Goal: Navigation & Orientation: Find specific page/section

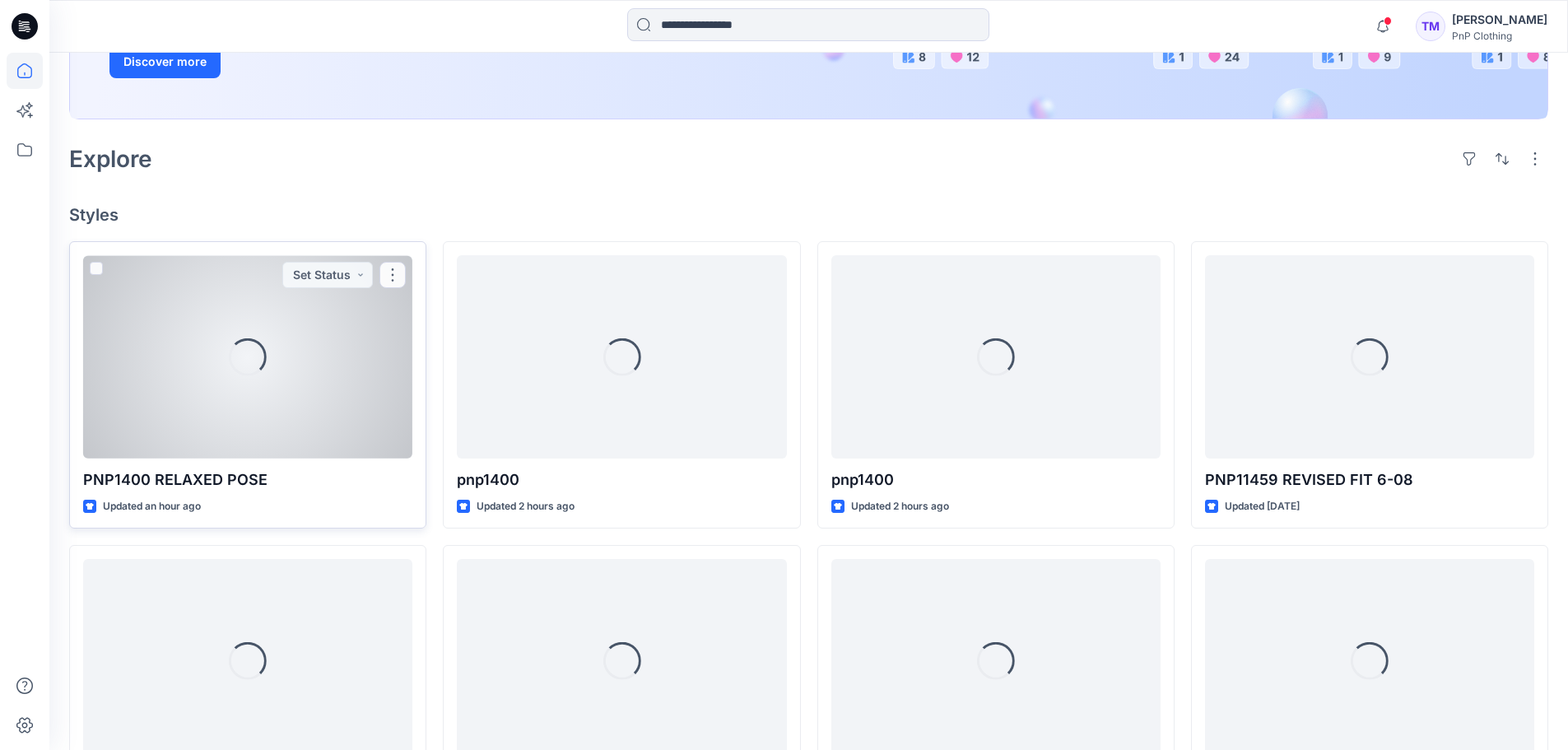
scroll to position [329, 0]
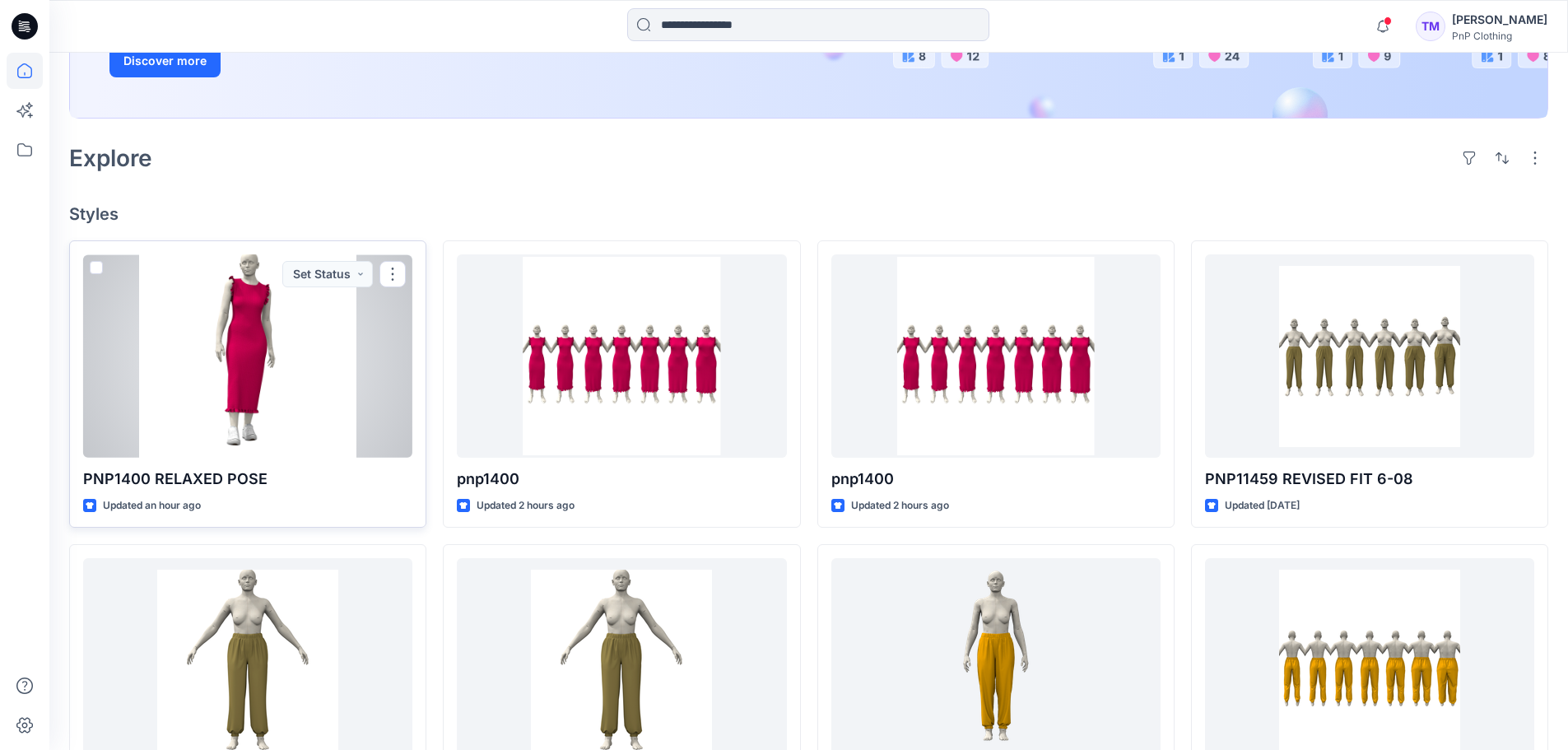
click at [306, 329] on div at bounding box center [247, 356] width 329 height 203
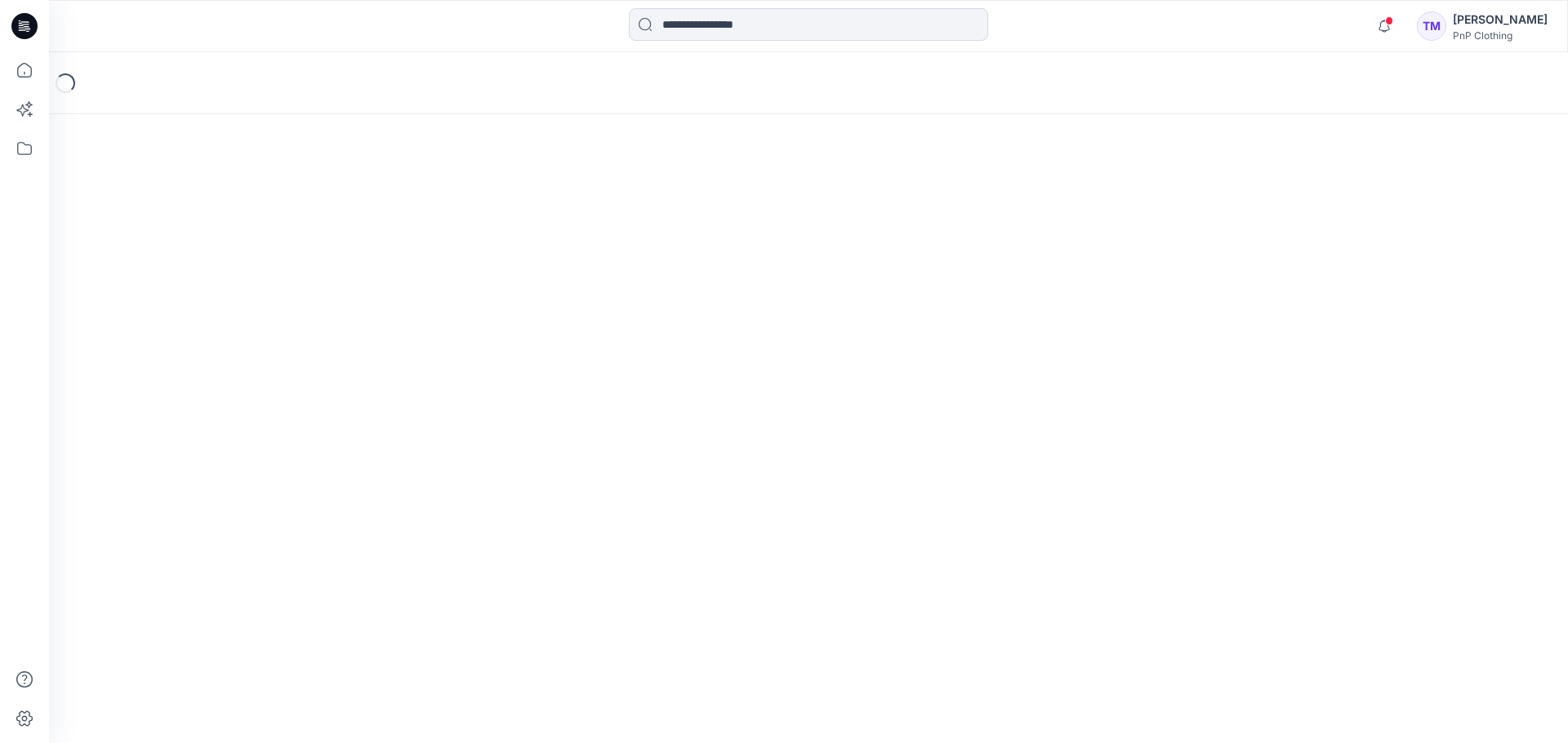
click at [304, 326] on div "Loading..." at bounding box center [808, 397] width 1519 height 691
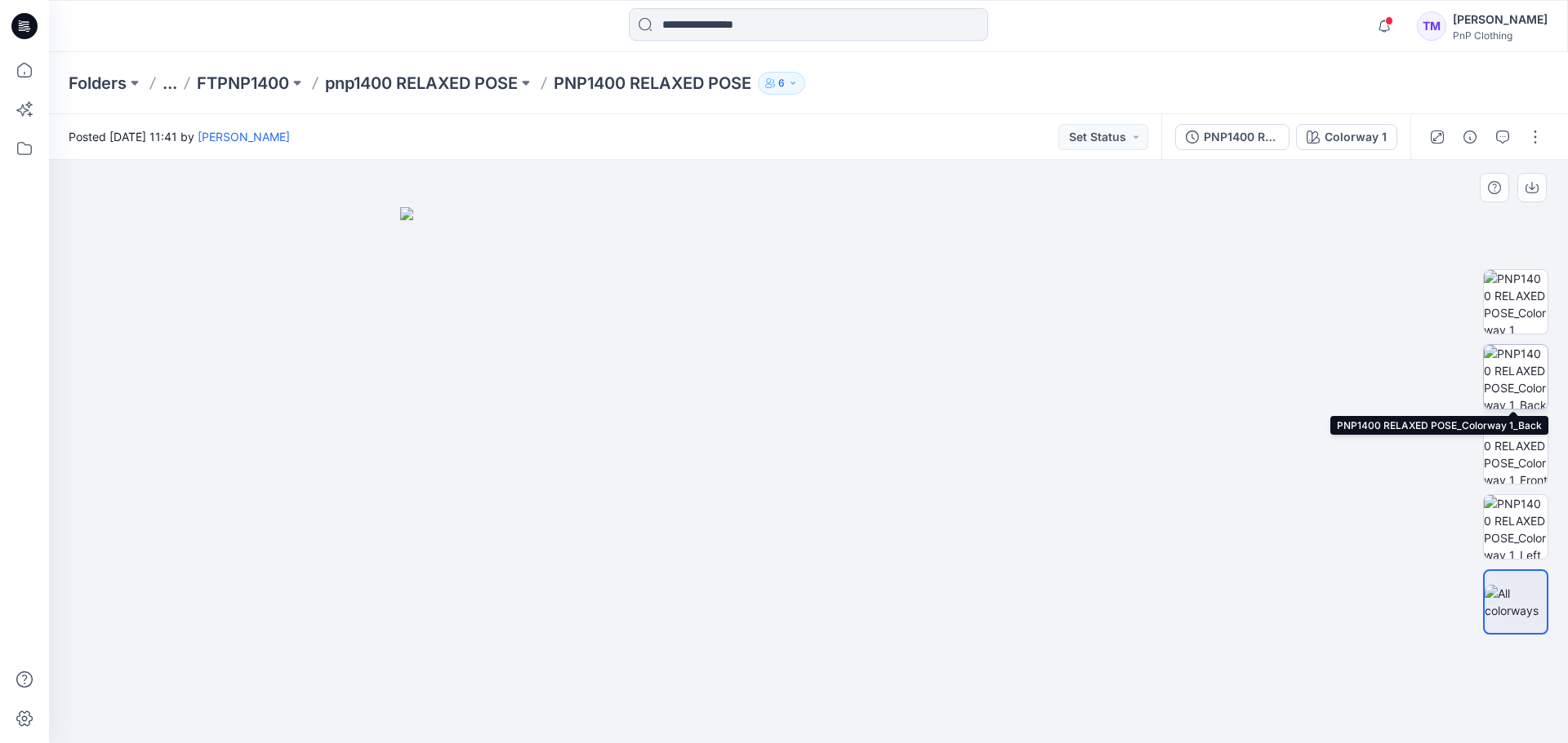
click at [1529, 370] on img at bounding box center [1515, 377] width 64 height 64
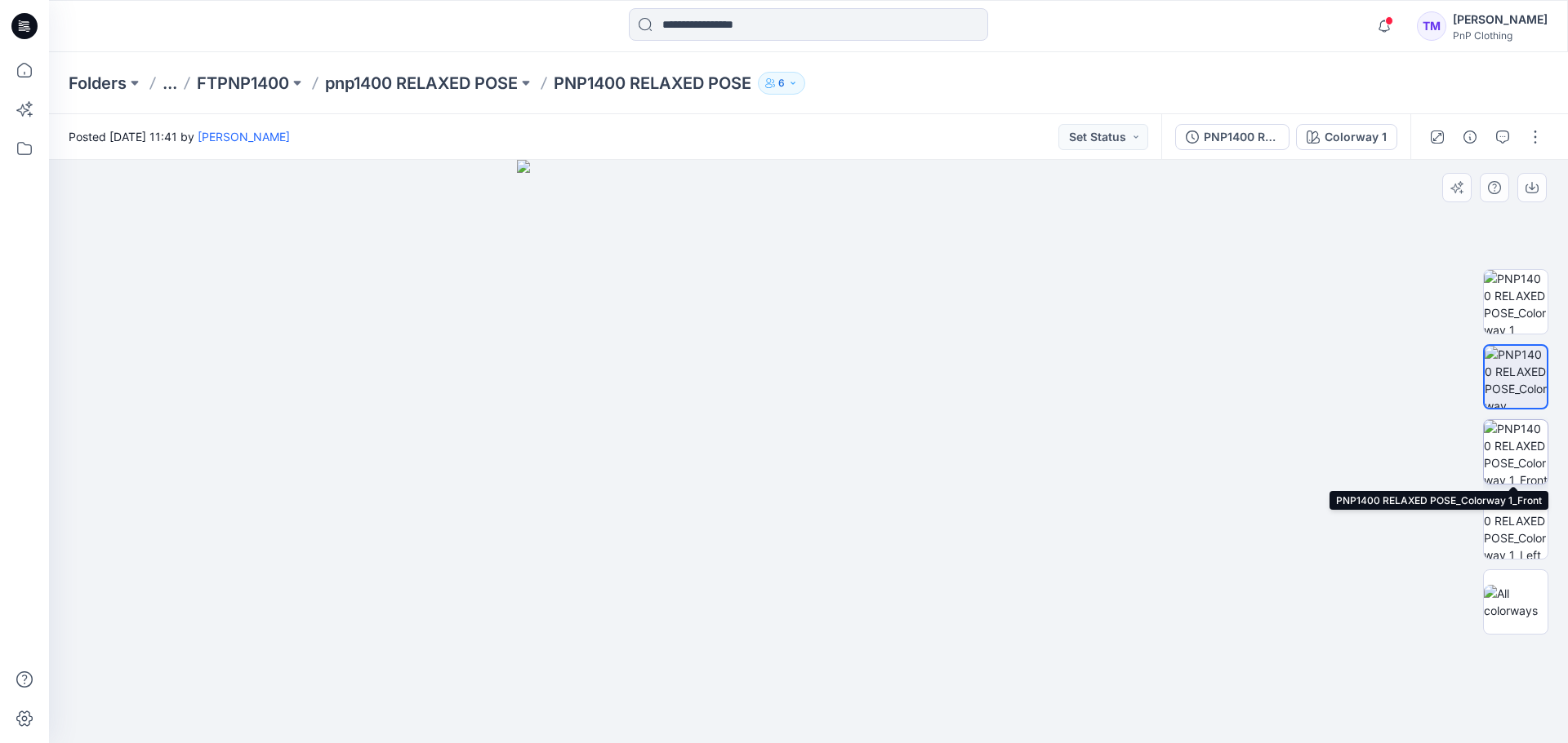
click at [1521, 435] on img at bounding box center [1515, 452] width 64 height 64
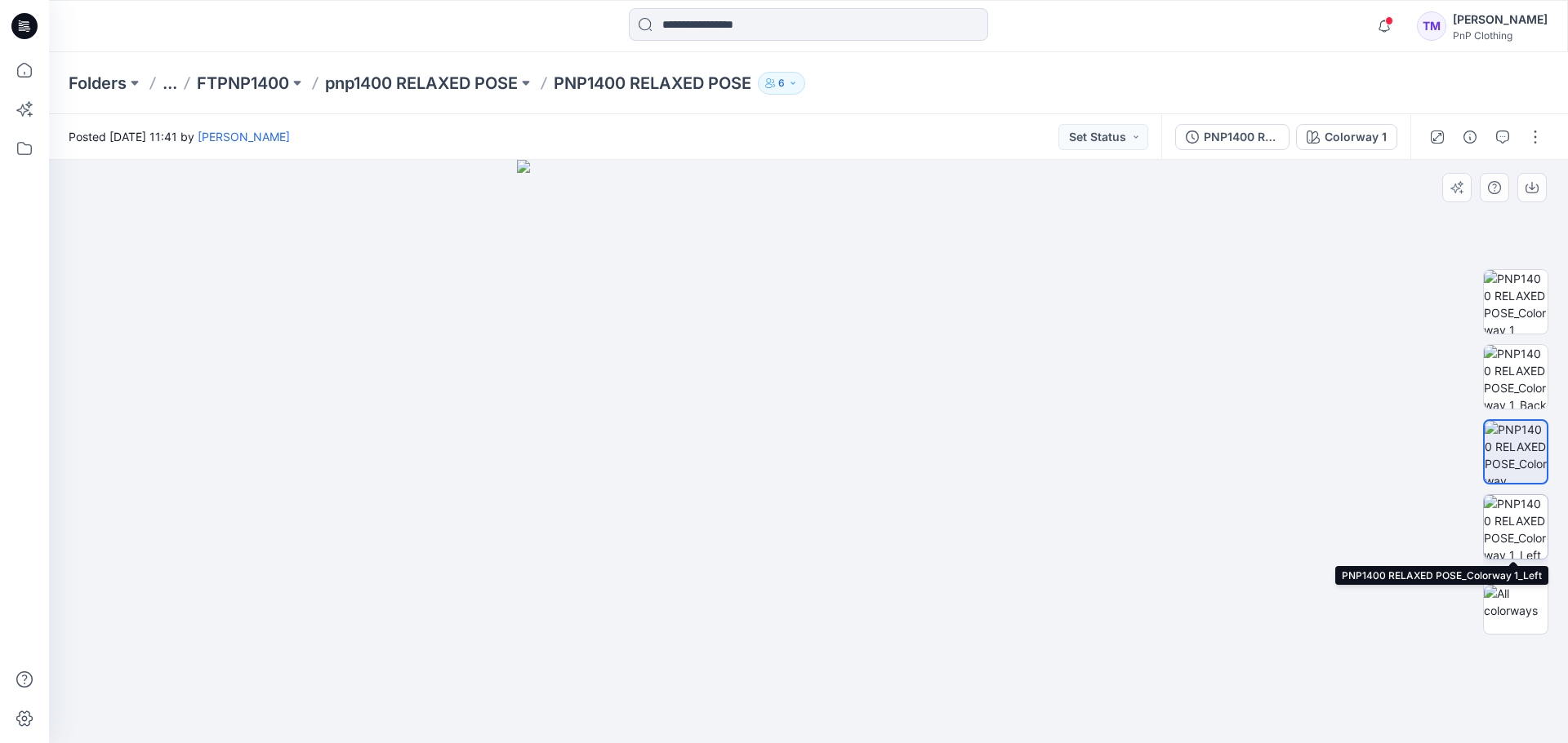
click at [1513, 521] on img at bounding box center [1515, 527] width 64 height 64
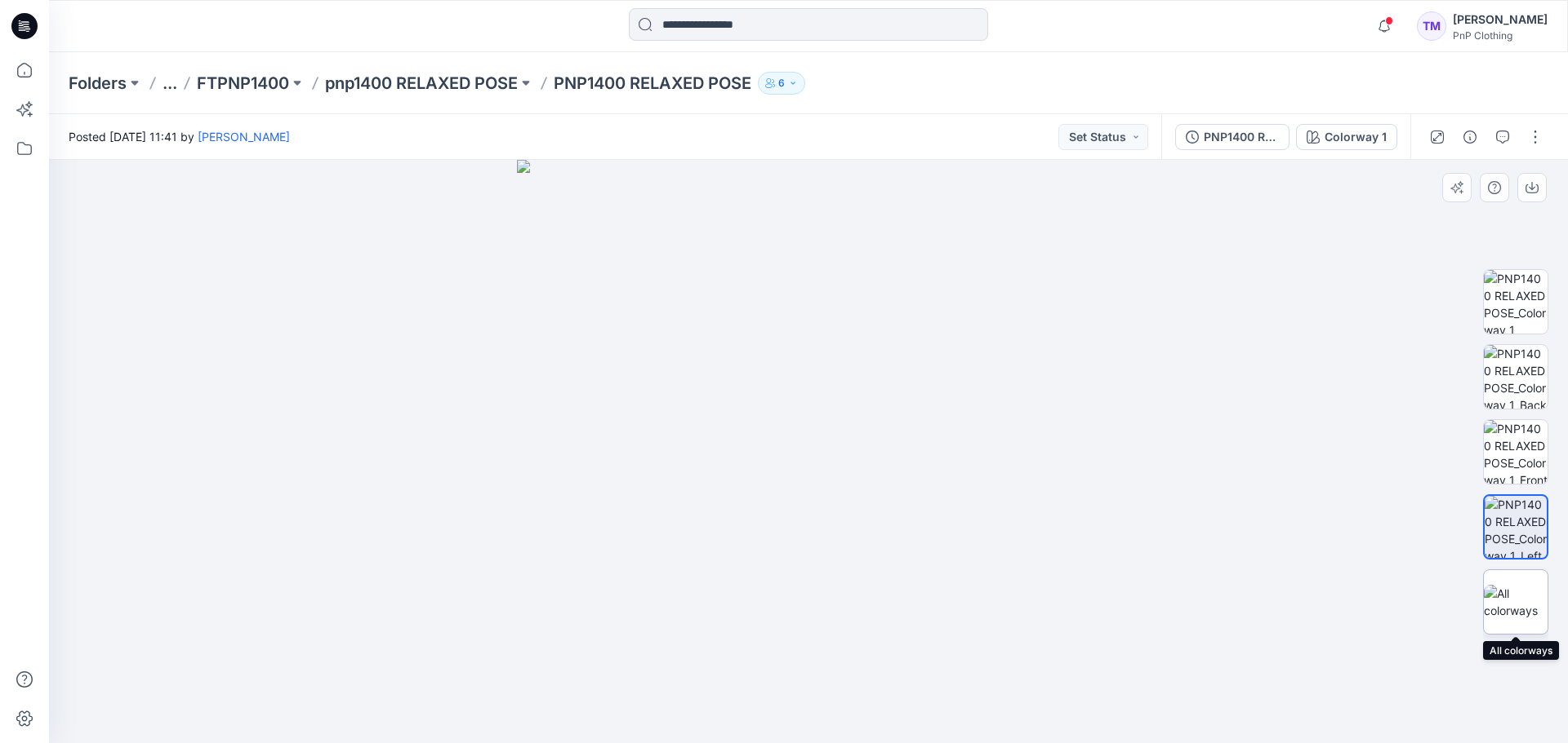
click at [1504, 588] on img at bounding box center [1515, 603] width 64 height 35
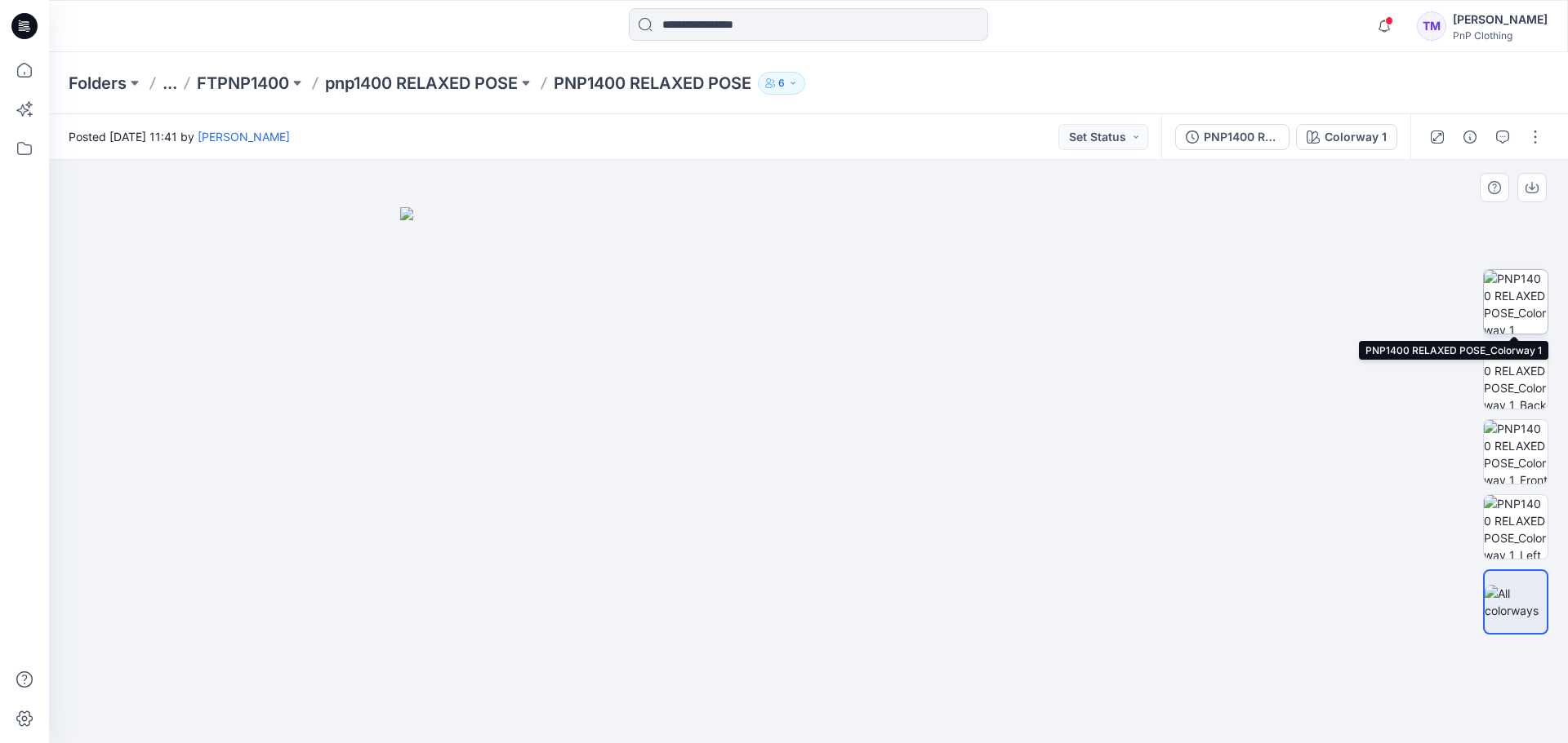
click at [1534, 296] on img at bounding box center [1515, 302] width 64 height 64
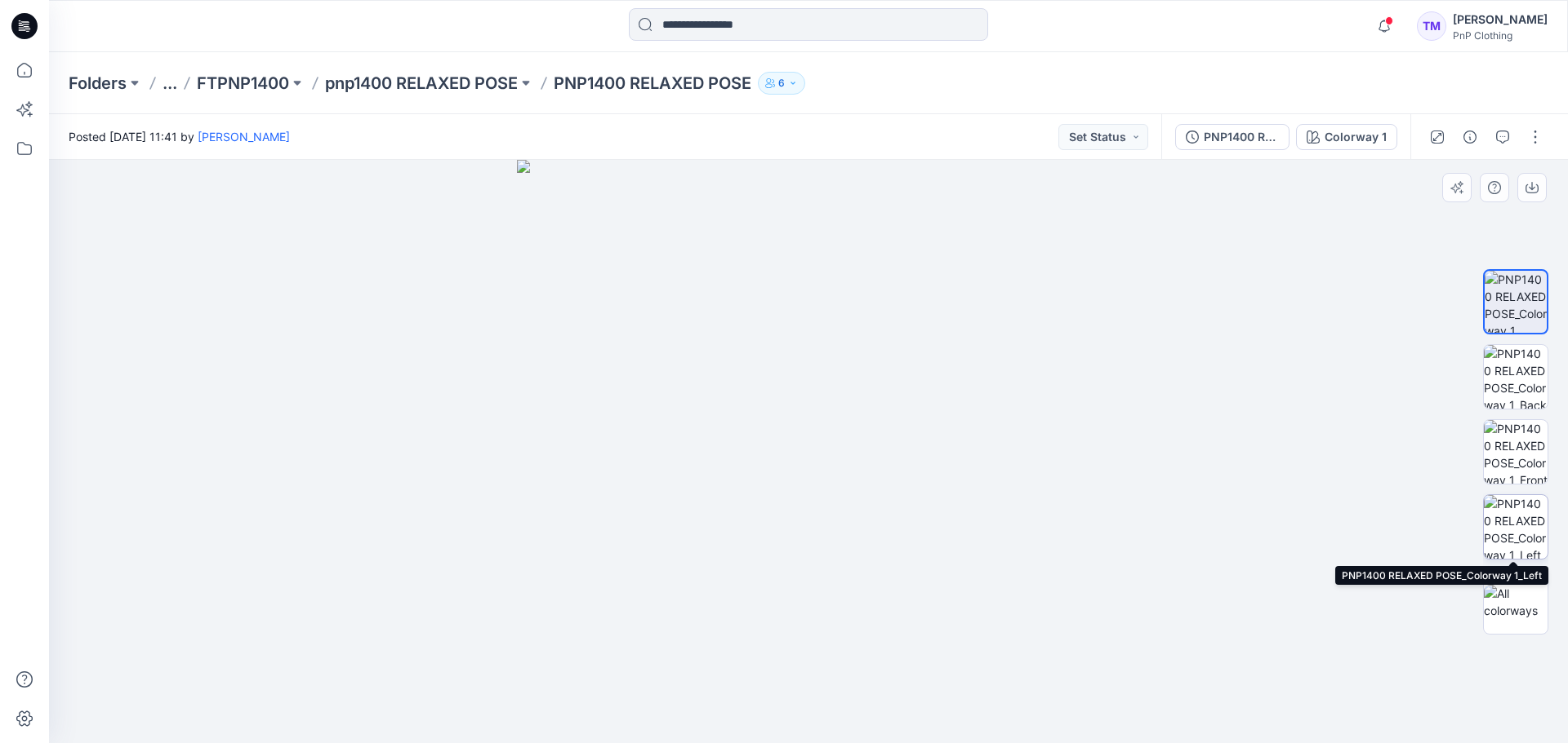
click at [1517, 516] on img at bounding box center [1515, 527] width 64 height 64
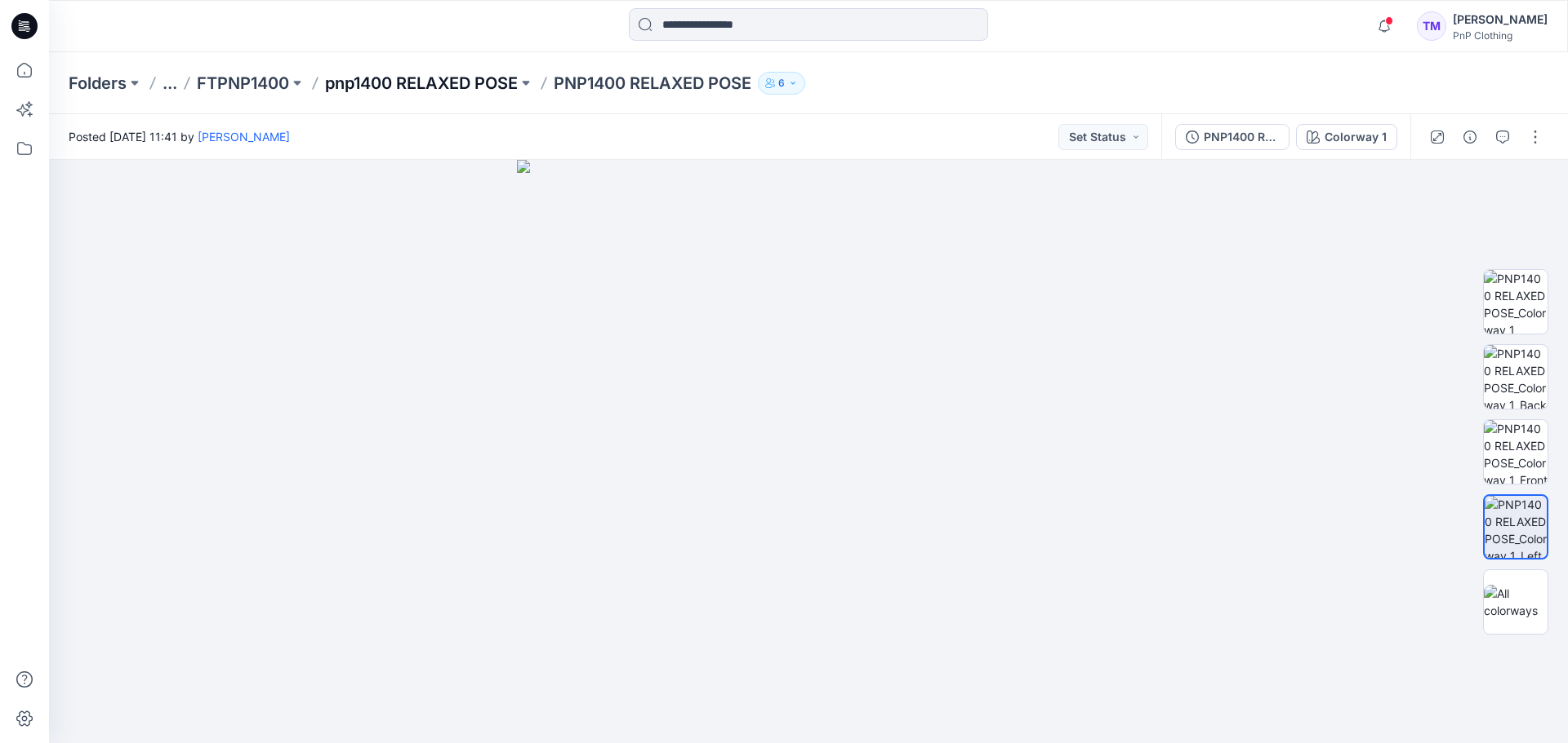
click at [383, 83] on p "pnp1400 RELAXED POSE" at bounding box center [421, 83] width 192 height 23
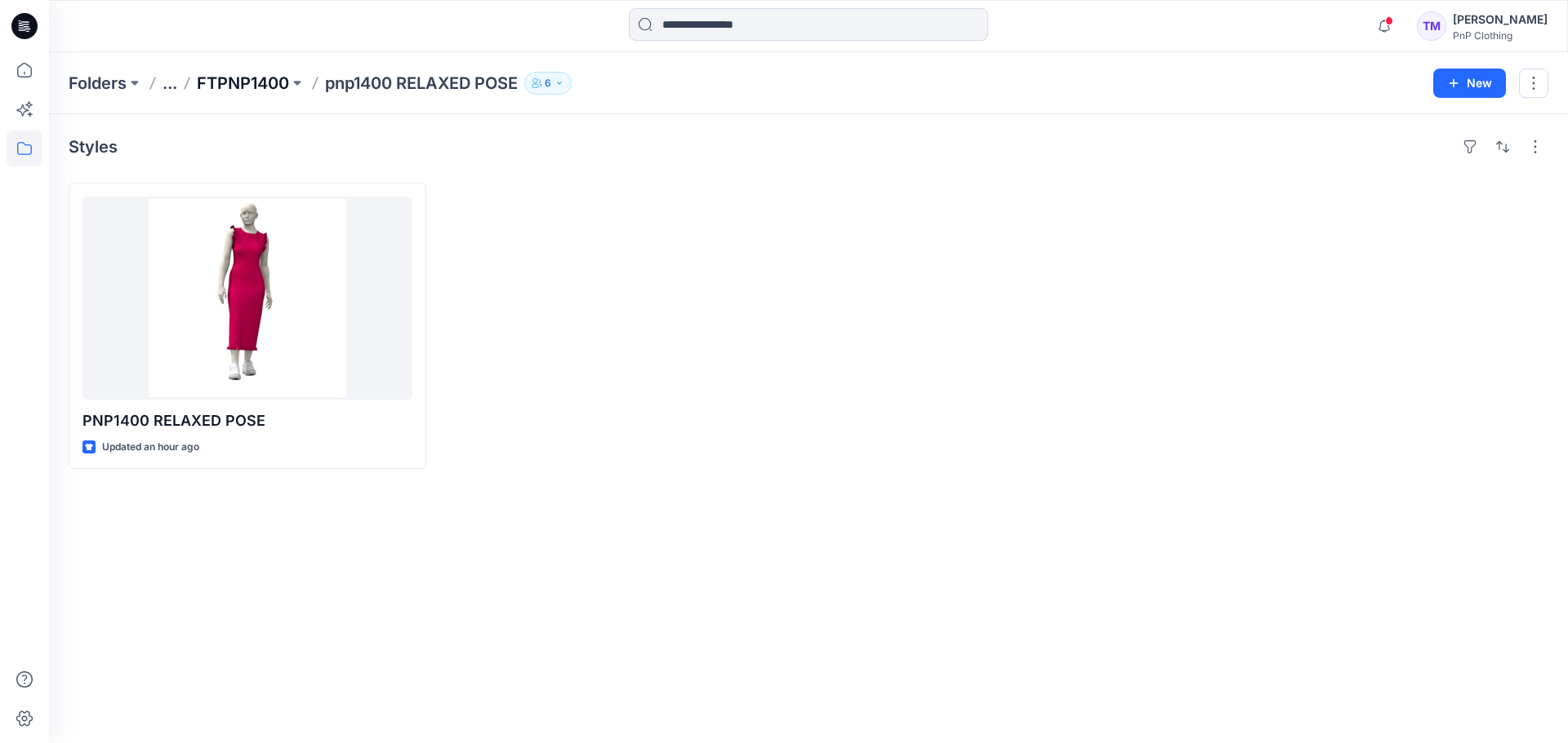
click at [253, 85] on p "FTPNP1400" at bounding box center [243, 83] width 92 height 23
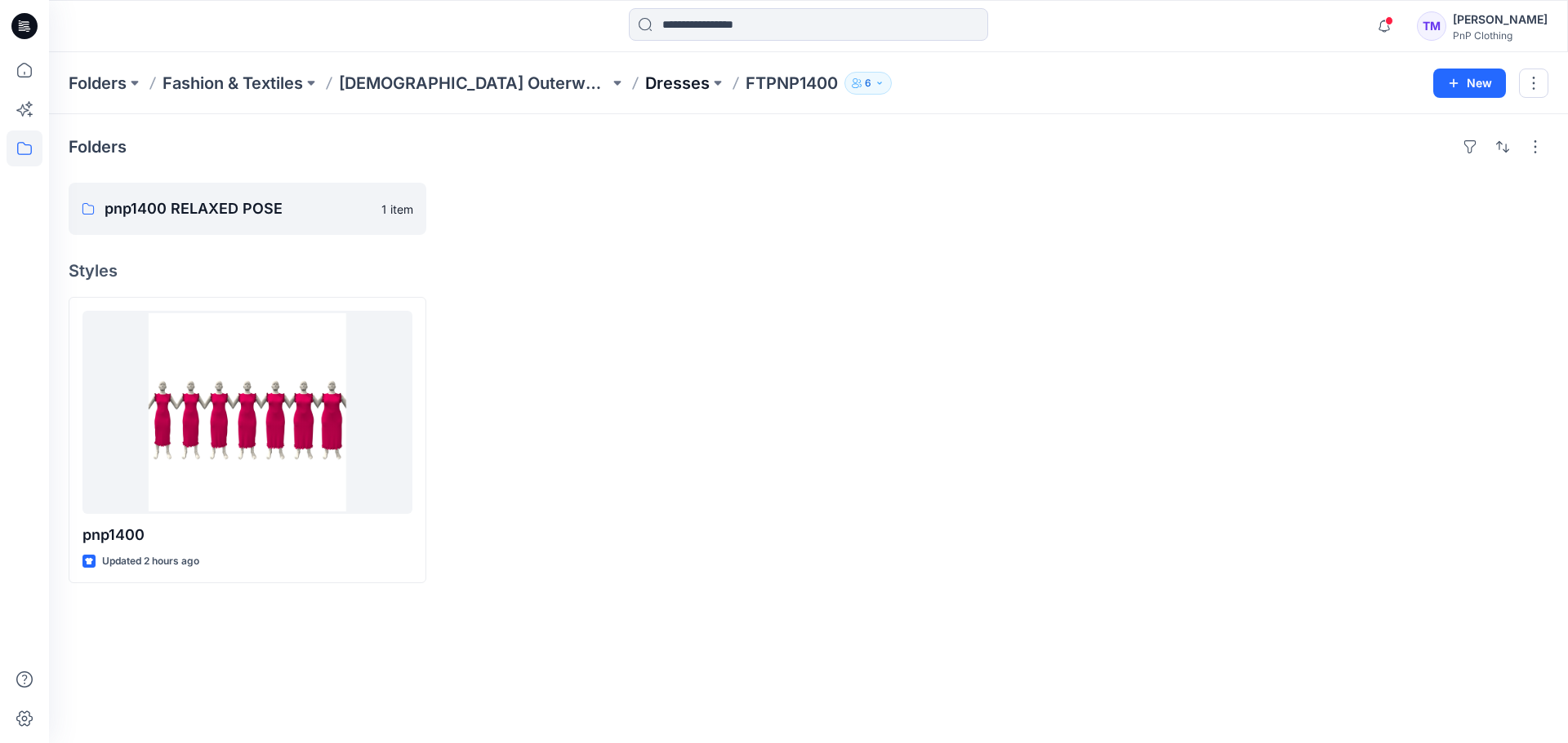
click at [645, 81] on p "Dresses" at bounding box center [677, 83] width 65 height 23
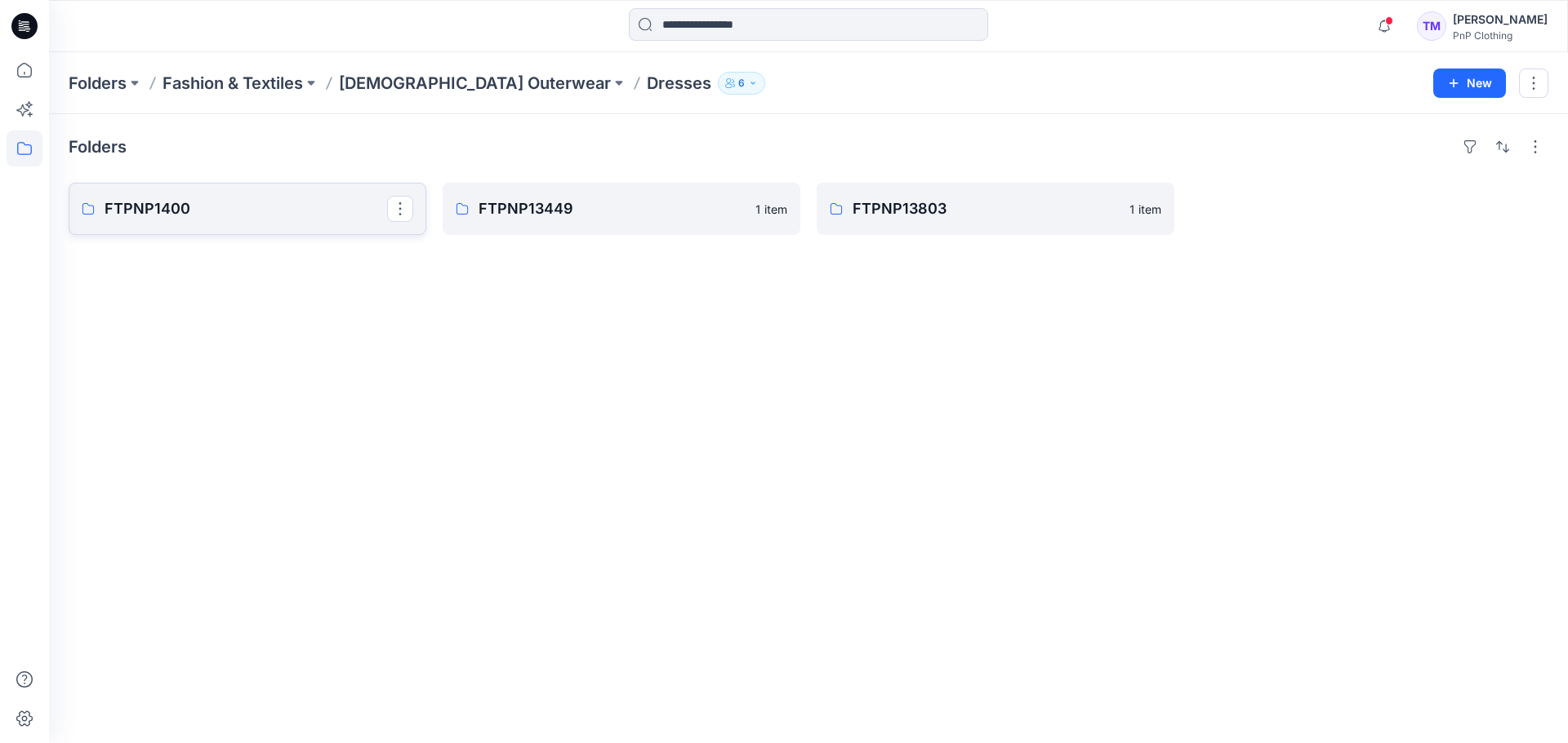
click at [292, 207] on p "FTPNP1400" at bounding box center [246, 209] width 283 height 23
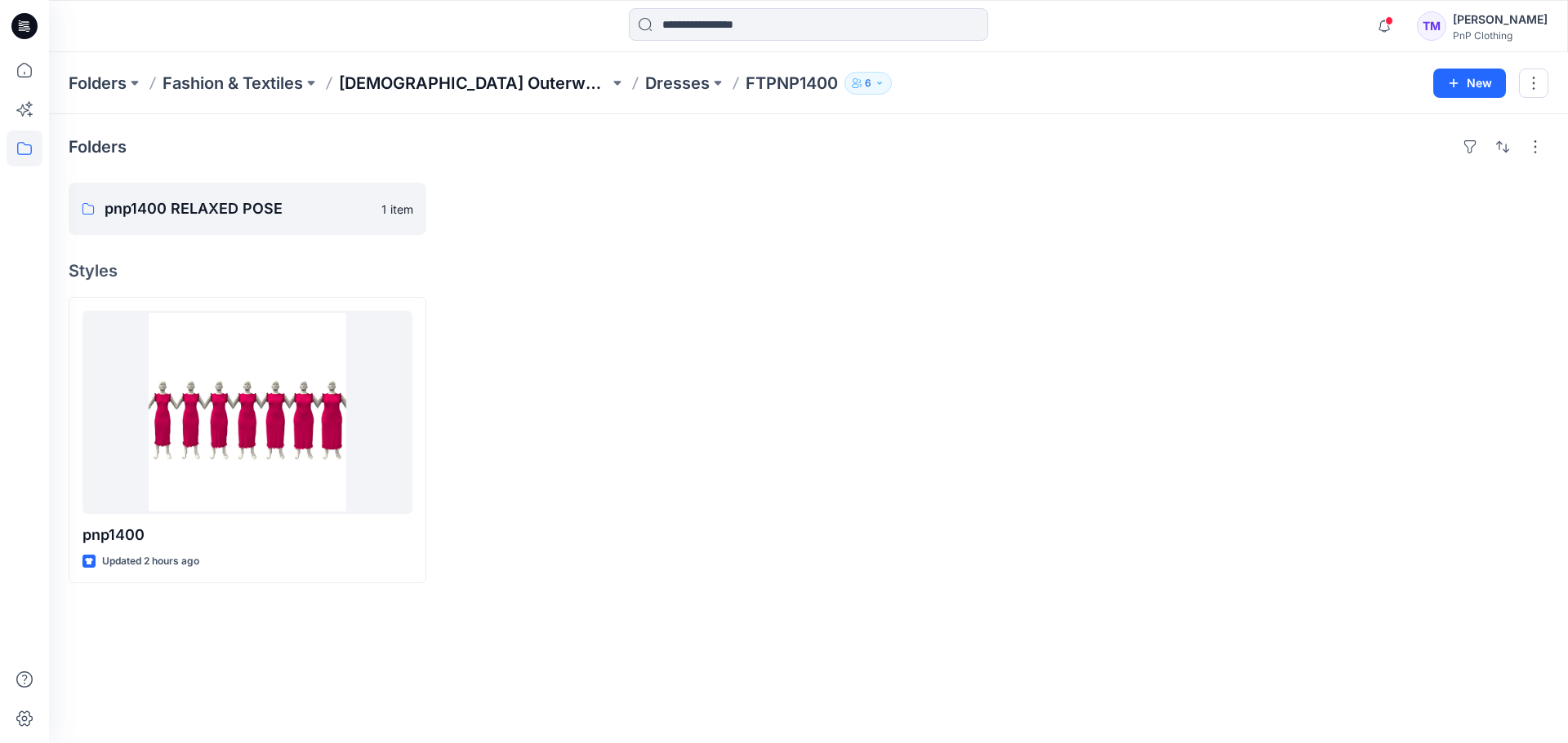
click at [431, 85] on p "[DEMOGRAPHIC_DATA] Outerwear" at bounding box center [473, 83] width 270 height 23
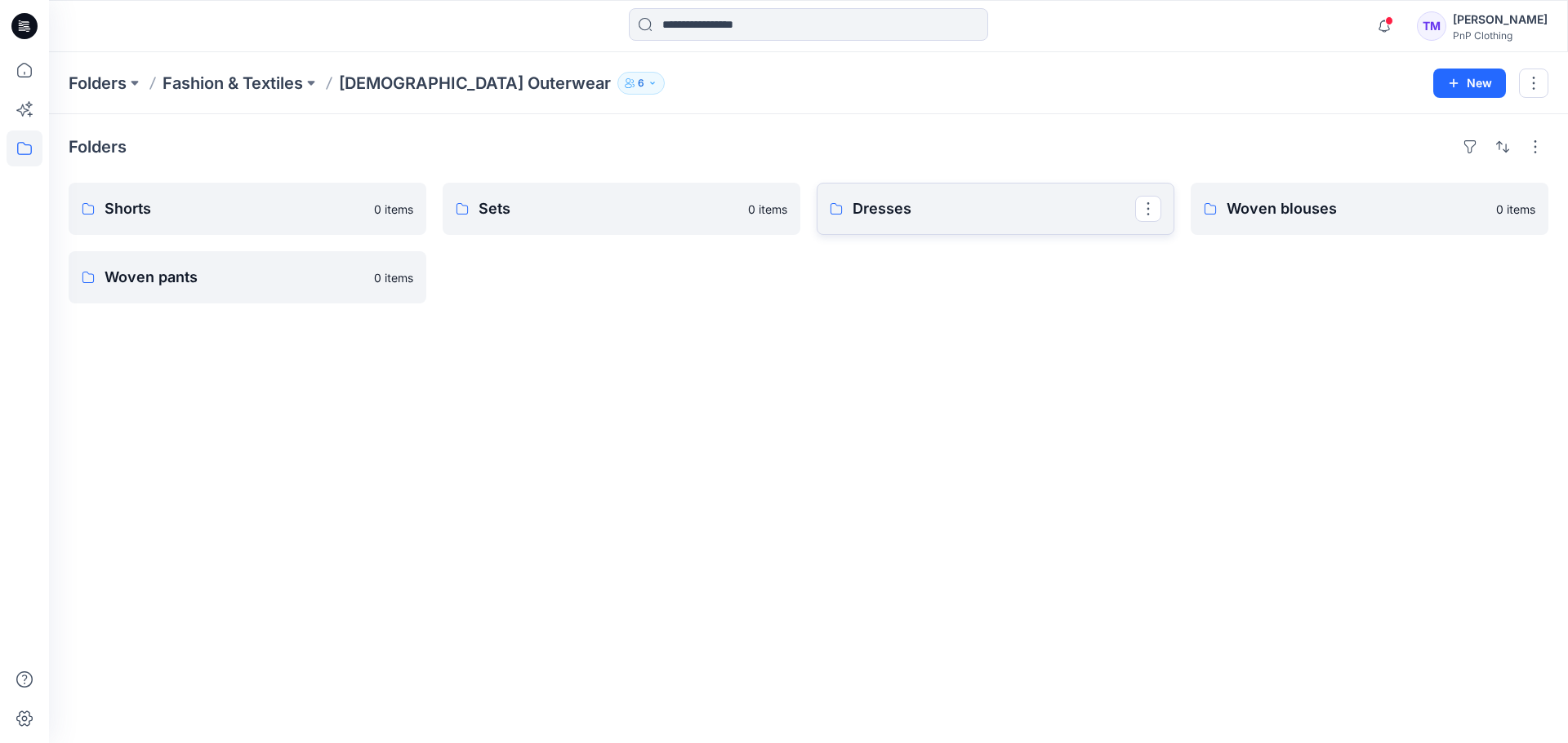
click at [963, 204] on p "Dresses" at bounding box center [993, 209] width 283 height 23
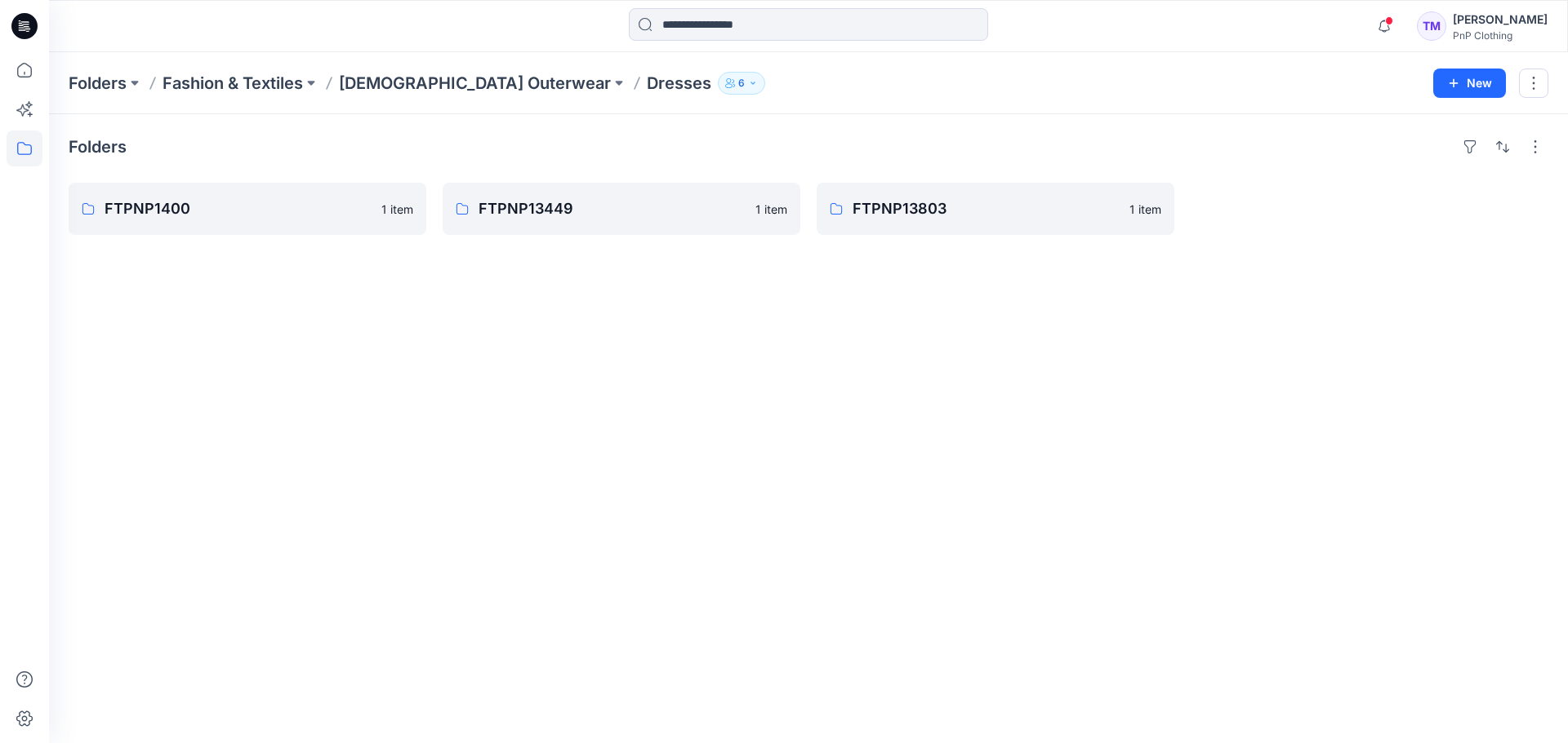
click at [587, 288] on div "Folders FTPNP1400 1 item FTPNP13449 1 item FTPNP13803 1 item" at bounding box center [808, 428] width 1519 height 629
click at [249, 215] on p "FTPNP1400" at bounding box center [246, 209] width 283 height 23
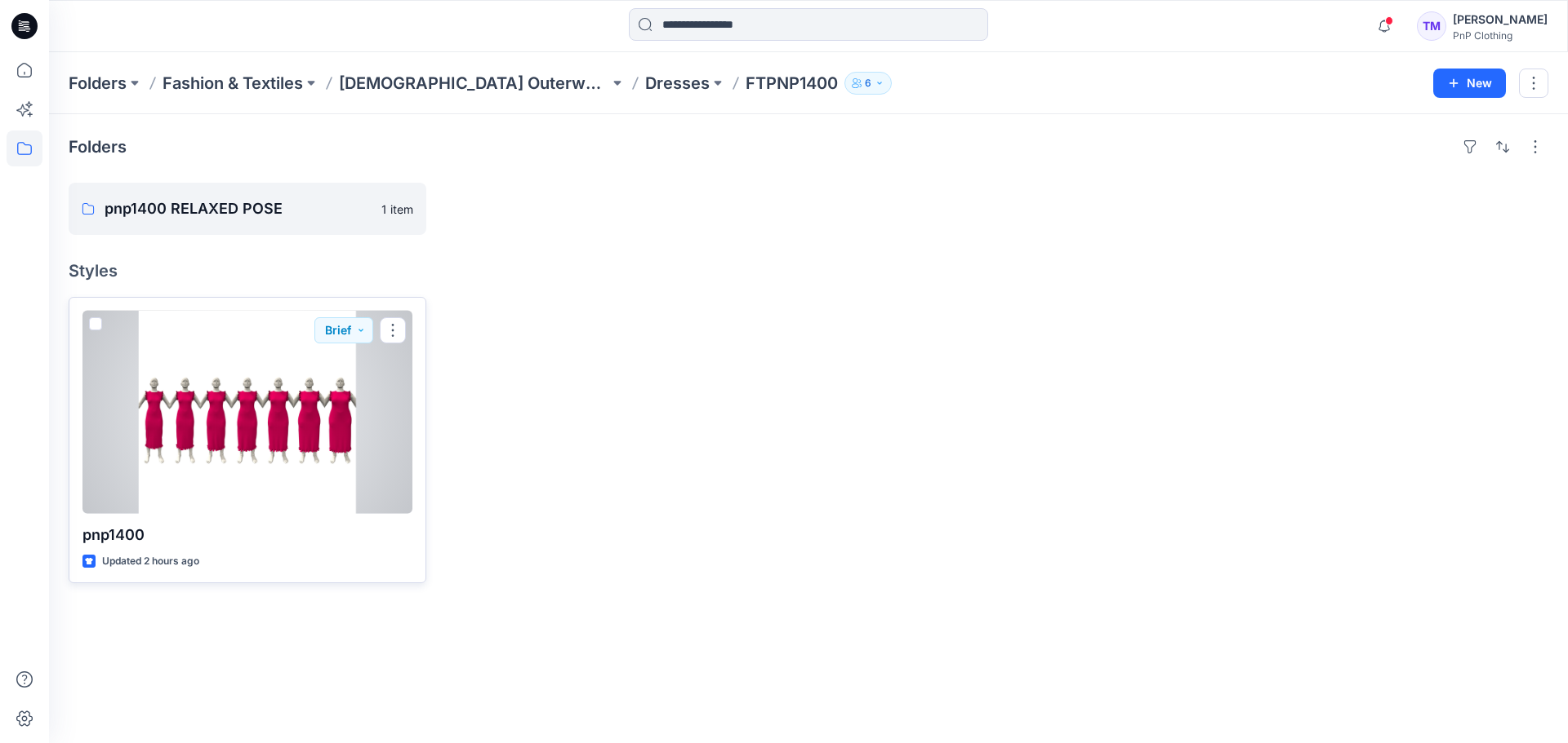
click at [263, 407] on div at bounding box center [247, 412] width 330 height 203
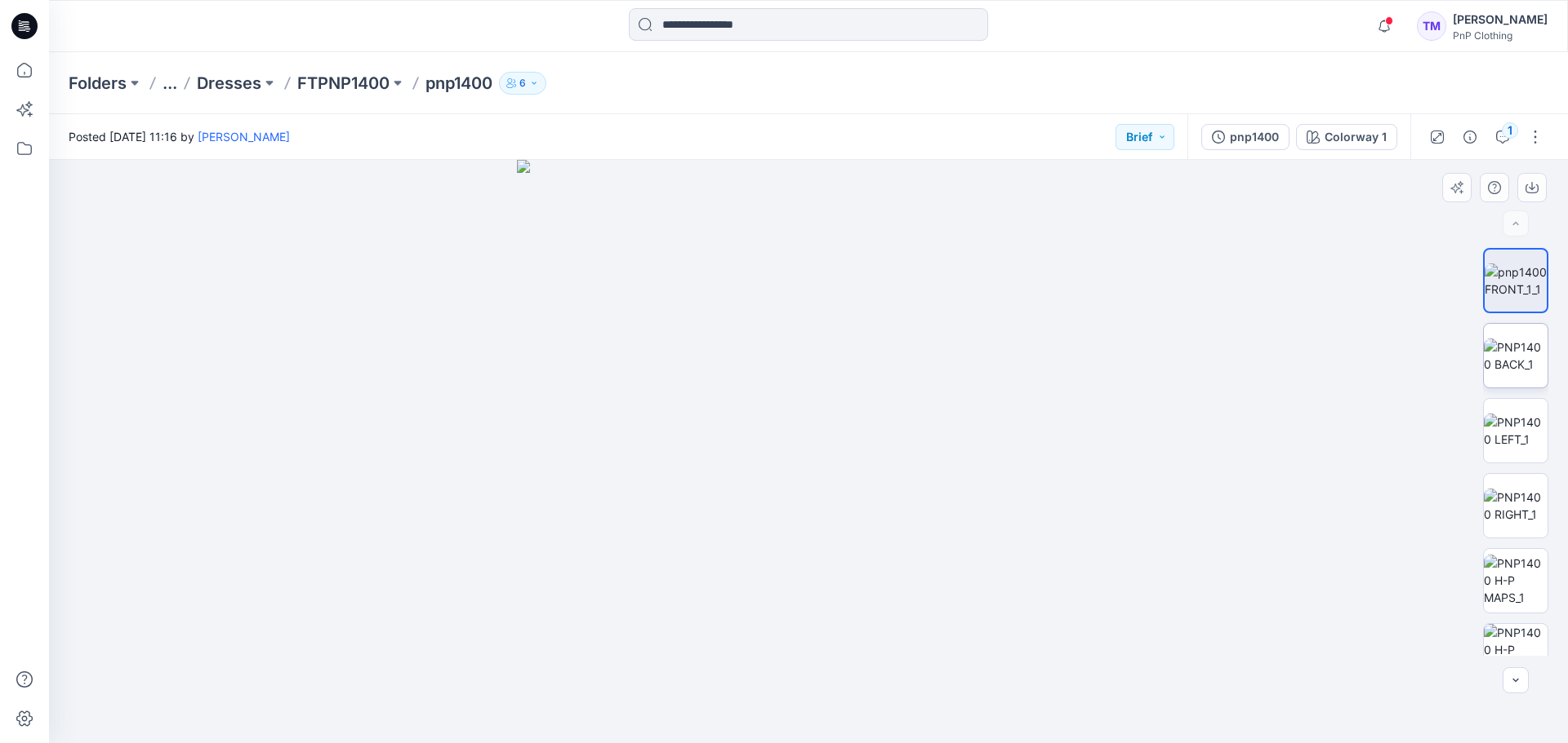
click at [1483, 354] on img at bounding box center [1515, 356] width 64 height 35
drag, startPoint x: 920, startPoint y: 332, endPoint x: 720, endPoint y: 201, distance: 239.1
click at [1491, 428] on img at bounding box center [1515, 431] width 64 height 35
drag, startPoint x: 815, startPoint y: 335, endPoint x: 793, endPoint y: 619, distance: 284.9
drag, startPoint x: 655, startPoint y: 507, endPoint x: 1151, endPoint y: 481, distance: 496.7
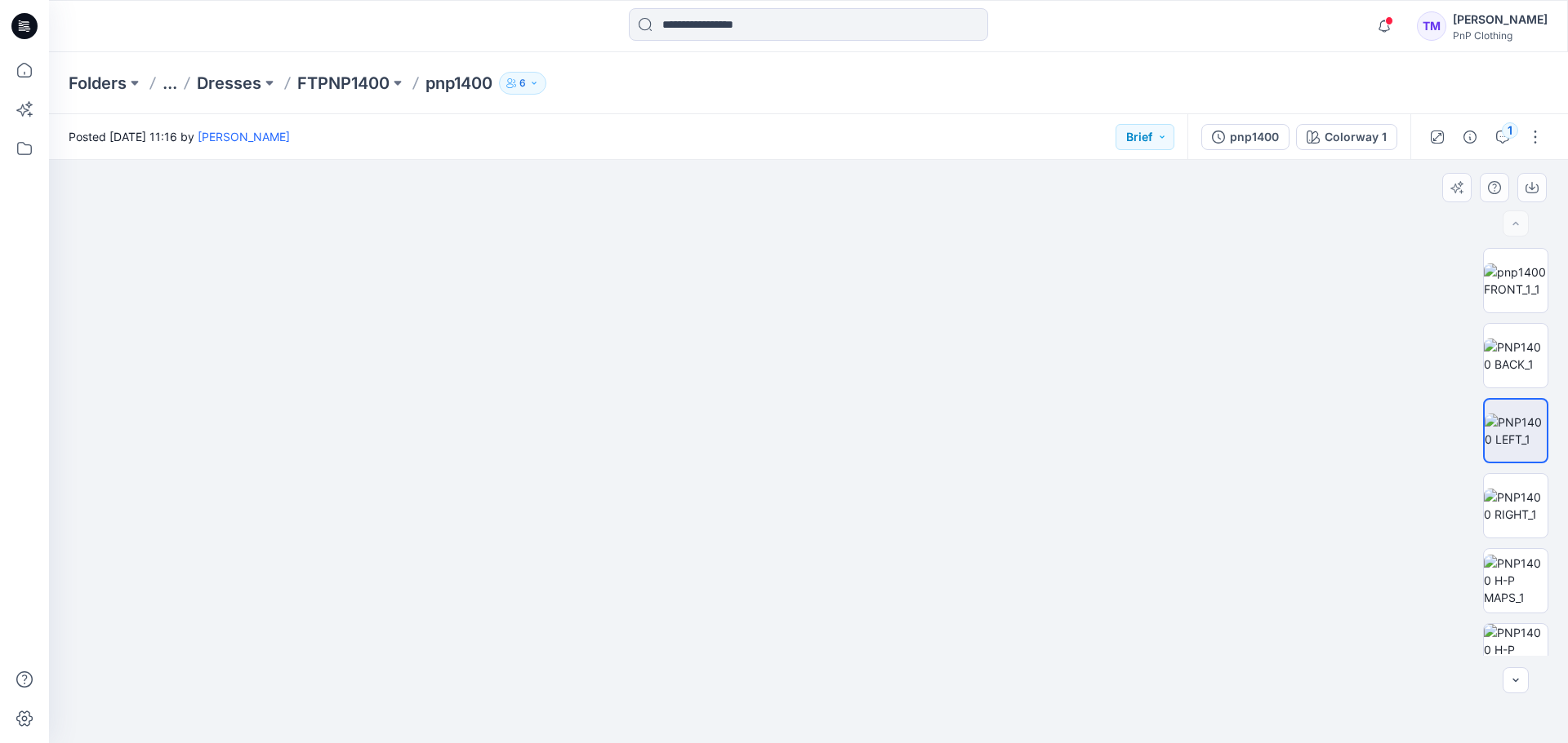
drag, startPoint x: 649, startPoint y: 367, endPoint x: 1302, endPoint y: 362, distance: 653.0
drag, startPoint x: 641, startPoint y: 362, endPoint x: 249, endPoint y: 330, distance: 393.3
drag, startPoint x: 848, startPoint y: 317, endPoint x: 548, endPoint y: 308, distance: 300.1
drag, startPoint x: 954, startPoint y: 346, endPoint x: 699, endPoint y: 333, distance: 255.3
drag, startPoint x: 1132, startPoint y: 332, endPoint x: 1220, endPoint y: 311, distance: 90.5
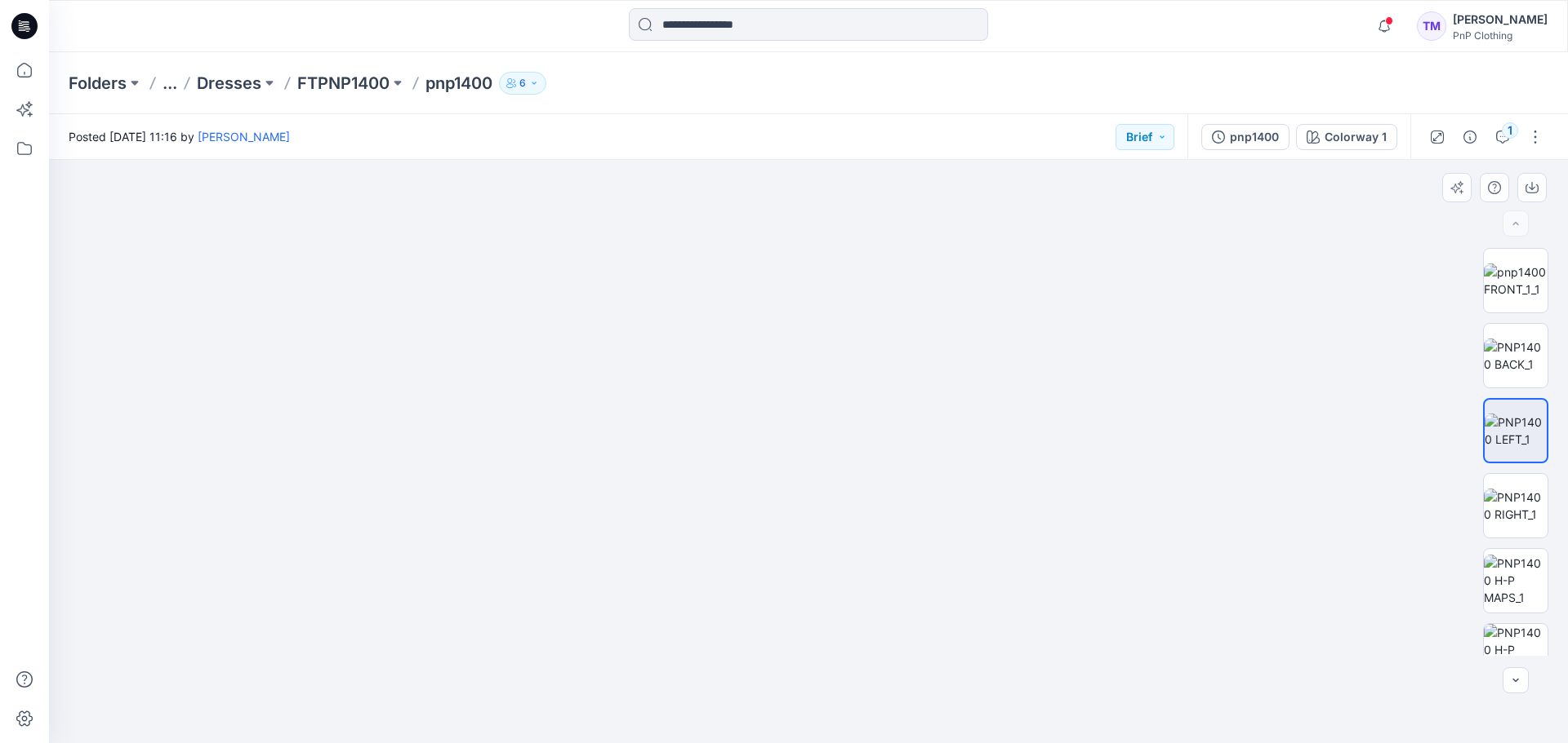
drag, startPoint x: 1347, startPoint y: 335, endPoint x: 863, endPoint y: 388, distance: 486.9
drag, startPoint x: 1176, startPoint y: 383, endPoint x: 576, endPoint y: 425, distance: 601.5
click at [1505, 508] on img at bounding box center [1515, 506] width 64 height 35
drag, startPoint x: 918, startPoint y: 360, endPoint x: 1140, endPoint y: 614, distance: 337.3
drag, startPoint x: 1068, startPoint y: 405, endPoint x: 436, endPoint y: 416, distance: 632.1
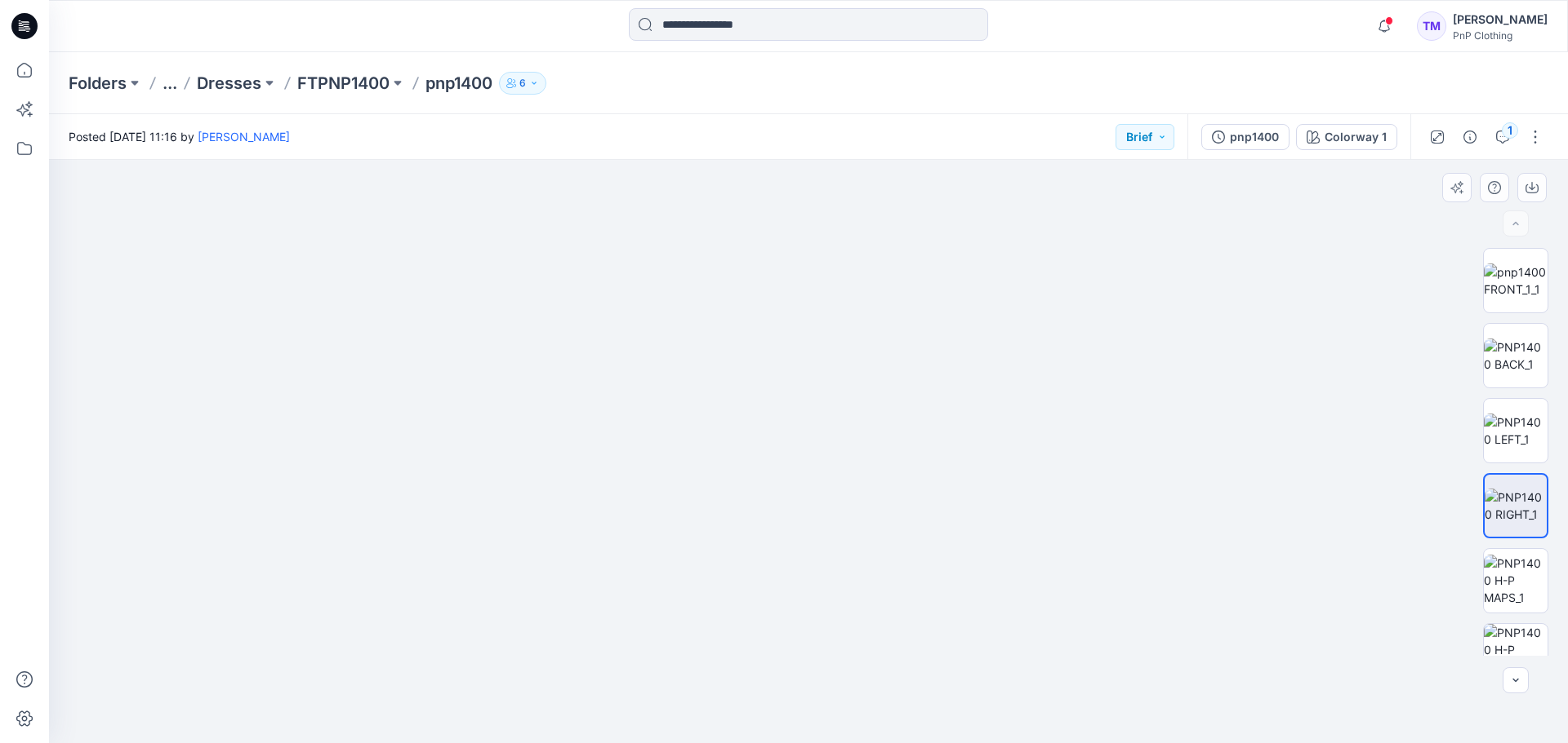
drag, startPoint x: 1063, startPoint y: 383, endPoint x: 820, endPoint y: 408, distance: 244.3
drag, startPoint x: 966, startPoint y: 398, endPoint x: 536, endPoint y: 377, distance: 430.5
drag, startPoint x: 1326, startPoint y: 377, endPoint x: 1085, endPoint y: 389, distance: 241.3
drag, startPoint x: 1044, startPoint y: 339, endPoint x: 1075, endPoint y: 383, distance: 53.8
drag, startPoint x: 1106, startPoint y: 439, endPoint x: 992, endPoint y: 439, distance: 114.0
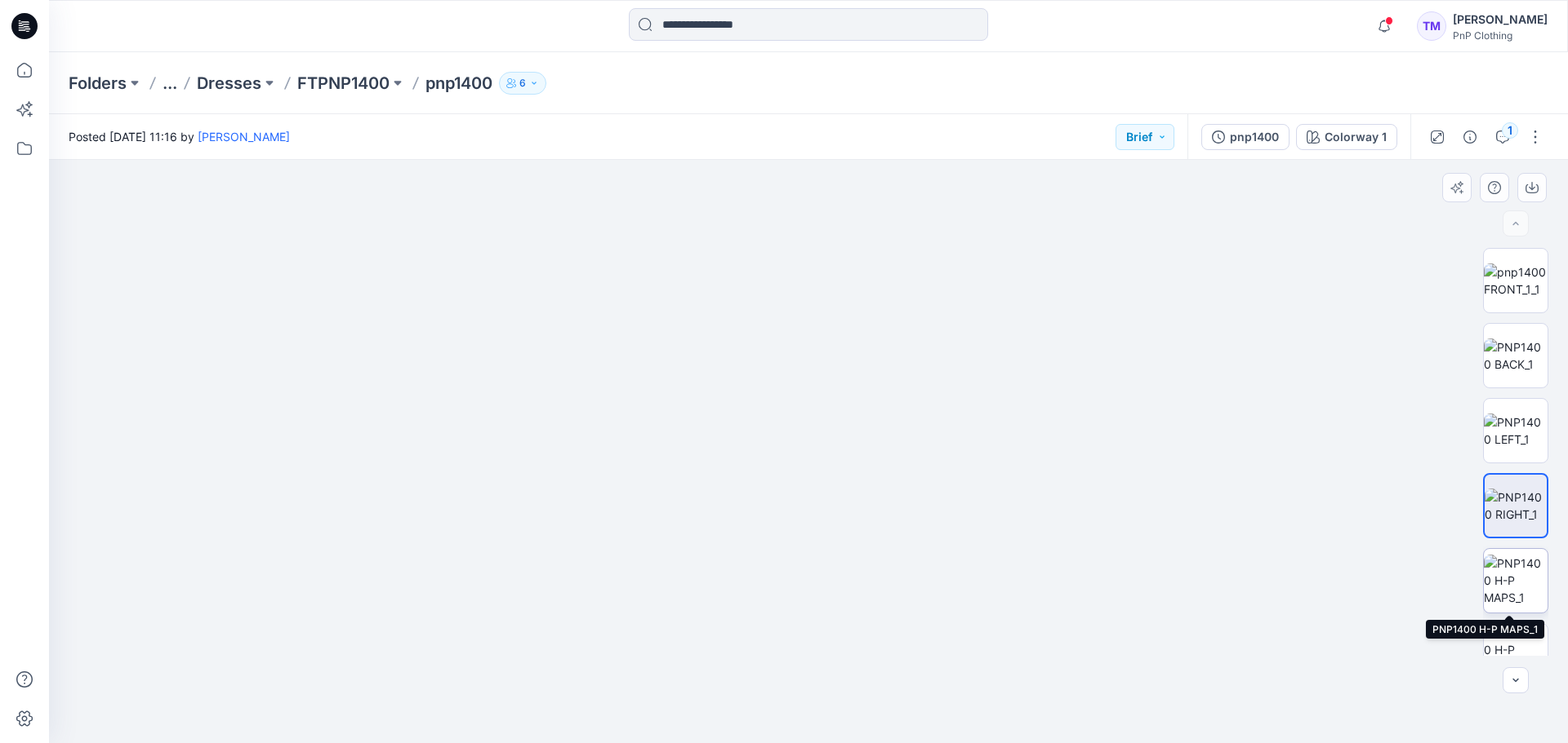
click at [1512, 582] on img at bounding box center [1515, 581] width 64 height 51
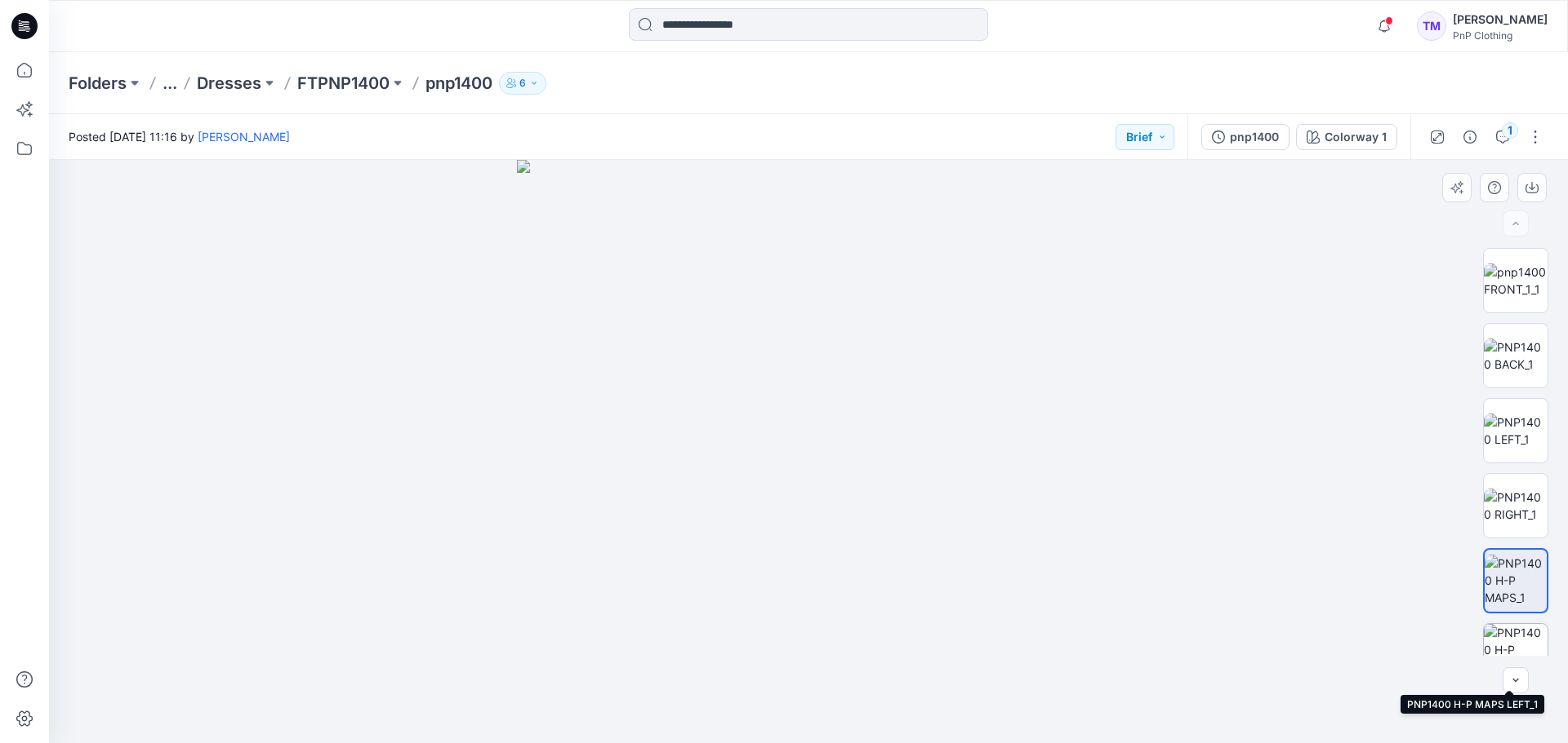
click at [1515, 638] on img at bounding box center [1515, 656] width 64 height 64
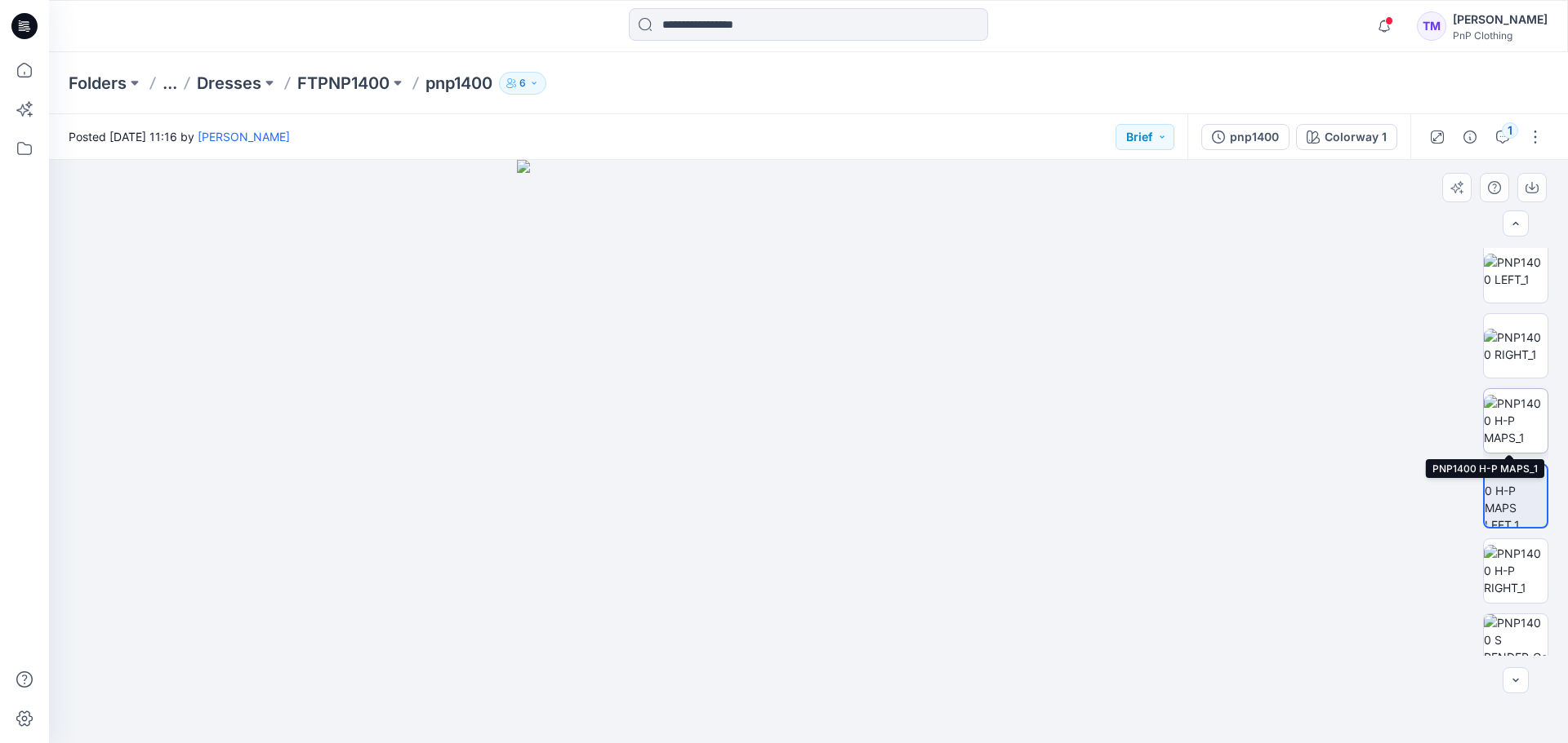
scroll to position [160, 0]
click at [1512, 570] on img at bounding box center [1515, 570] width 64 height 51
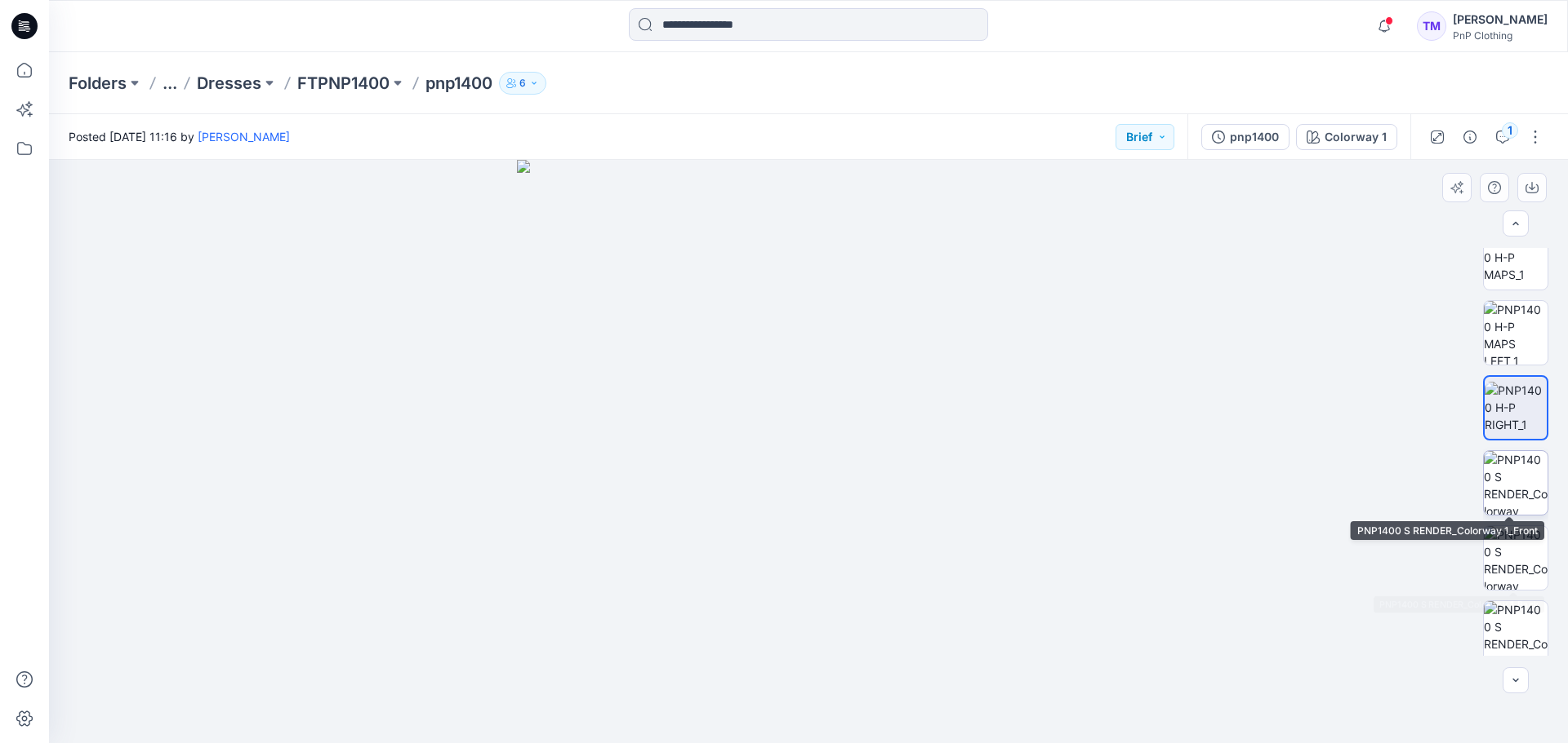
scroll to position [324, 0]
click at [1517, 478] on img at bounding box center [1515, 482] width 64 height 64
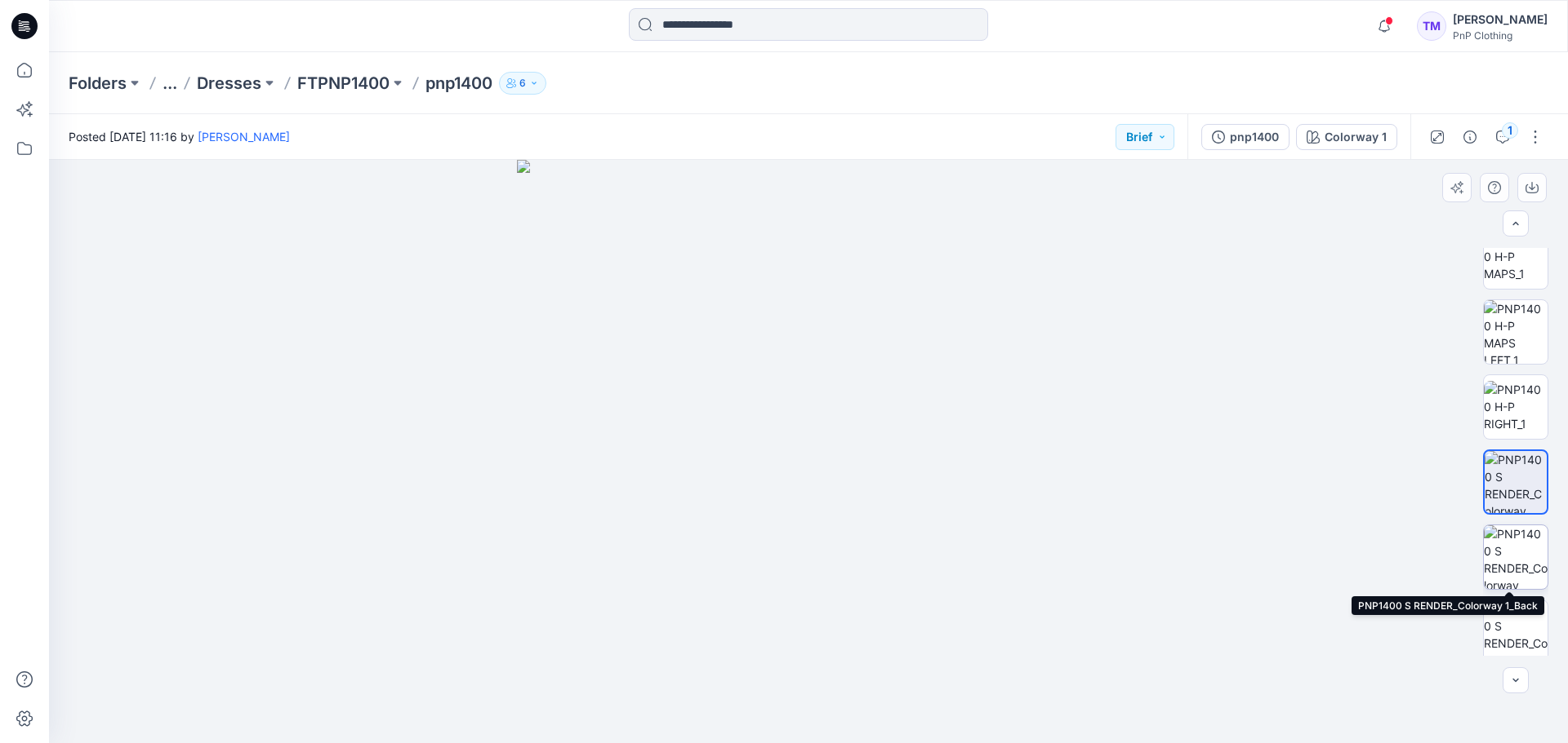
click at [1520, 569] on img at bounding box center [1515, 557] width 64 height 64
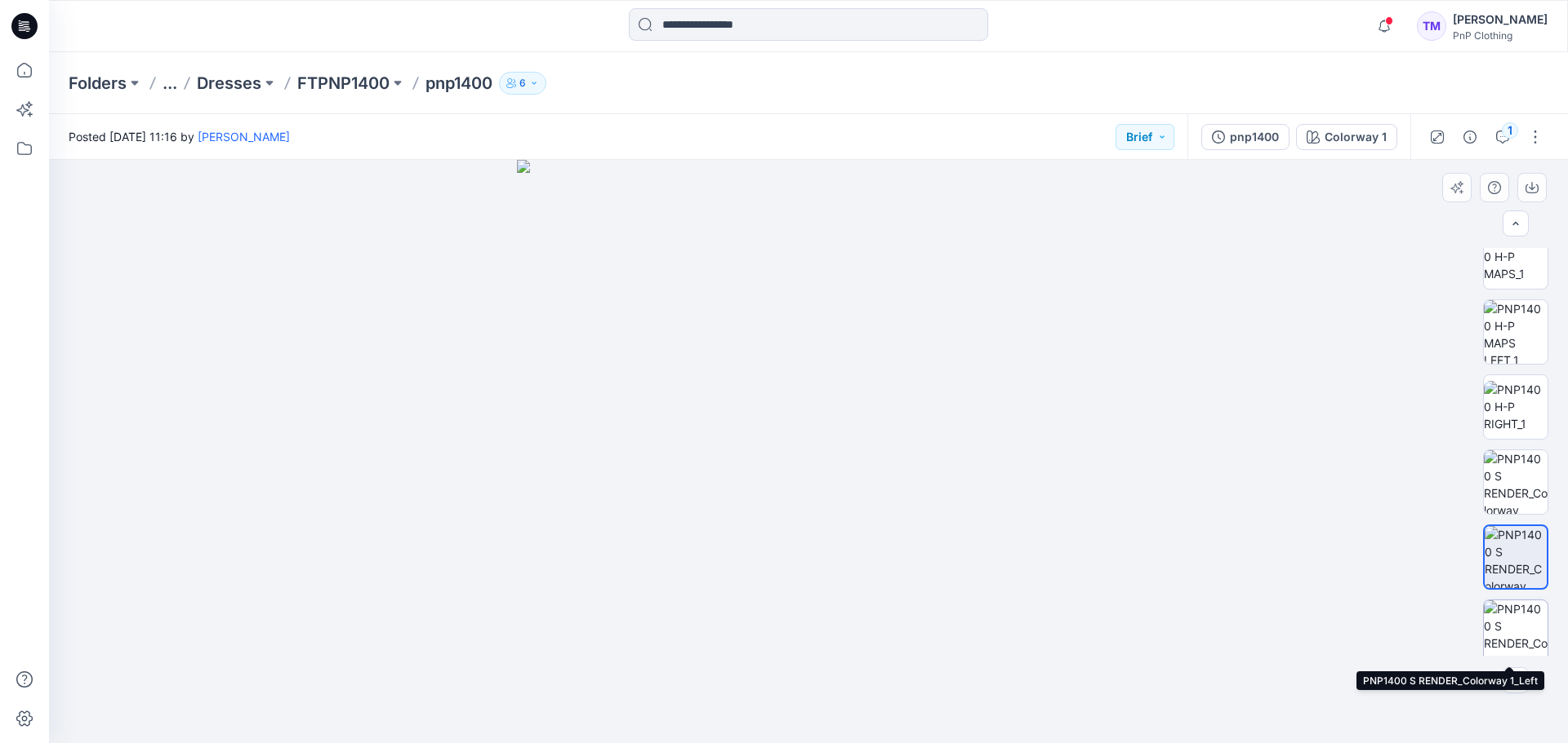
click at [1506, 631] on img at bounding box center [1515, 633] width 64 height 64
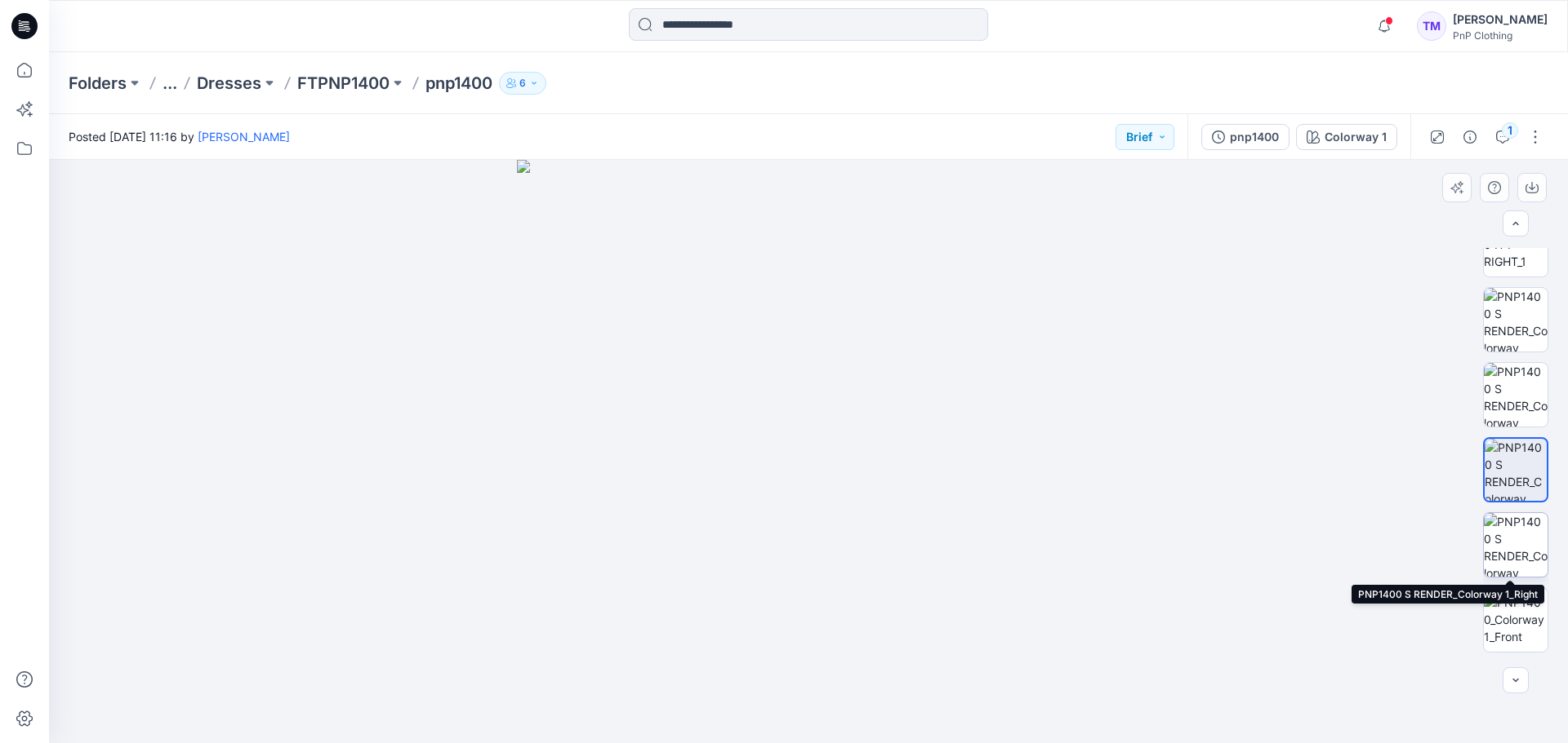
scroll to position [487, 0]
click at [1513, 531] on img at bounding box center [1515, 544] width 64 height 64
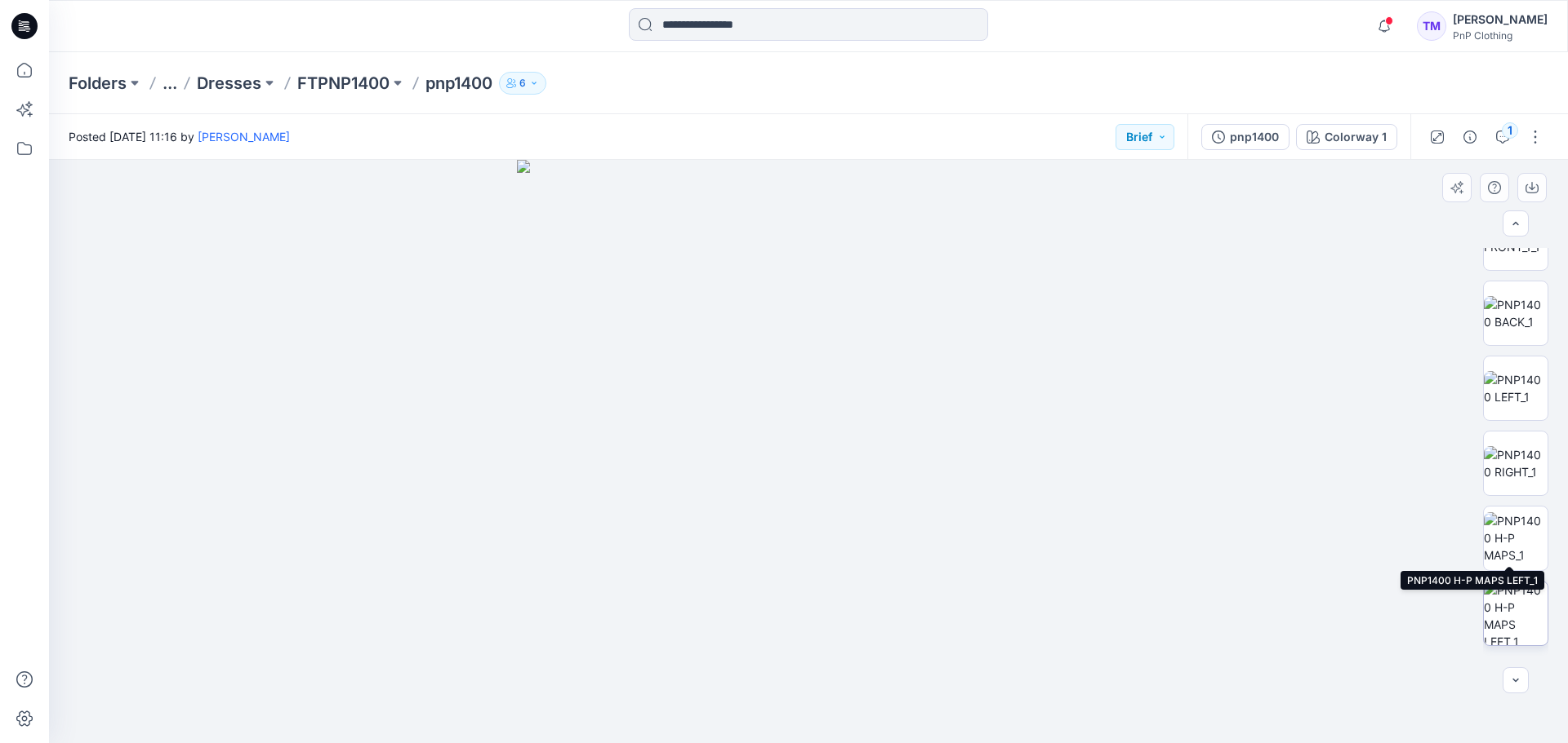
scroll to position [0, 0]
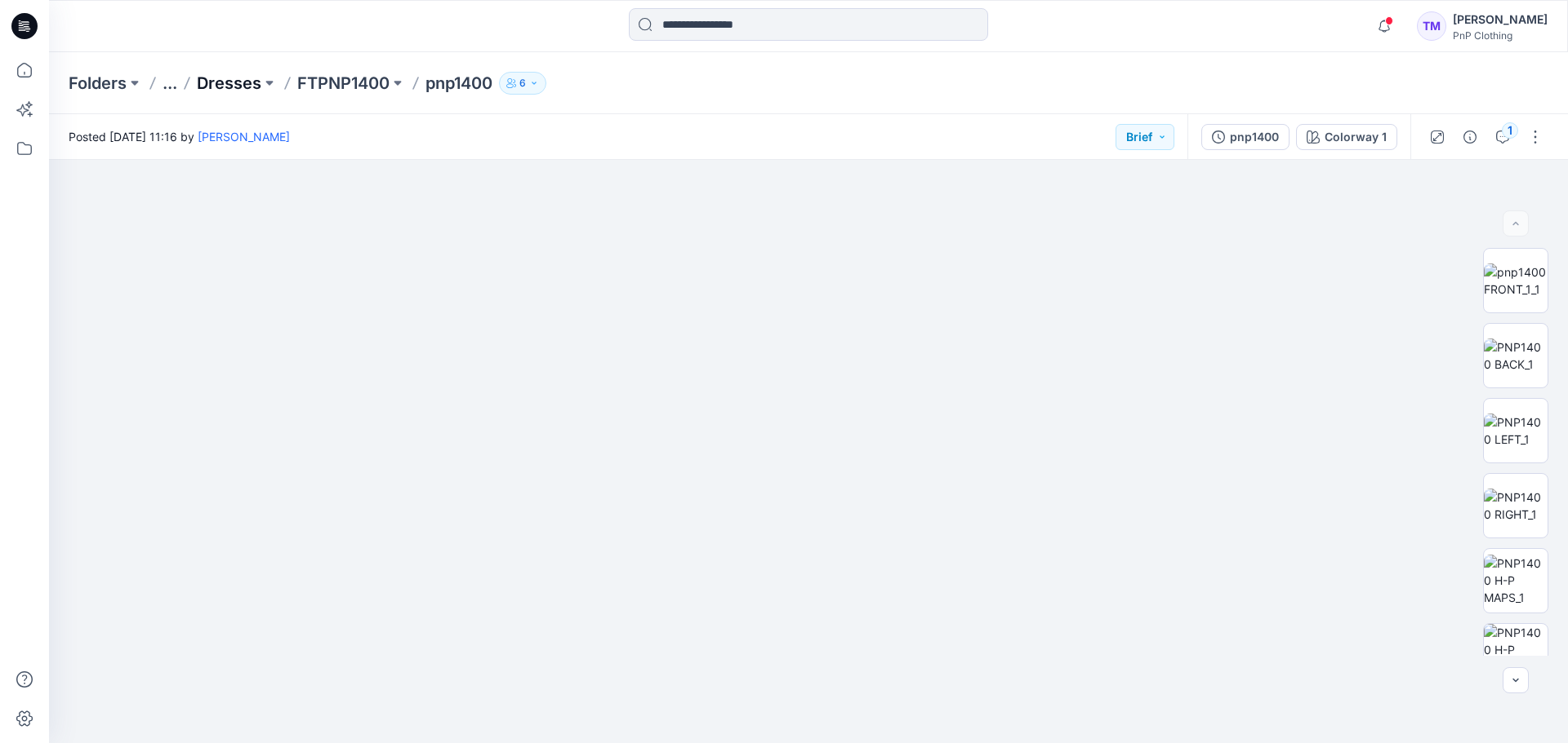
click at [237, 81] on p "Dresses" at bounding box center [229, 83] width 65 height 23
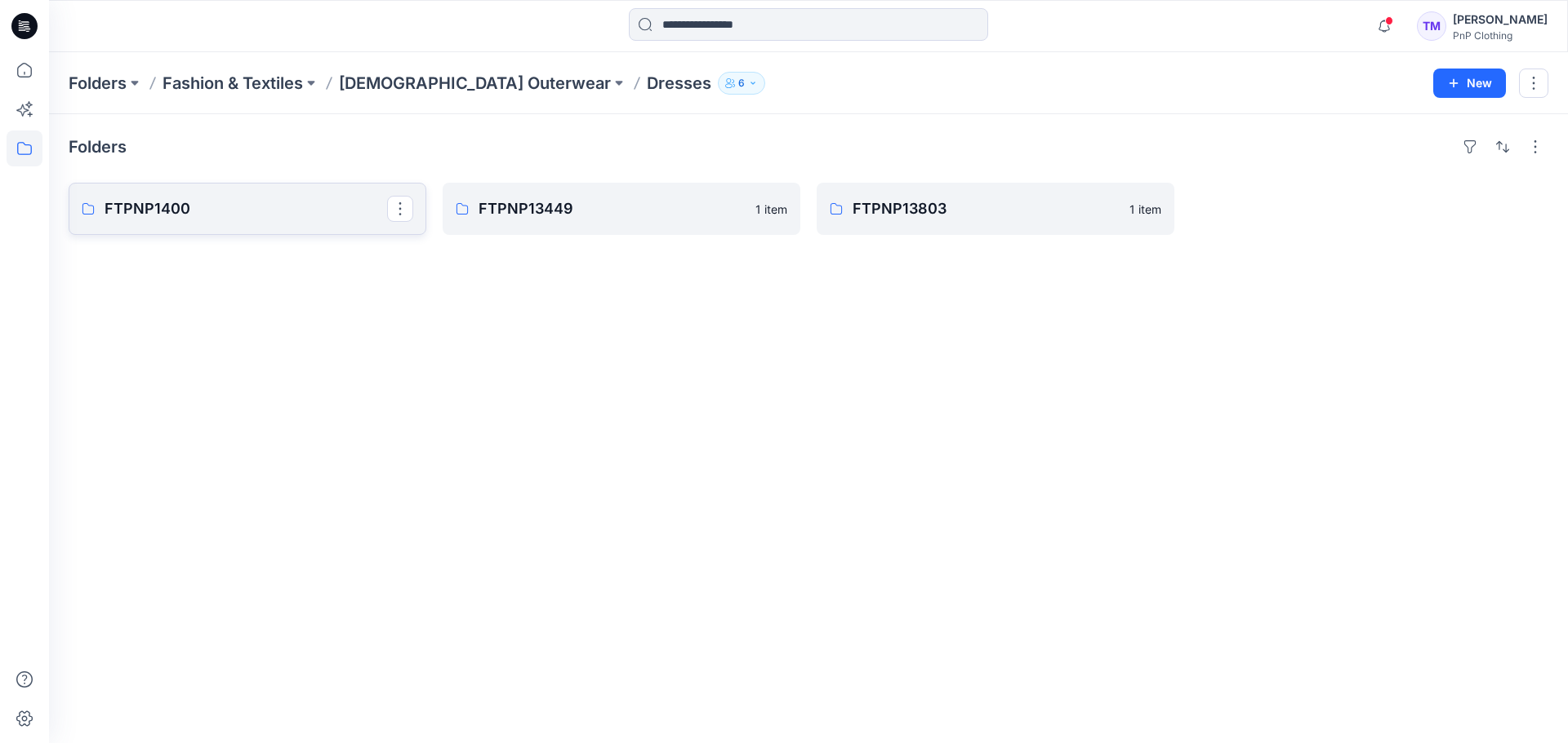
click at [261, 208] on p "FTPNP1400" at bounding box center [246, 209] width 283 height 23
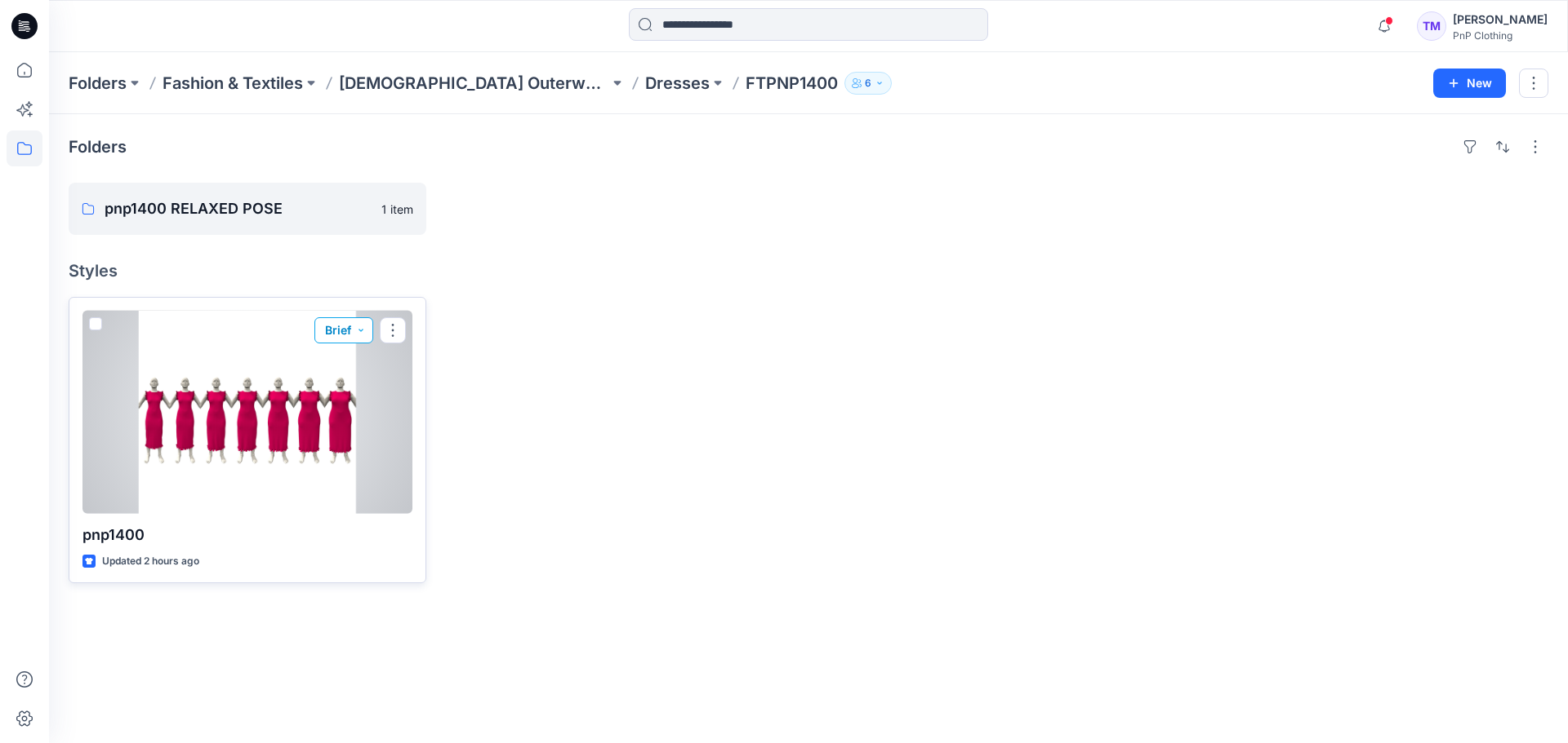
click at [364, 329] on button "Brief" at bounding box center [344, 330] width 58 height 26
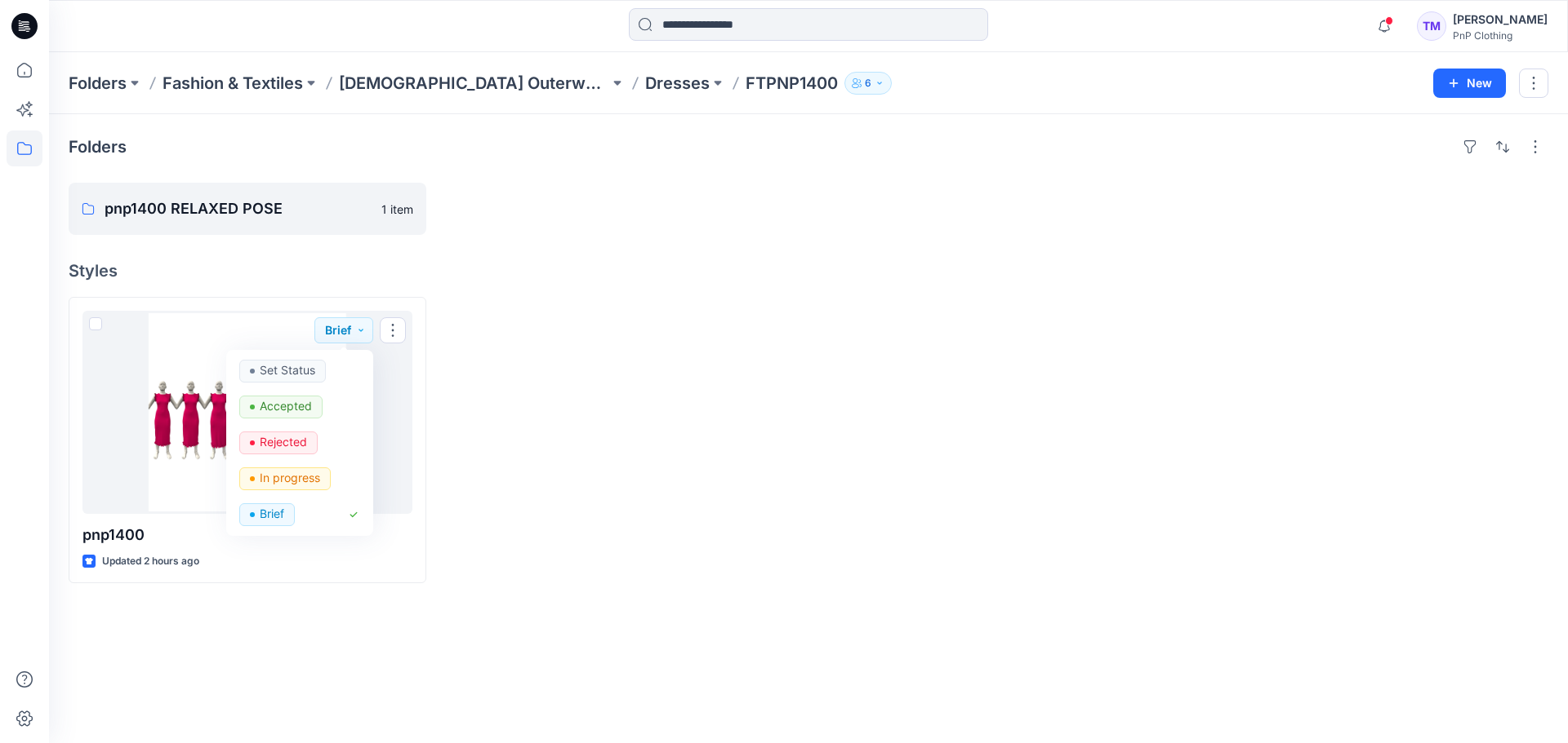
click at [885, 510] on div at bounding box center [995, 440] width 358 height 286
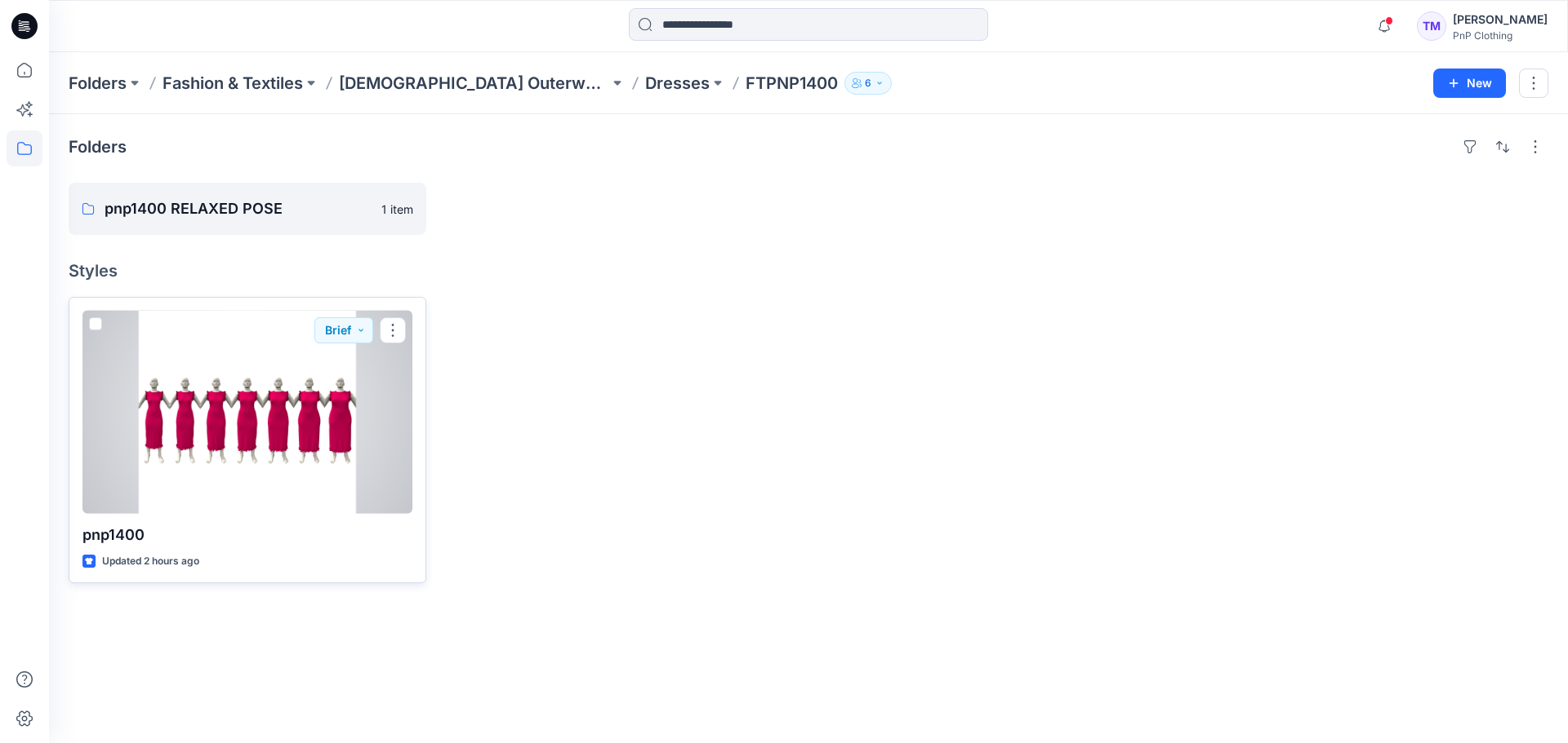
click at [276, 447] on div at bounding box center [247, 412] width 330 height 203
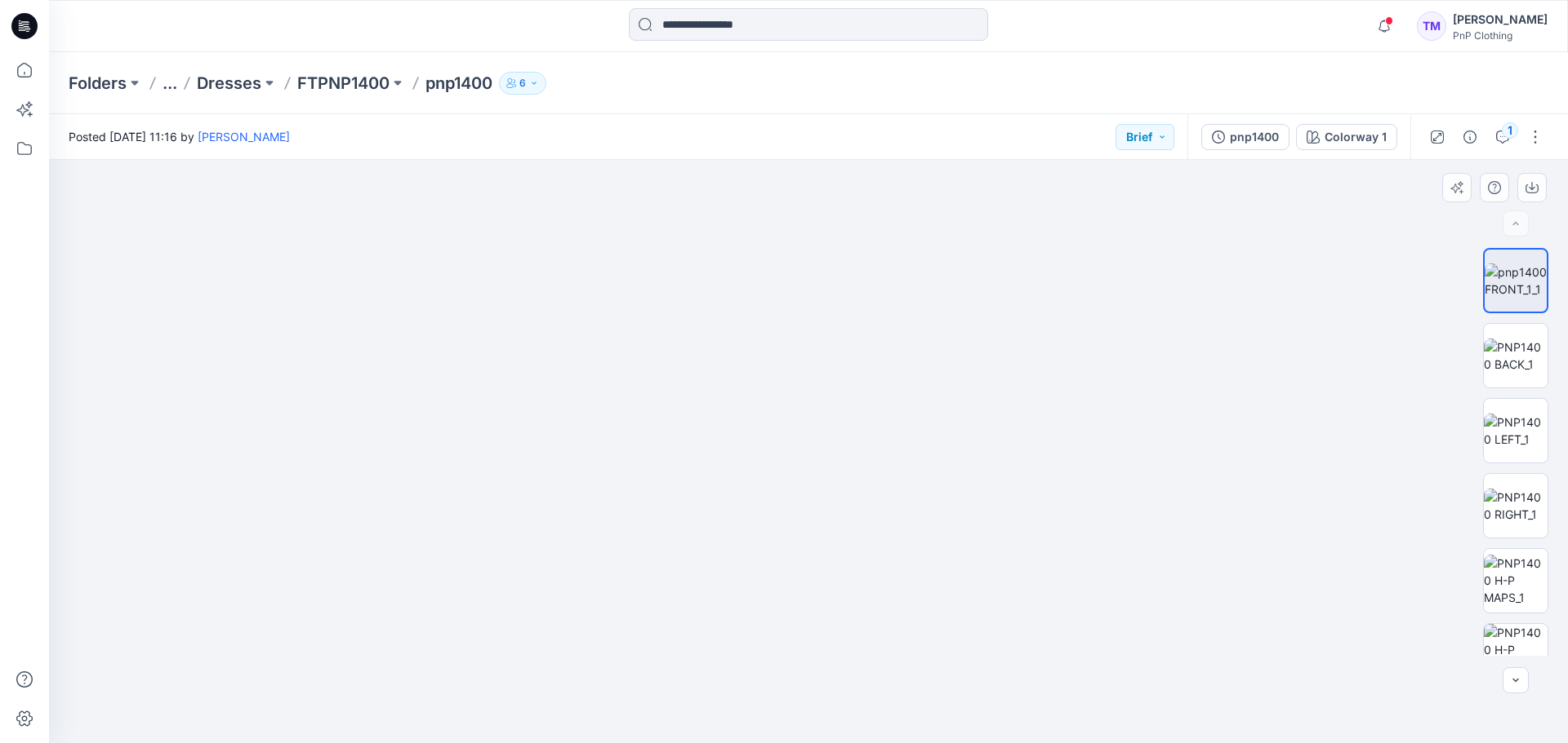
drag, startPoint x: 662, startPoint y: 459, endPoint x: 574, endPoint y: 402, distance: 104.8
drag, startPoint x: 1303, startPoint y: 424, endPoint x: 935, endPoint y: 433, distance: 368.1
click at [1511, 367] on img at bounding box center [1515, 356] width 64 height 35
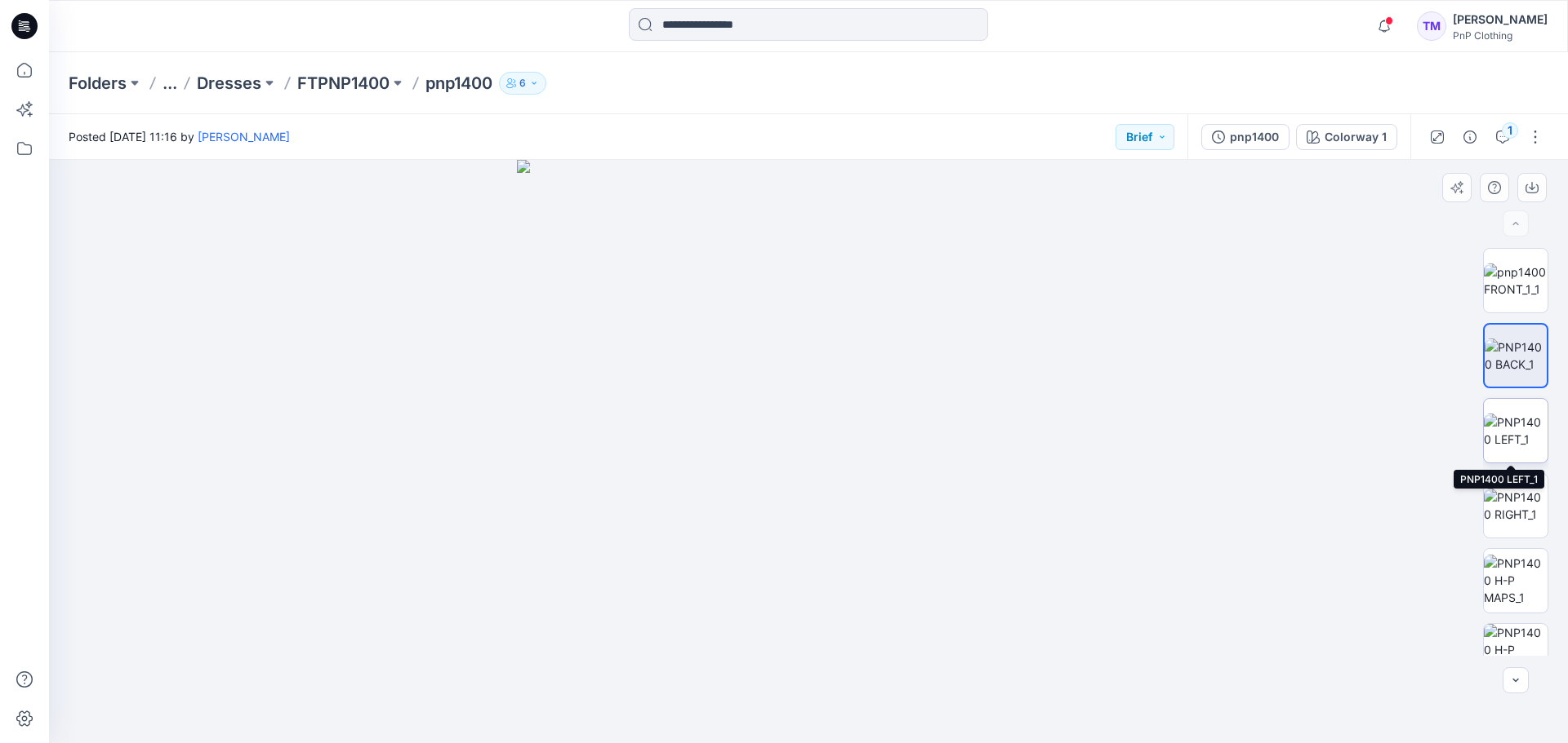
click at [1511, 414] on img at bounding box center [1515, 431] width 64 height 35
drag, startPoint x: 1019, startPoint y: 394, endPoint x: 188, endPoint y: 505, distance: 838.4
drag, startPoint x: 1075, startPoint y: 319, endPoint x: 597, endPoint y: 535, distance: 524.5
drag, startPoint x: 1258, startPoint y: 449, endPoint x: 949, endPoint y: 449, distance: 309.0
drag, startPoint x: 462, startPoint y: 425, endPoint x: 840, endPoint y: 405, distance: 378.5
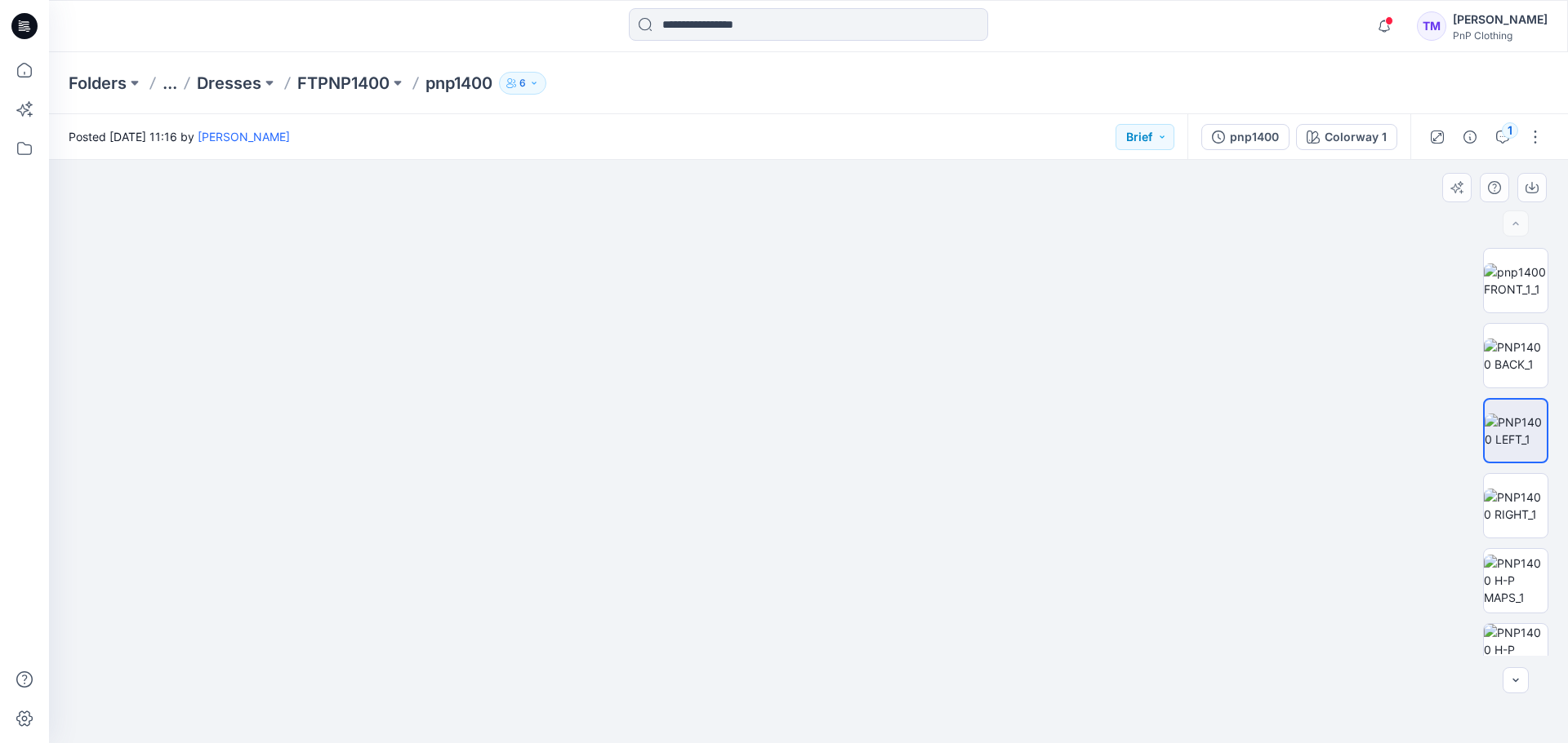
drag, startPoint x: 733, startPoint y: 413, endPoint x: 559, endPoint y: 439, distance: 175.9
drag, startPoint x: 1116, startPoint y: 418, endPoint x: 691, endPoint y: 432, distance: 425.2
drag, startPoint x: 1054, startPoint y: 444, endPoint x: 554, endPoint y: 435, distance: 500.1
drag, startPoint x: 1199, startPoint y: 477, endPoint x: 1091, endPoint y: 433, distance: 116.6
drag, startPoint x: 1028, startPoint y: 495, endPoint x: 866, endPoint y: 501, distance: 162.1
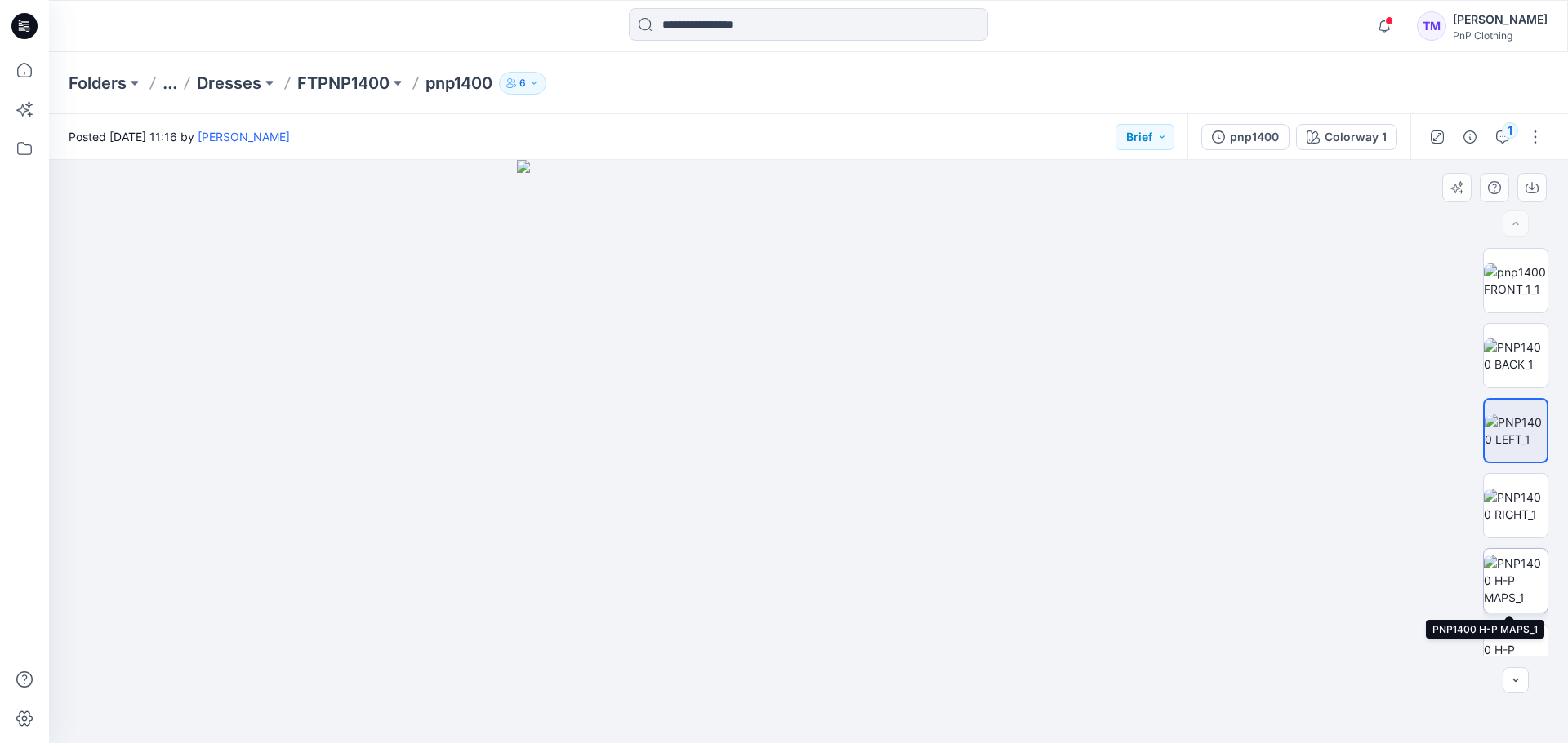
click at [1514, 602] on img at bounding box center [1515, 581] width 64 height 51
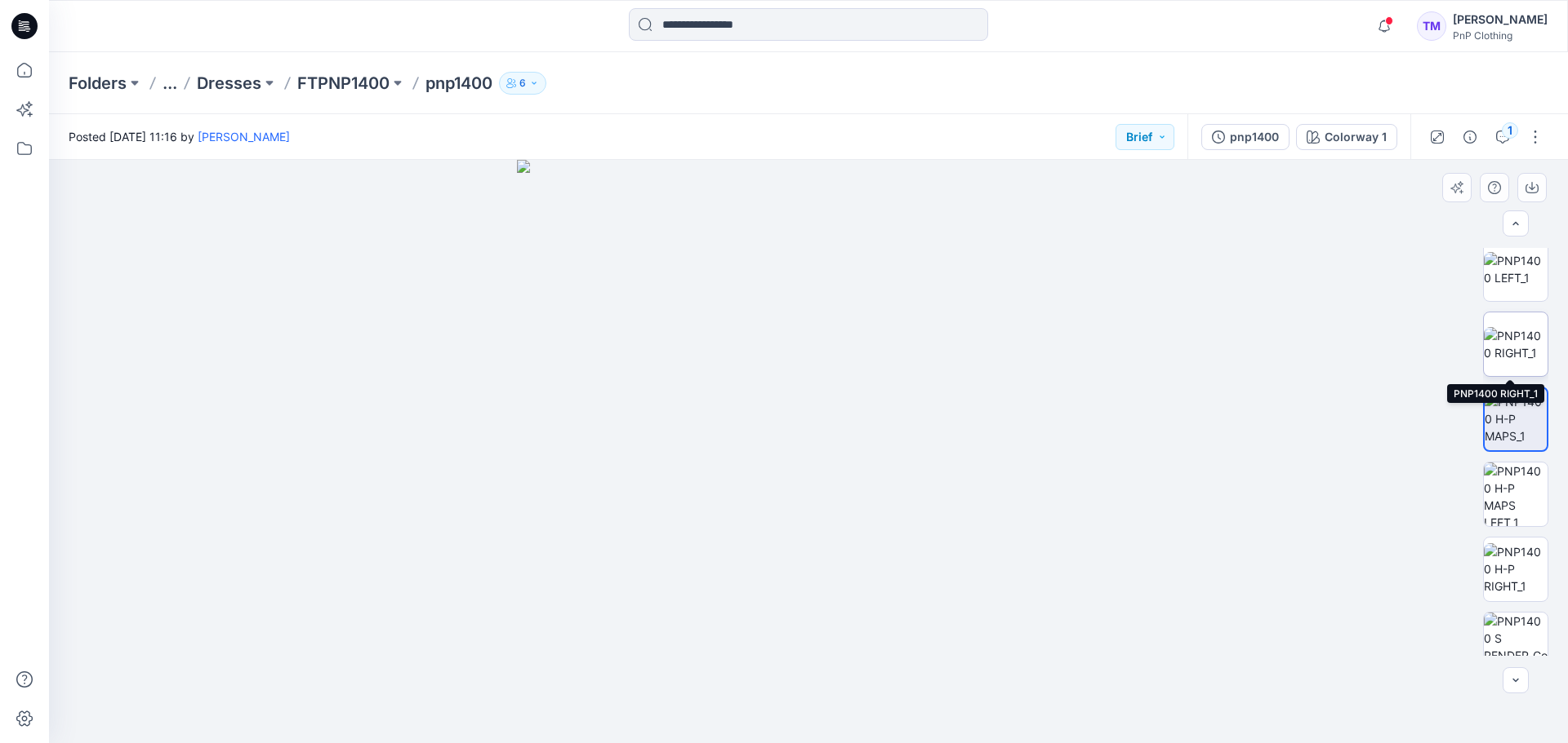
scroll to position [162, 0]
click at [1514, 326] on img at bounding box center [1515, 344] width 64 height 35
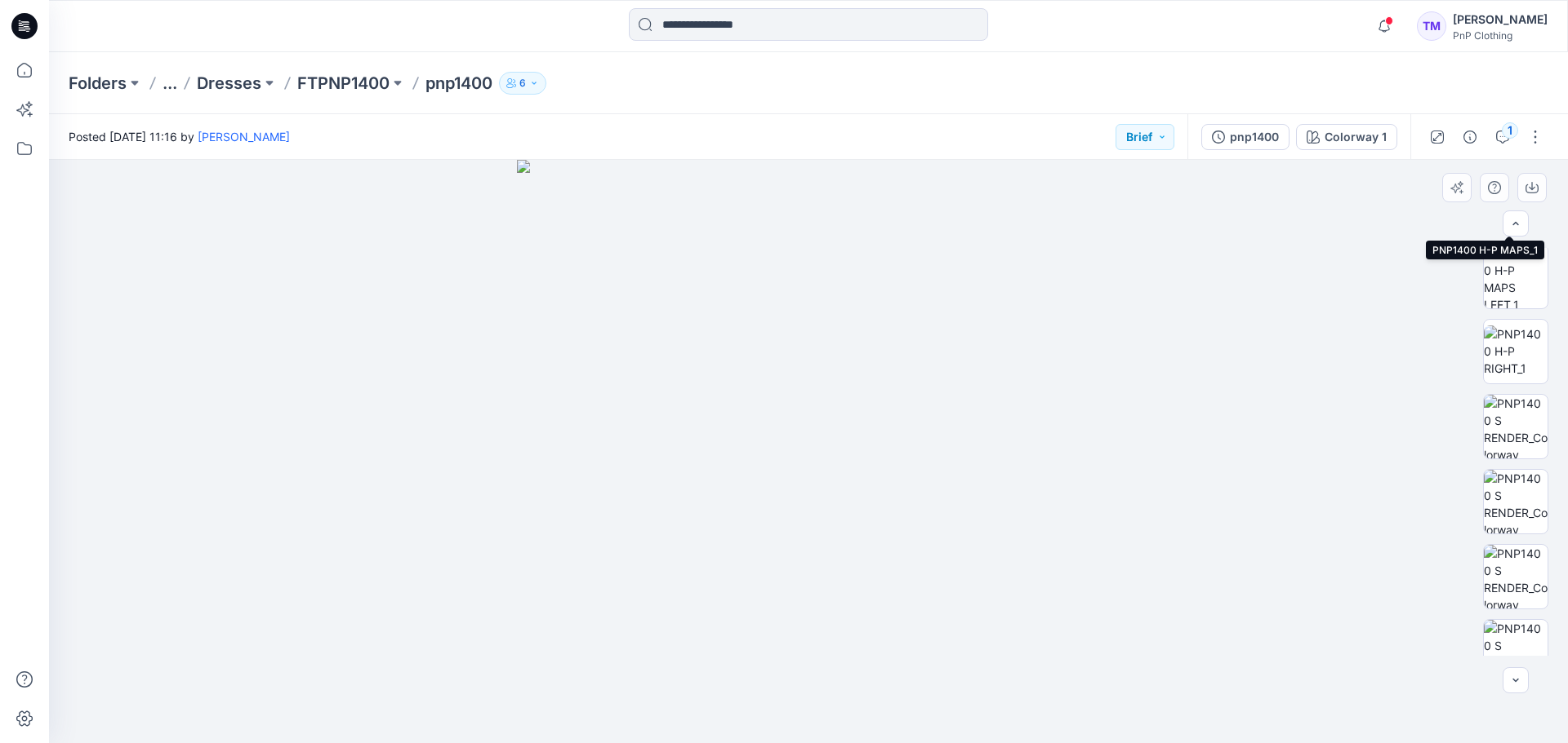
scroll to position [382, 0]
click at [335, 85] on p "FTPNP1400" at bounding box center [343, 83] width 92 height 23
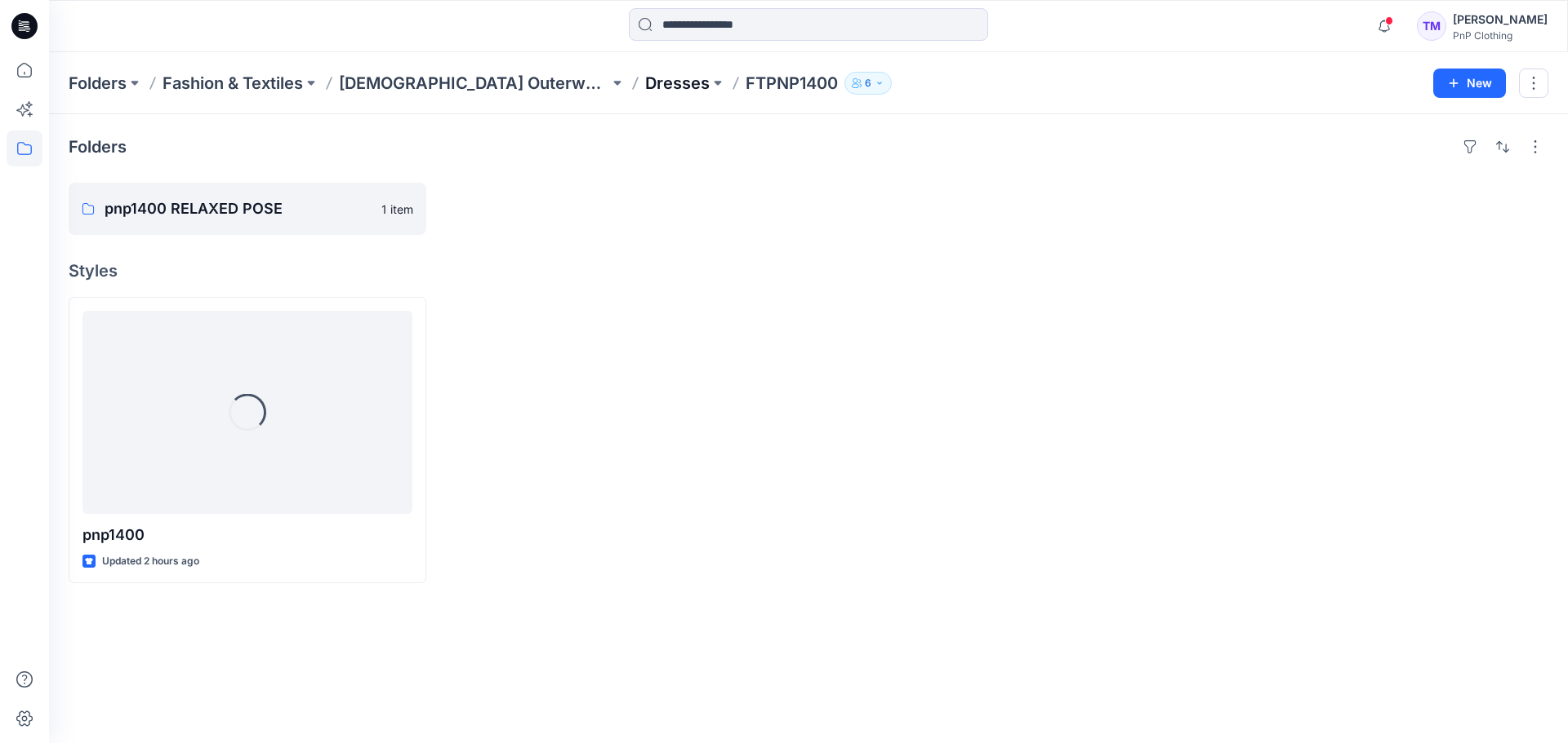
click at [645, 86] on p "Dresses" at bounding box center [677, 83] width 65 height 23
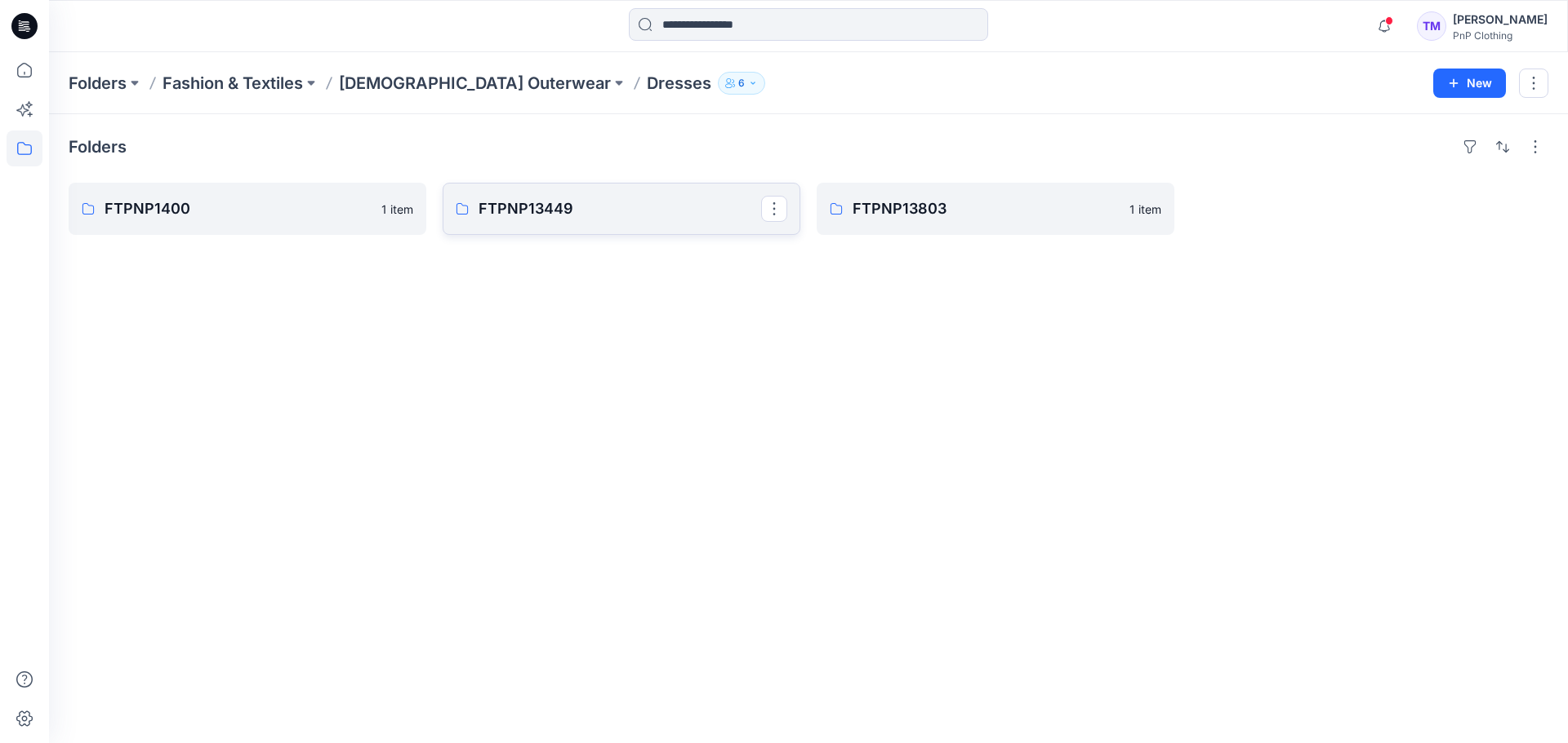
click at [621, 210] on p "FTPNP13449" at bounding box center [620, 209] width 283 height 23
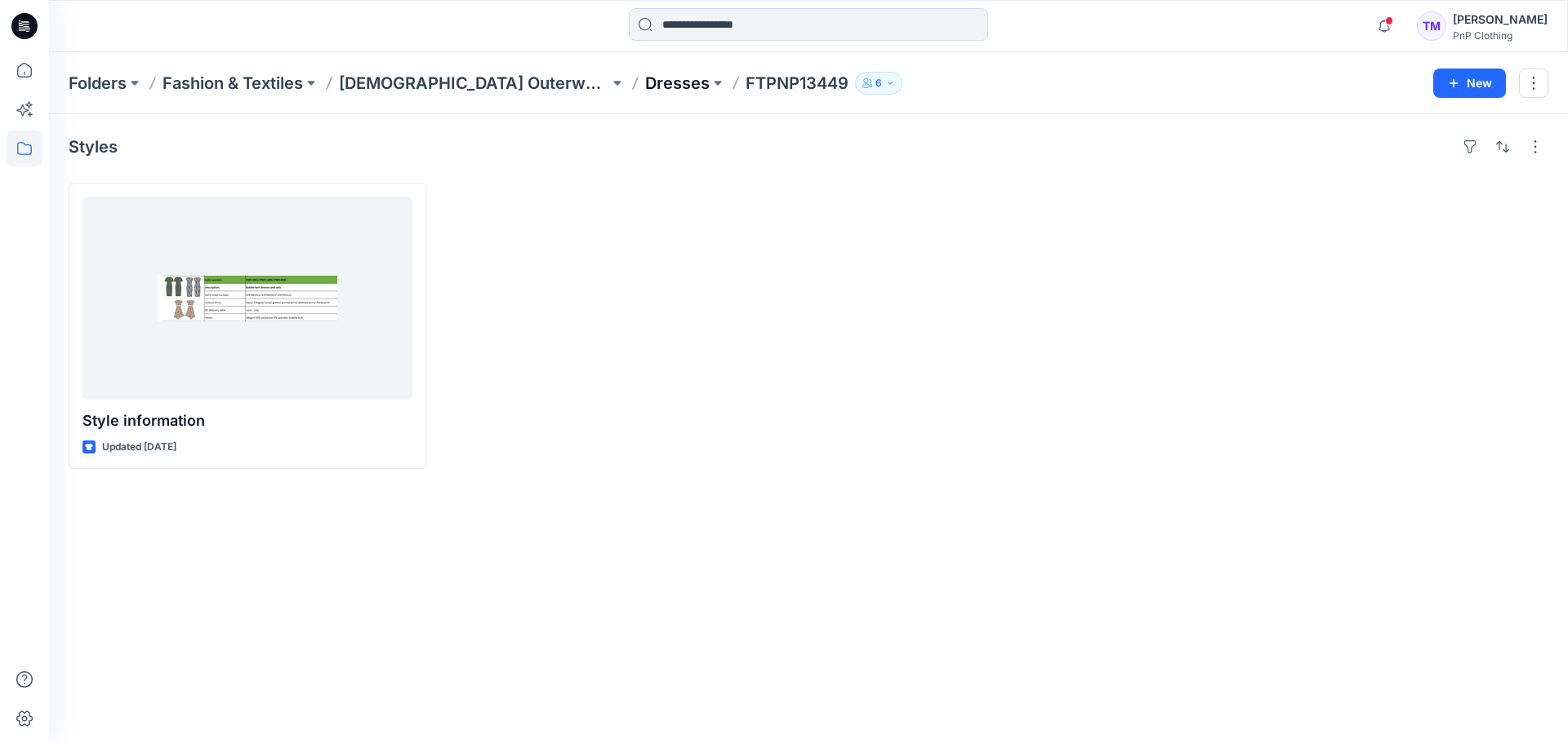
click at [645, 77] on p "Dresses" at bounding box center [677, 83] width 65 height 23
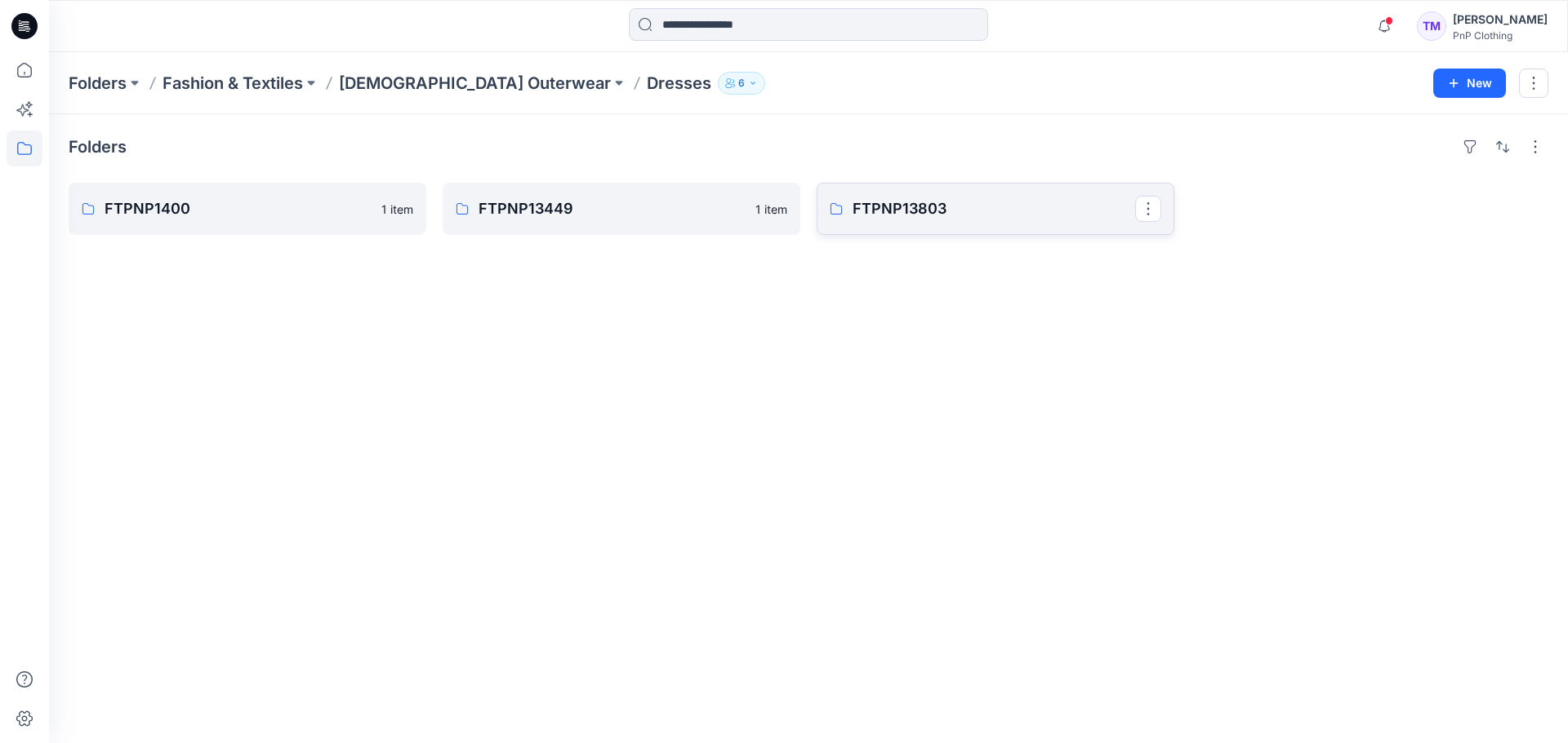
click at [914, 207] on p "FTPNP13803" at bounding box center [993, 209] width 283 height 23
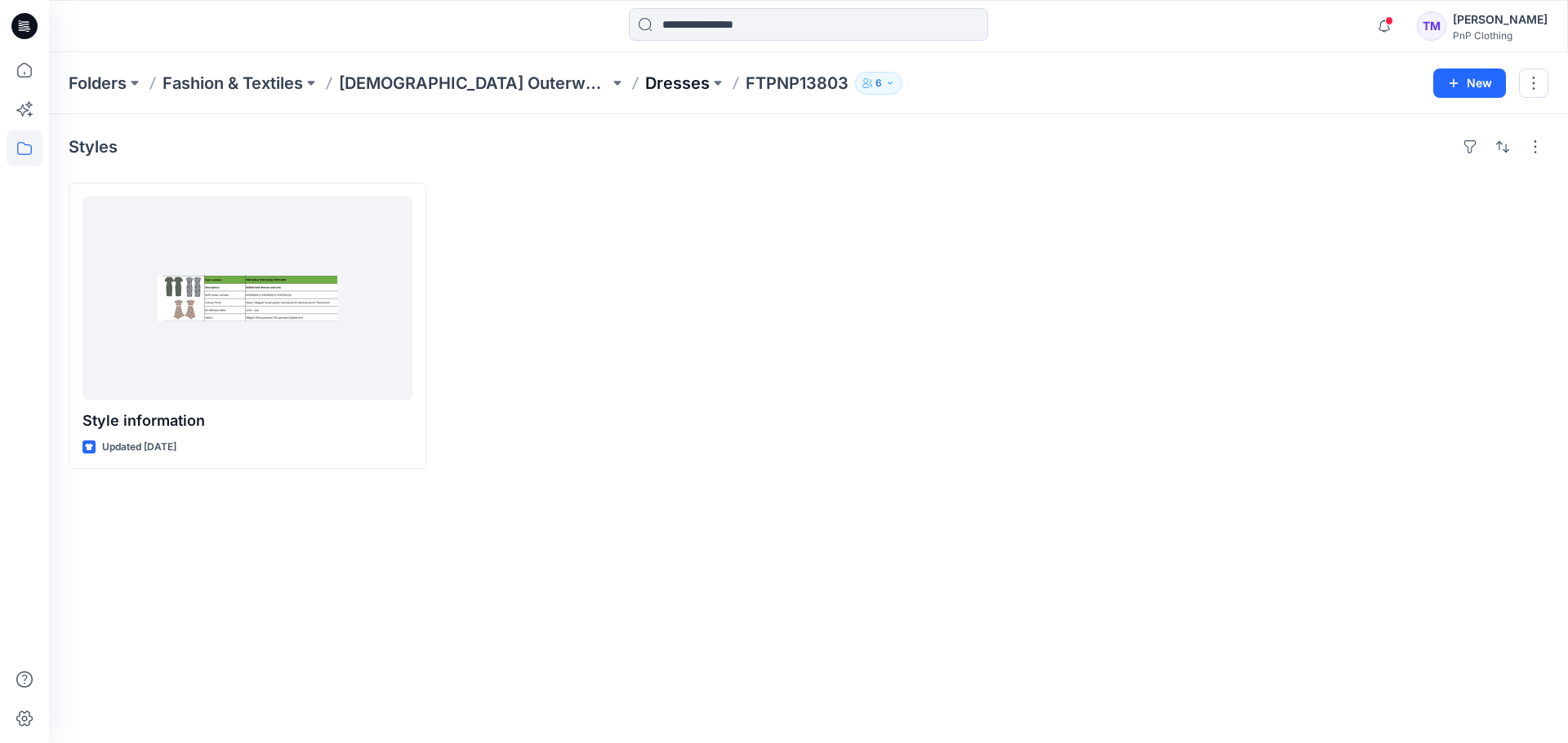
click at [645, 76] on p "Dresses" at bounding box center [677, 83] width 65 height 23
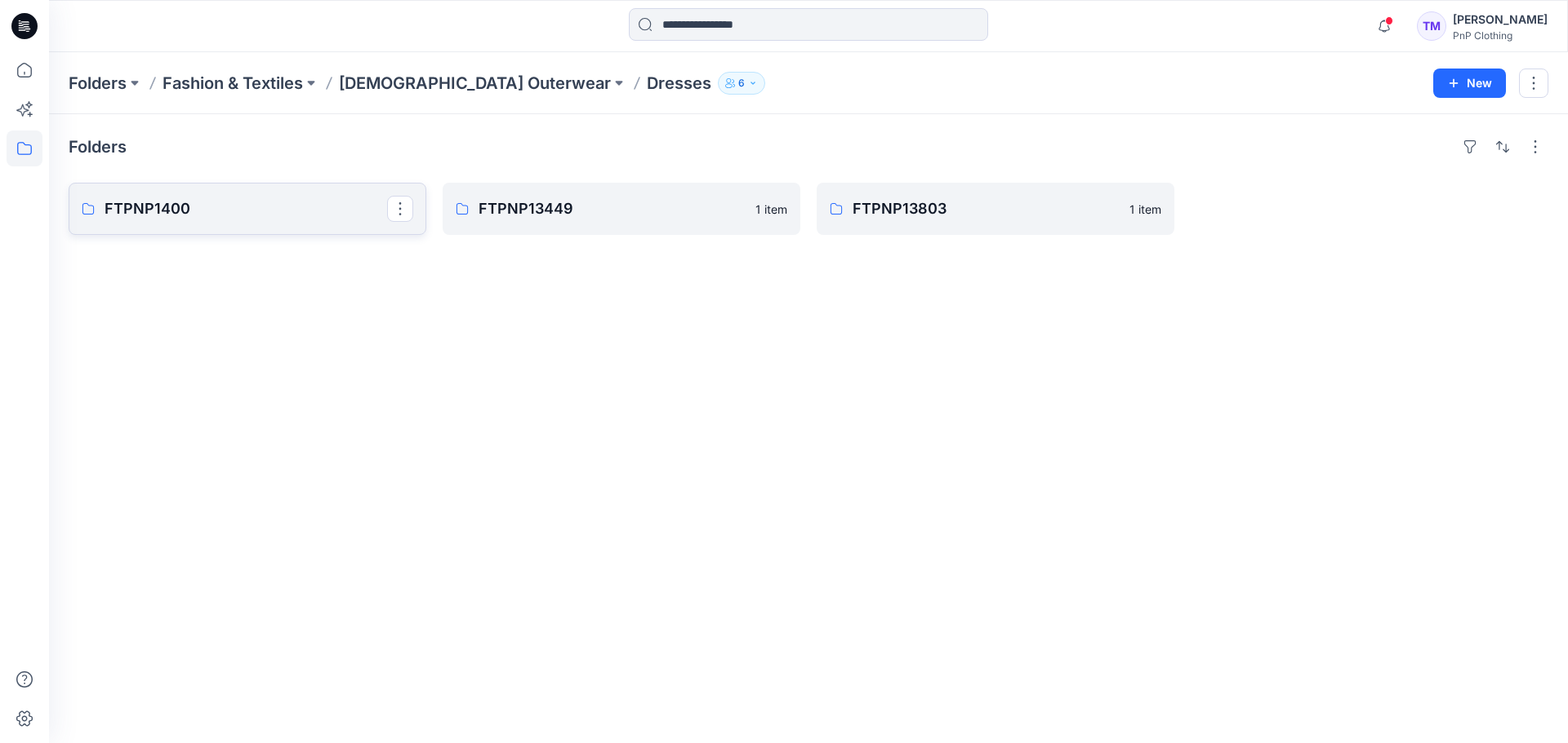
click at [264, 218] on p "FTPNP1400" at bounding box center [246, 209] width 283 height 23
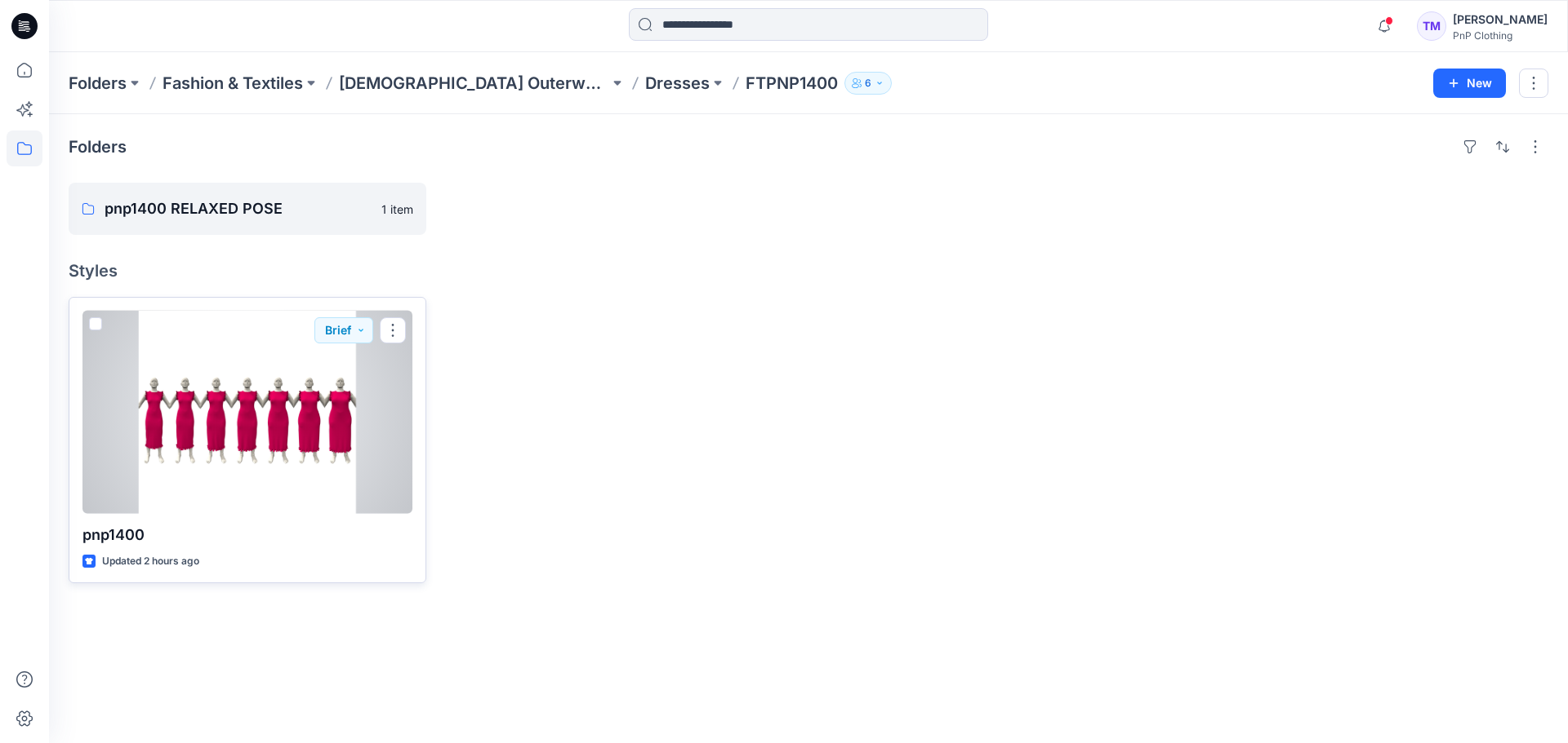
click at [292, 400] on div at bounding box center [247, 412] width 330 height 203
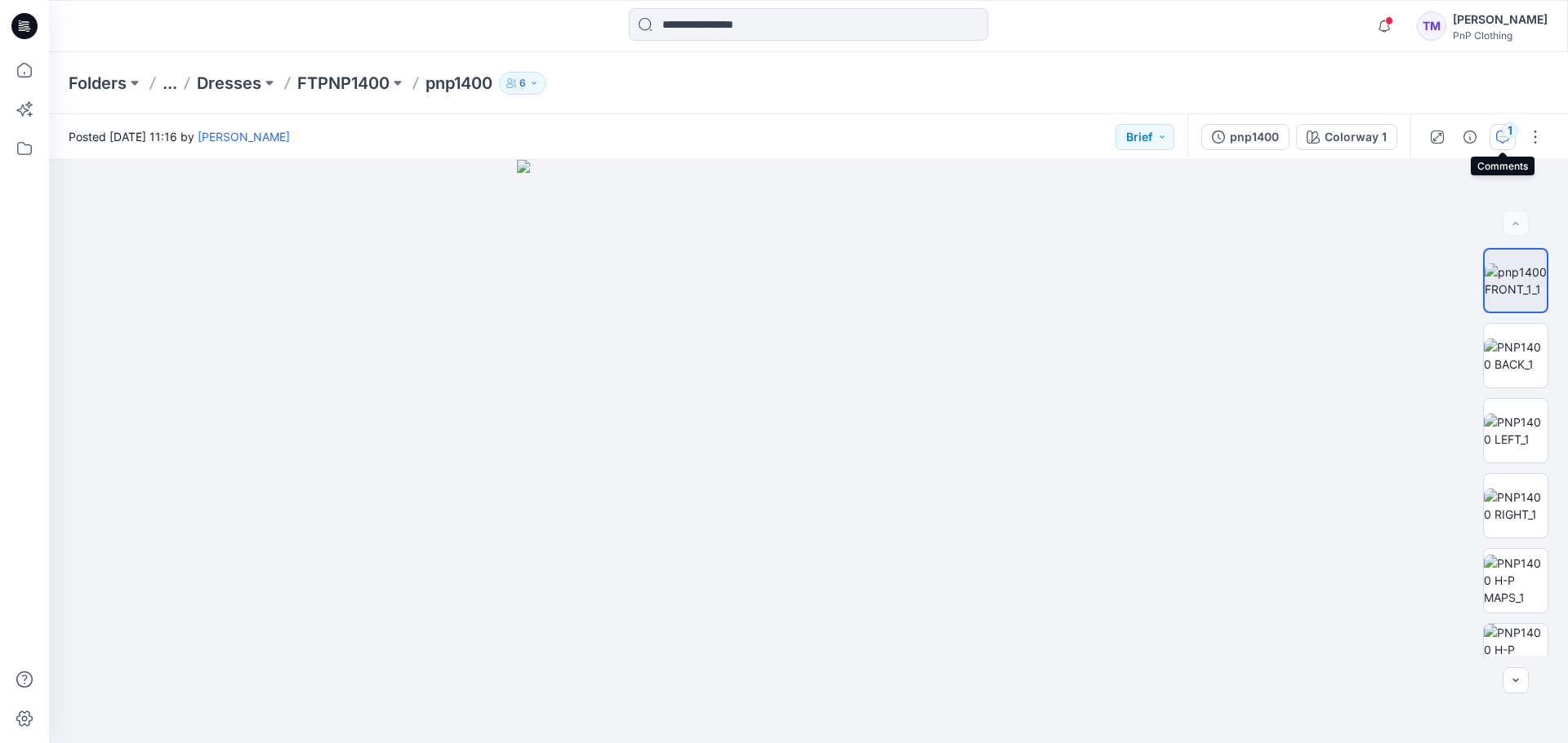
click at [1503, 139] on icon "button" at bounding box center [1502, 137] width 13 height 13
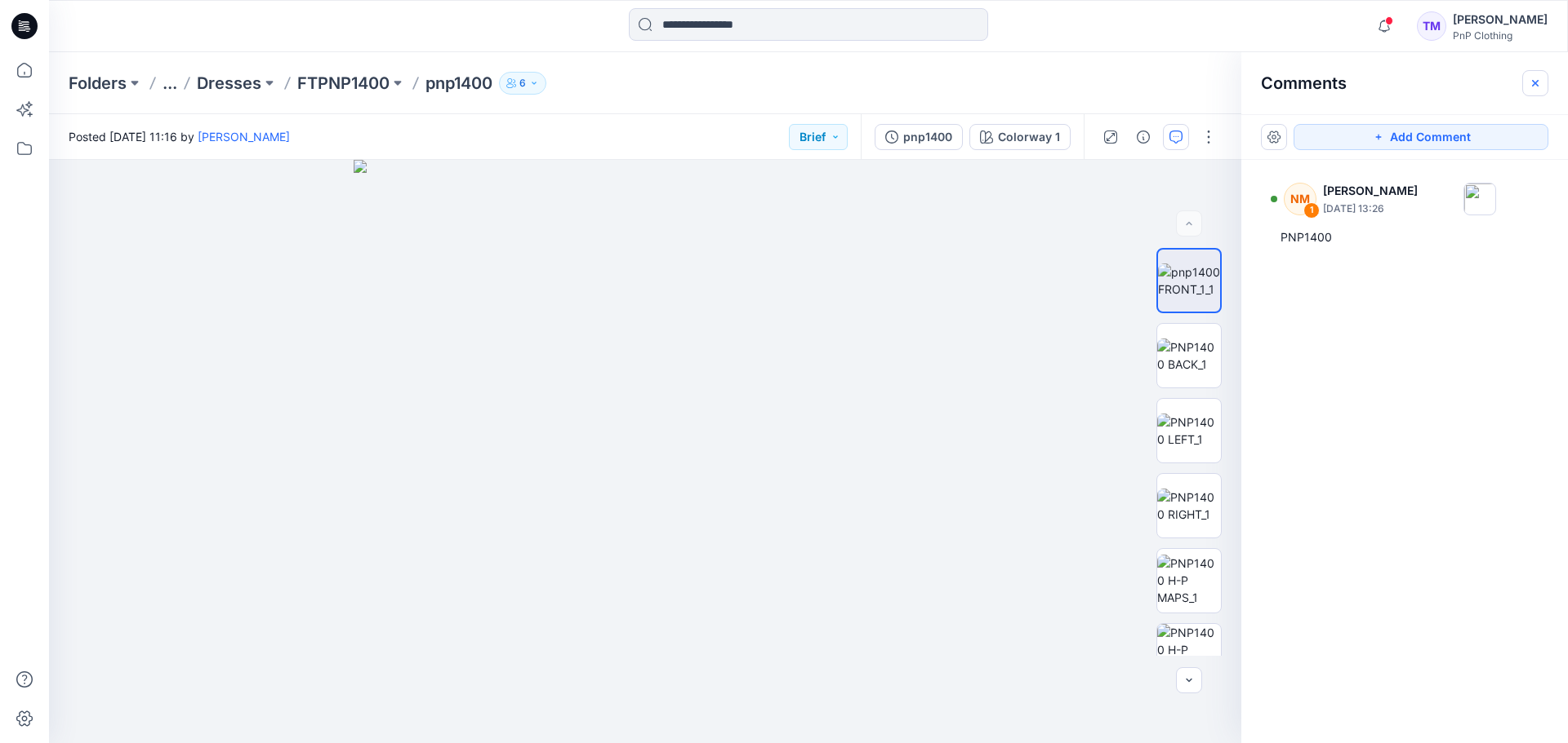
click at [1532, 84] on icon "button" at bounding box center [1535, 83] width 13 height 13
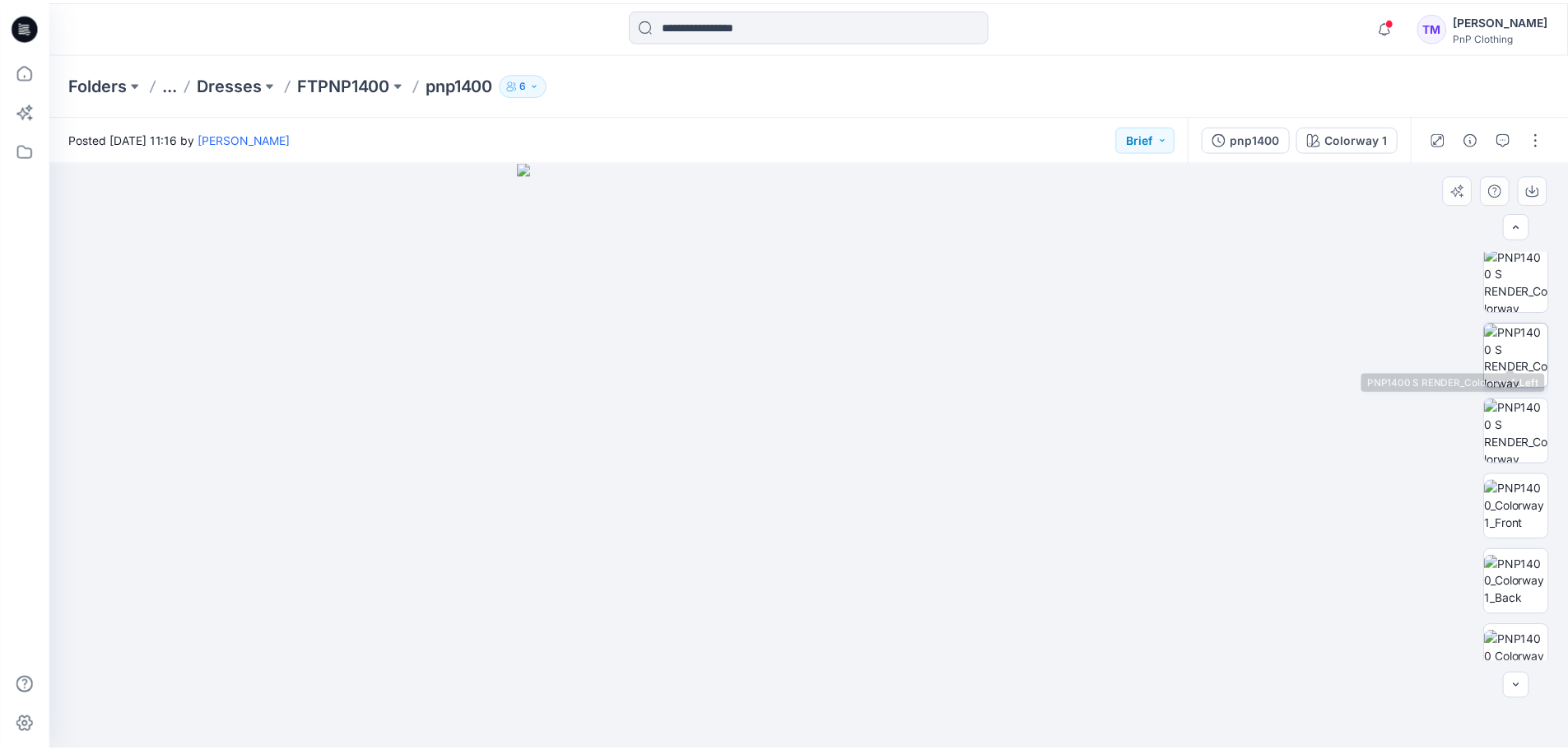
scroll to position [715, 0]
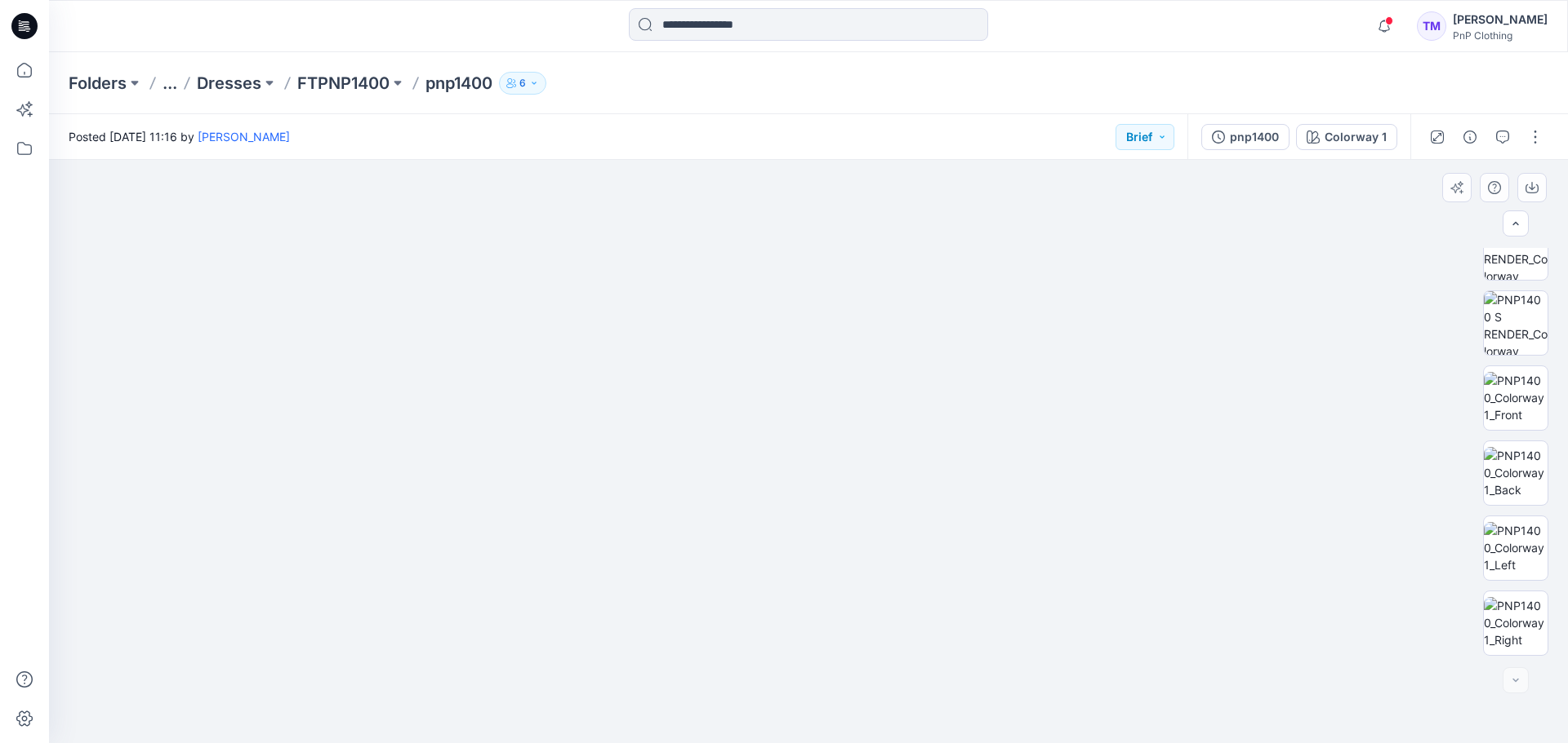
drag, startPoint x: 1017, startPoint y: 556, endPoint x: 723, endPoint y: 375, distance: 345.2
drag, startPoint x: 1243, startPoint y: 397, endPoint x: 1082, endPoint y: 436, distance: 165.7
click at [27, 74] on icon at bounding box center [24, 69] width 36 height 36
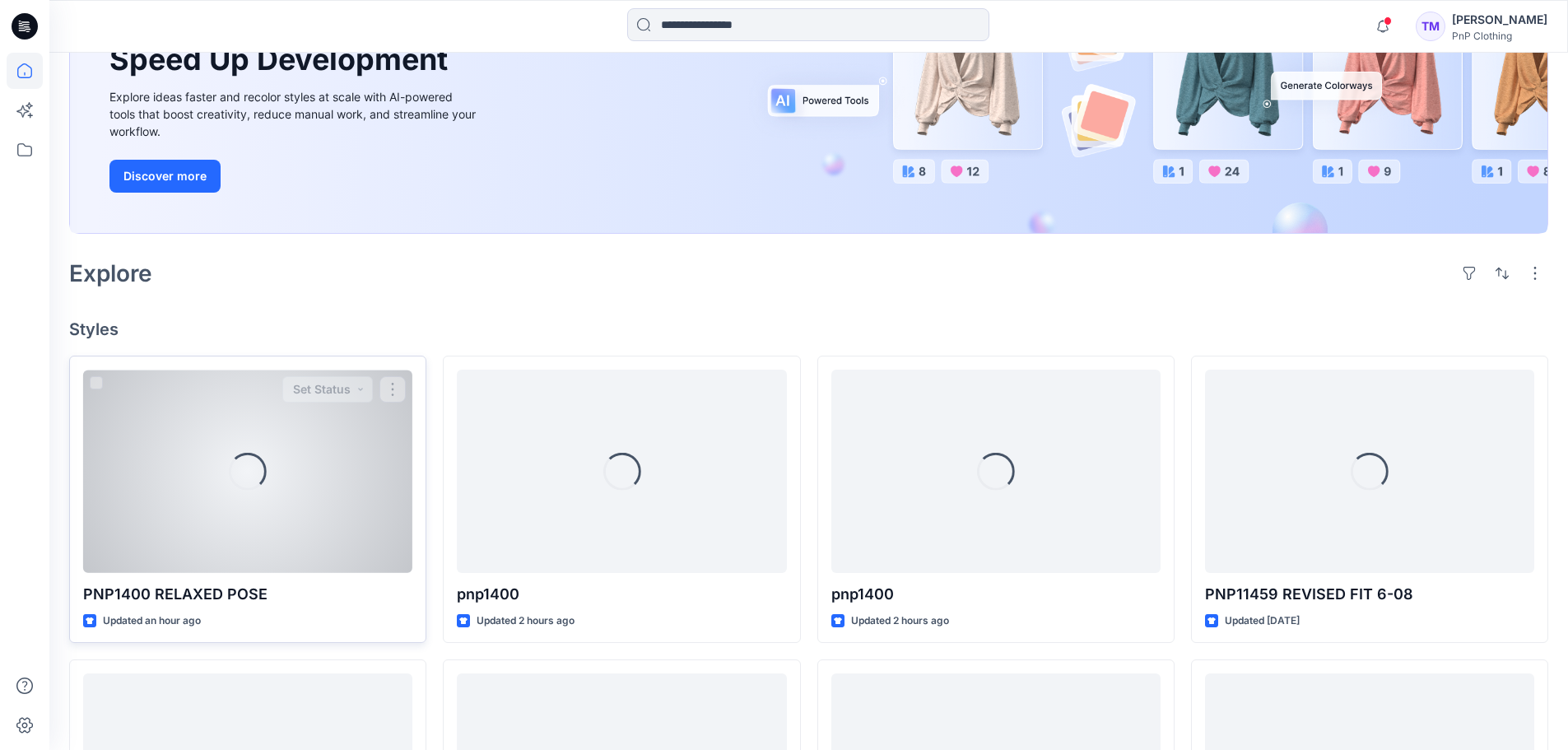
scroll to position [247, 0]
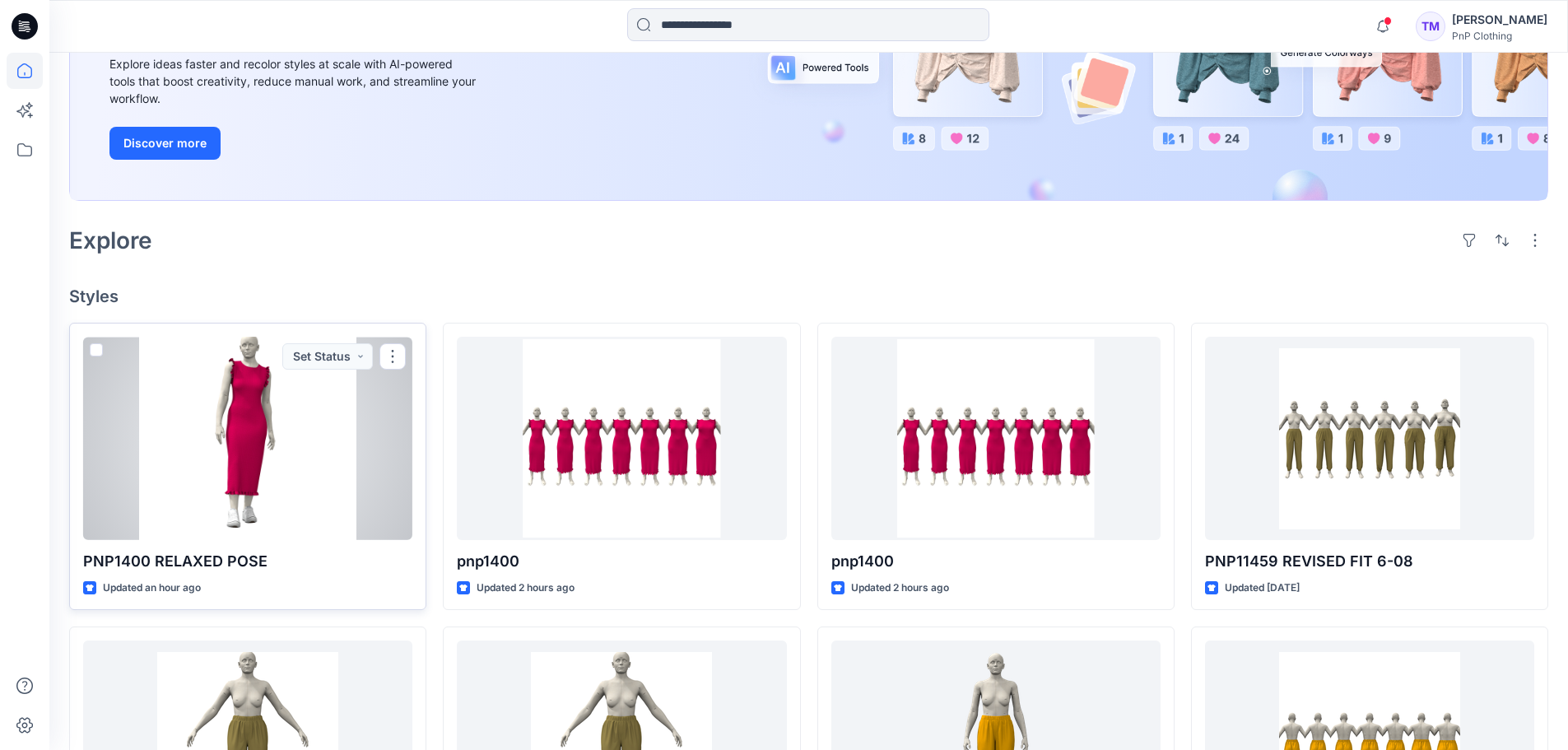
click at [216, 451] on div at bounding box center [247, 438] width 329 height 203
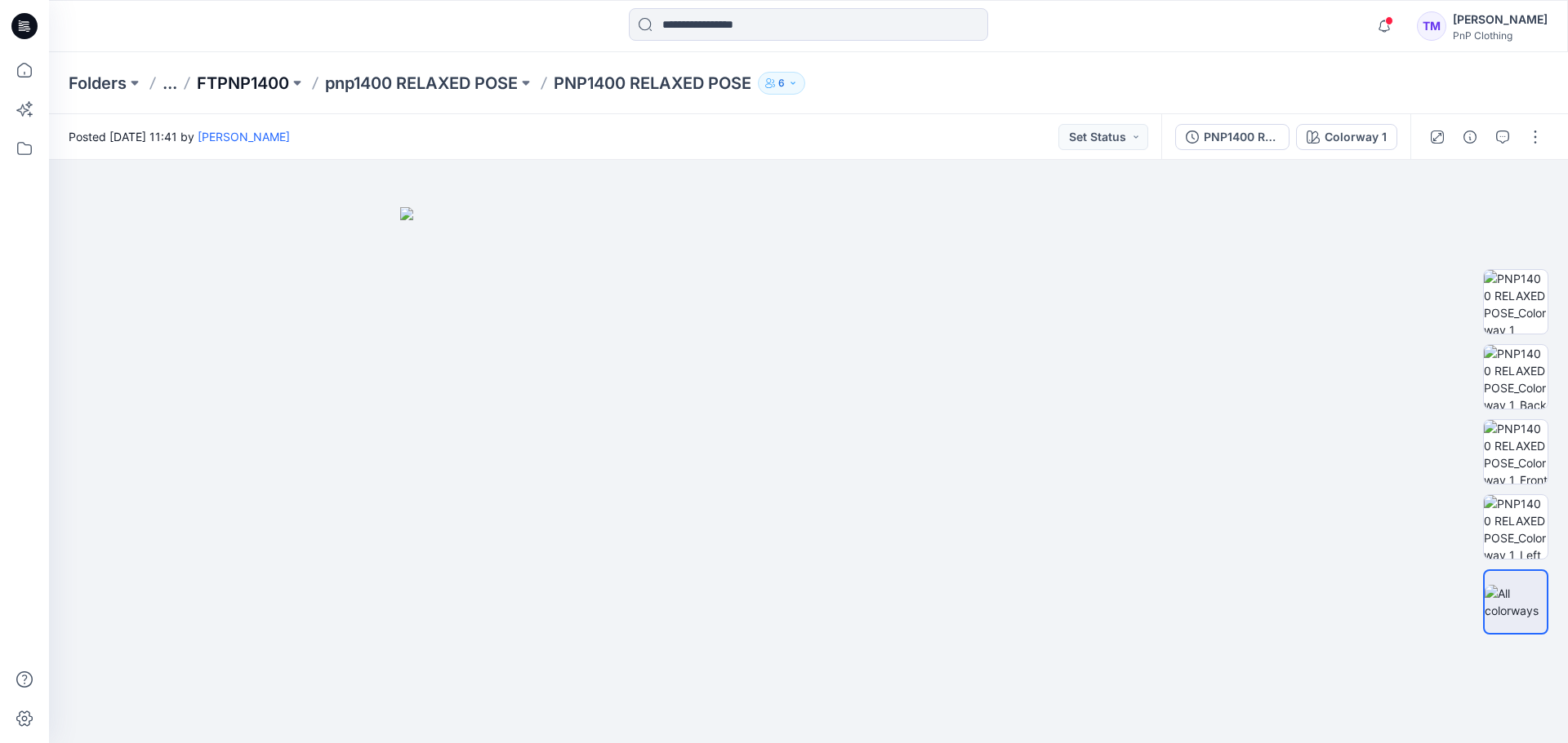
click at [257, 84] on p "FTPNP1400" at bounding box center [243, 83] width 92 height 23
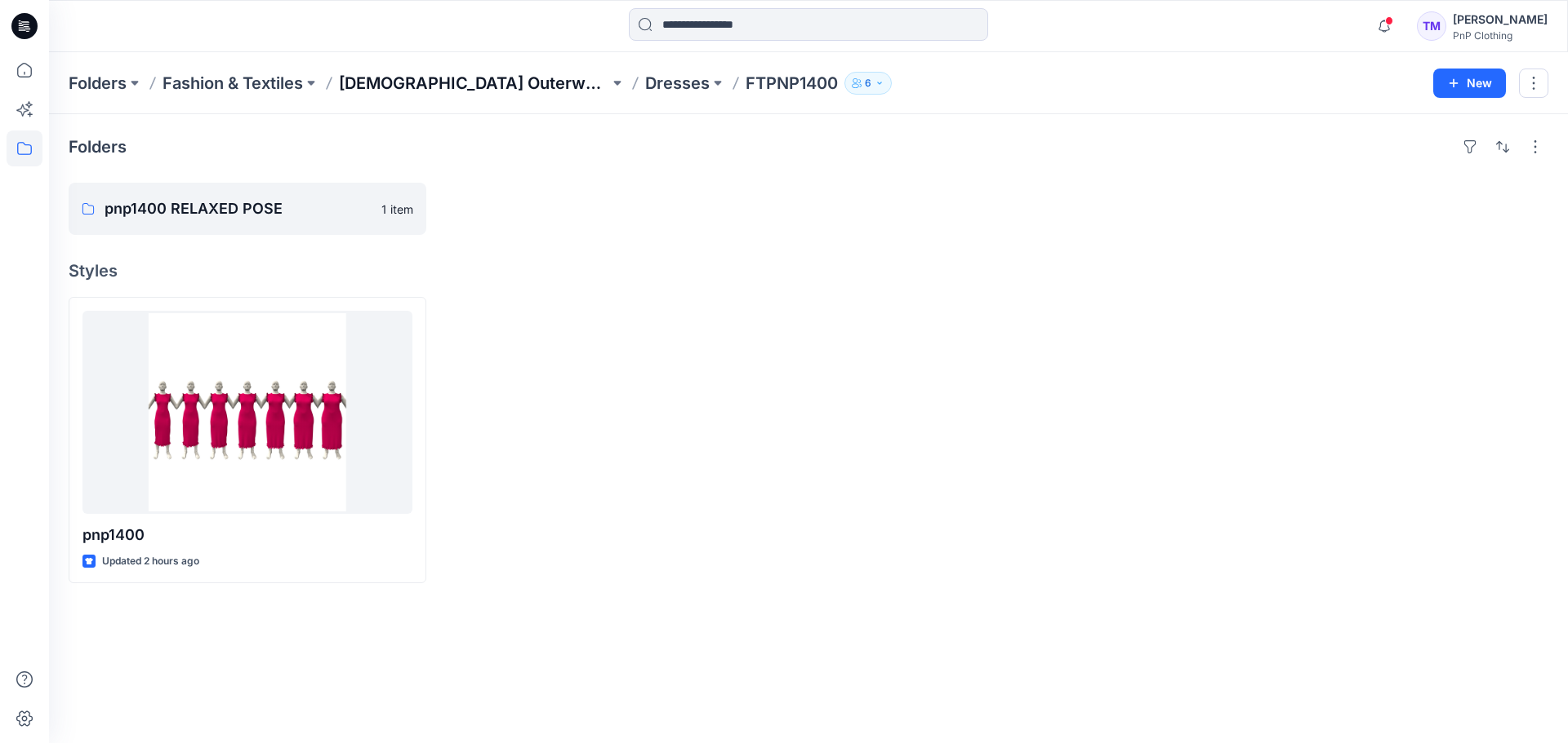
click at [378, 82] on p "[DEMOGRAPHIC_DATA] Outerwear" at bounding box center [473, 83] width 270 height 23
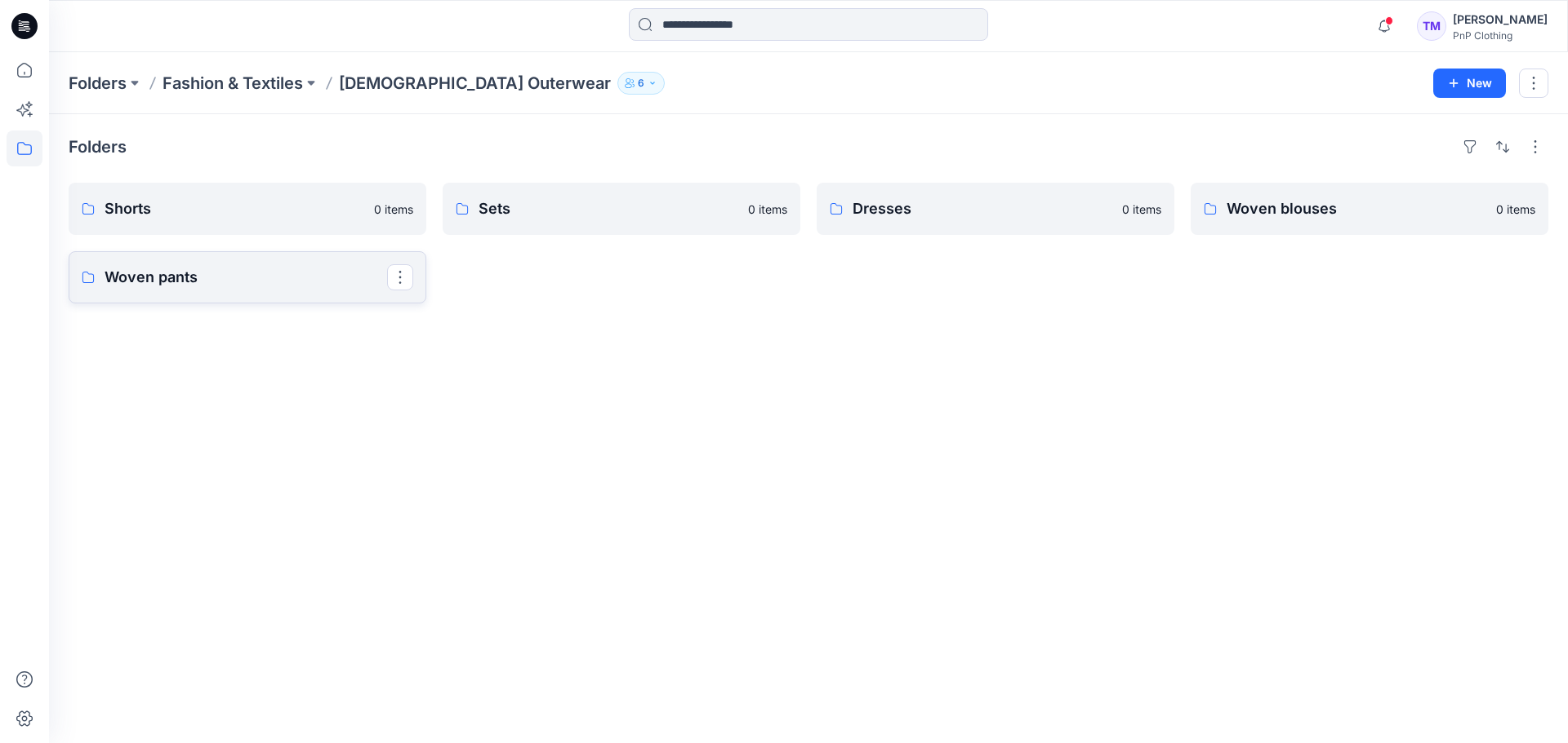
click at [212, 283] on p "Woven pants" at bounding box center [246, 277] width 283 height 23
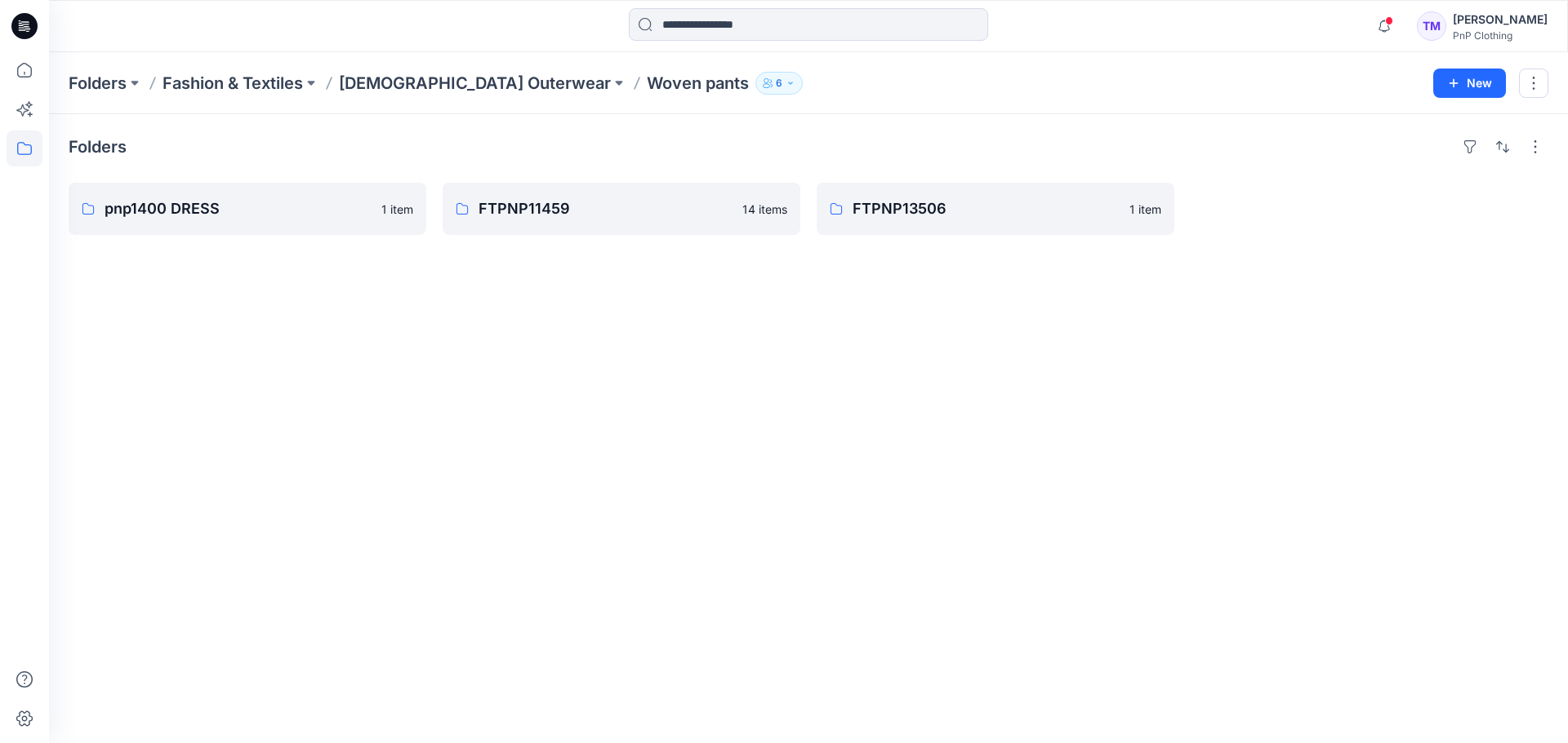
click at [617, 334] on div "Folders pnp1400 DRESS 1 item FTPNP11459 14 items FTPNP13506 1 item" at bounding box center [808, 428] width 1519 height 629
click at [400, 77] on p "[DEMOGRAPHIC_DATA] Outerwear" at bounding box center [474, 83] width 272 height 23
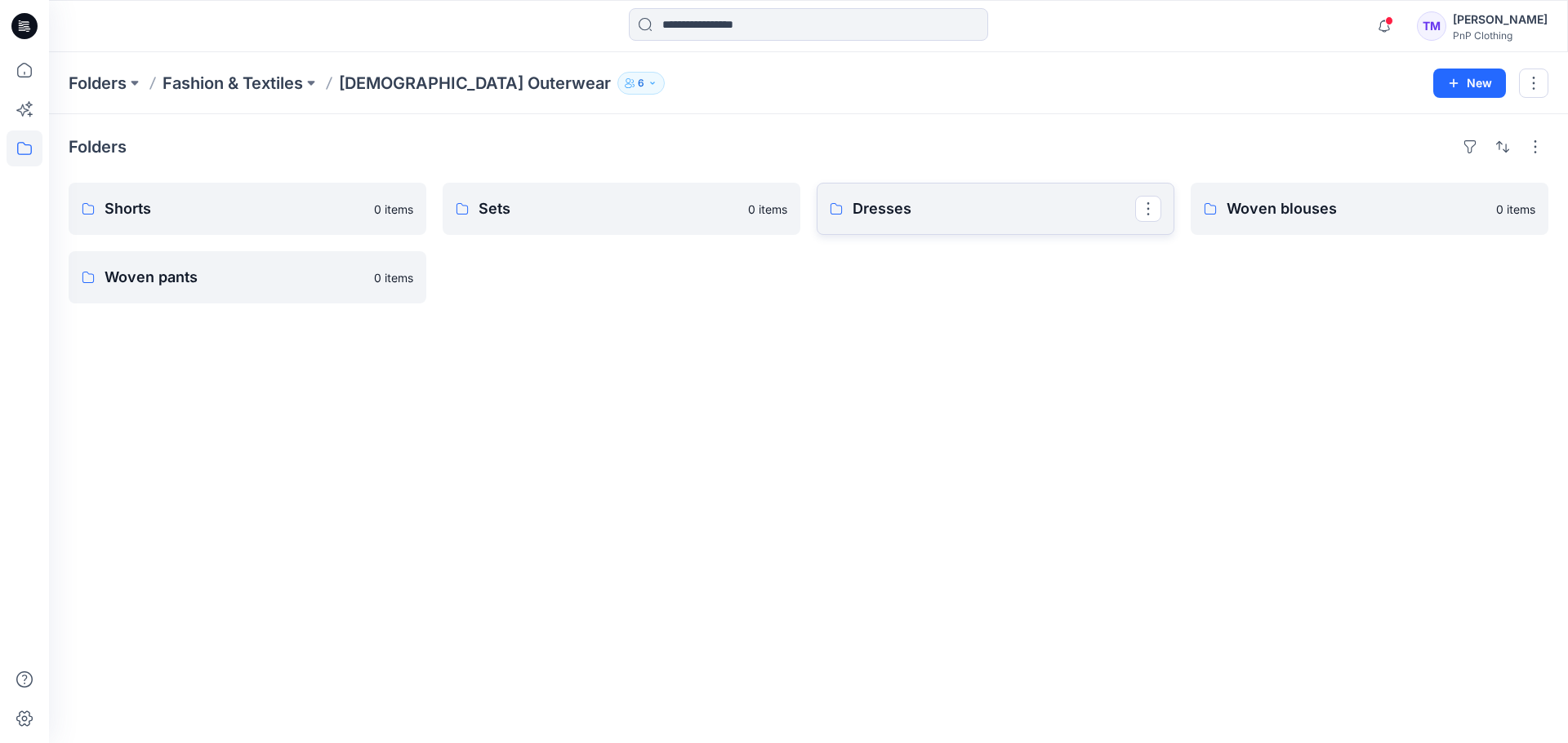
click at [953, 221] on link "Dresses" at bounding box center [995, 208] width 358 height 52
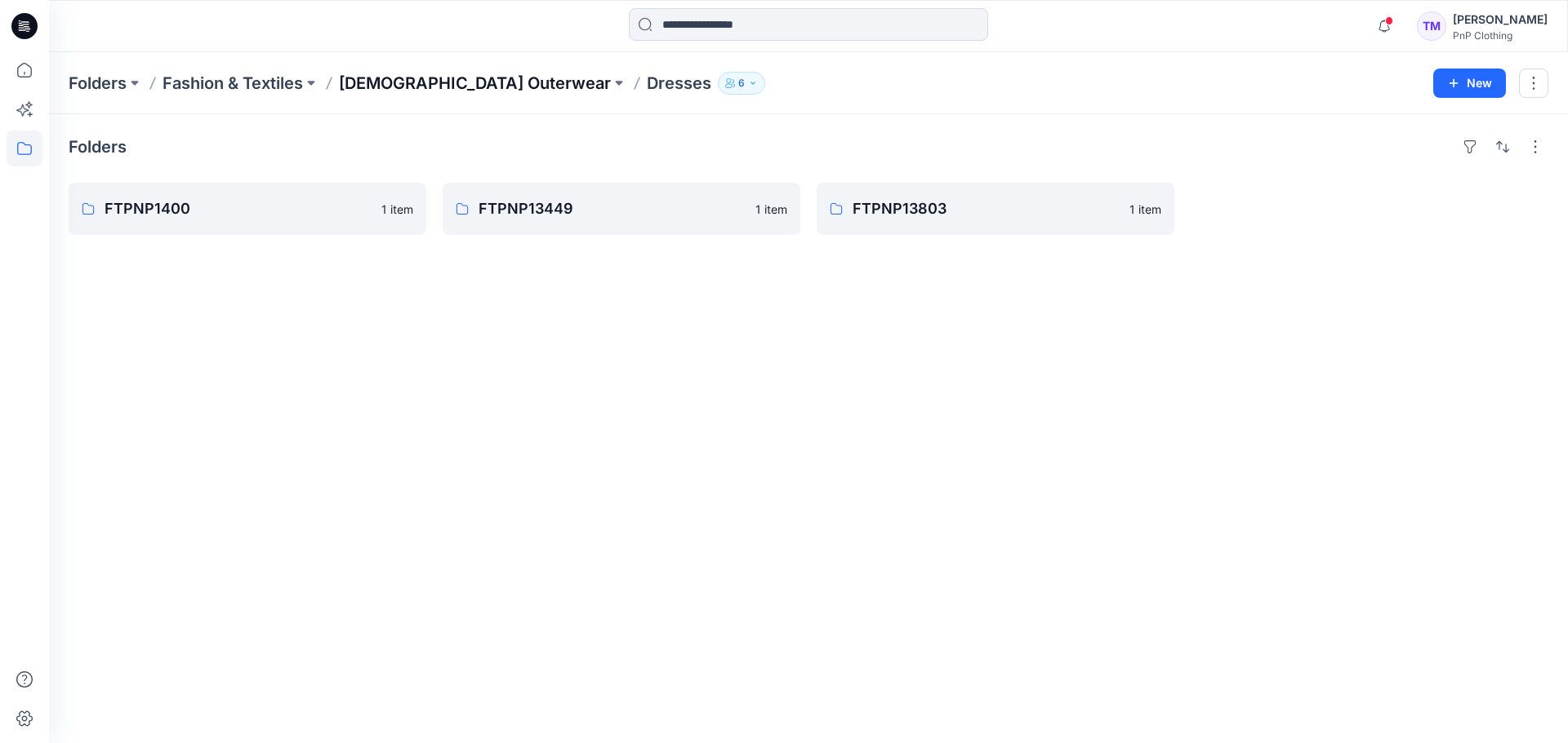
click at [428, 82] on p "[DEMOGRAPHIC_DATA] Outerwear" at bounding box center [474, 83] width 272 height 23
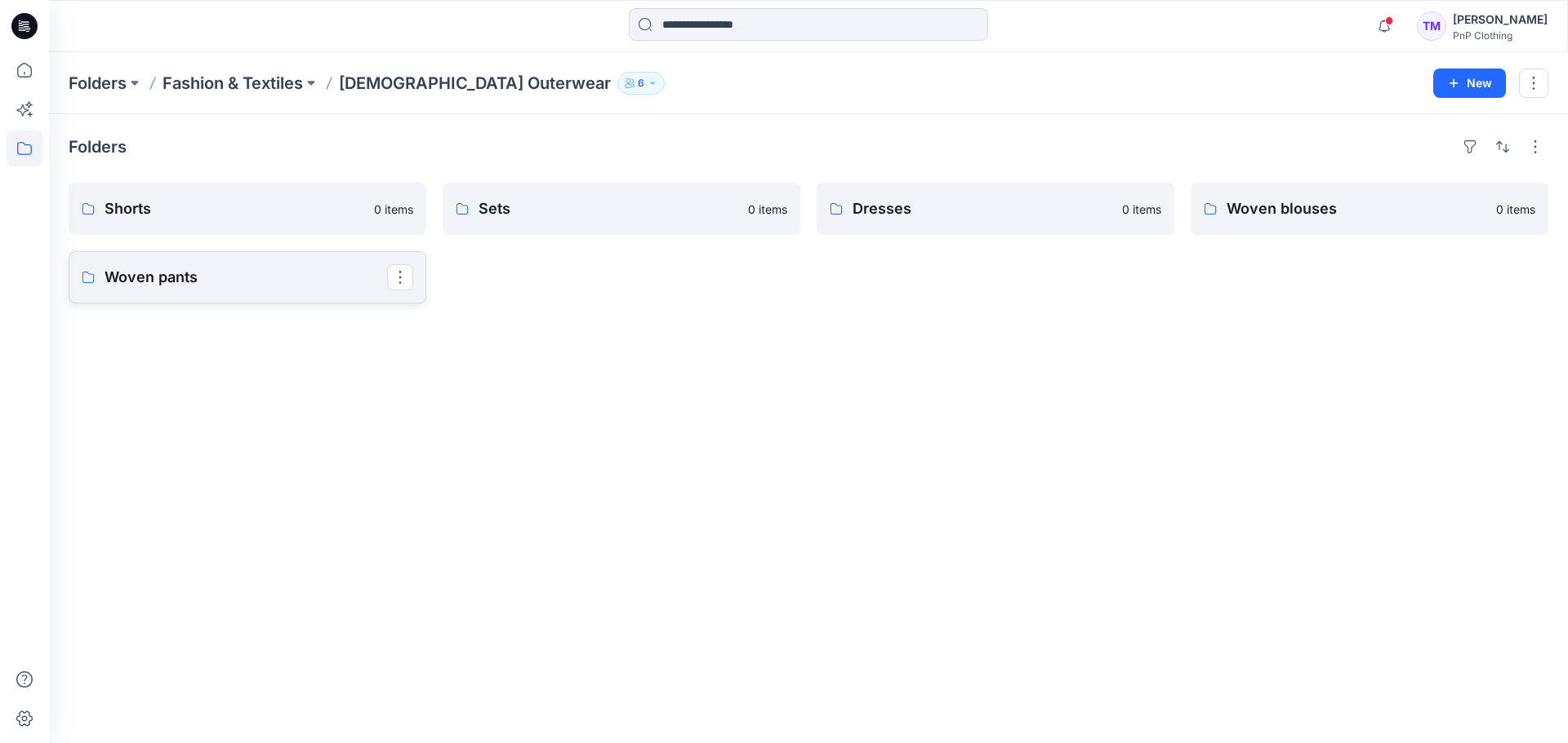
click at [244, 286] on p "Woven pants" at bounding box center [246, 277] width 283 height 23
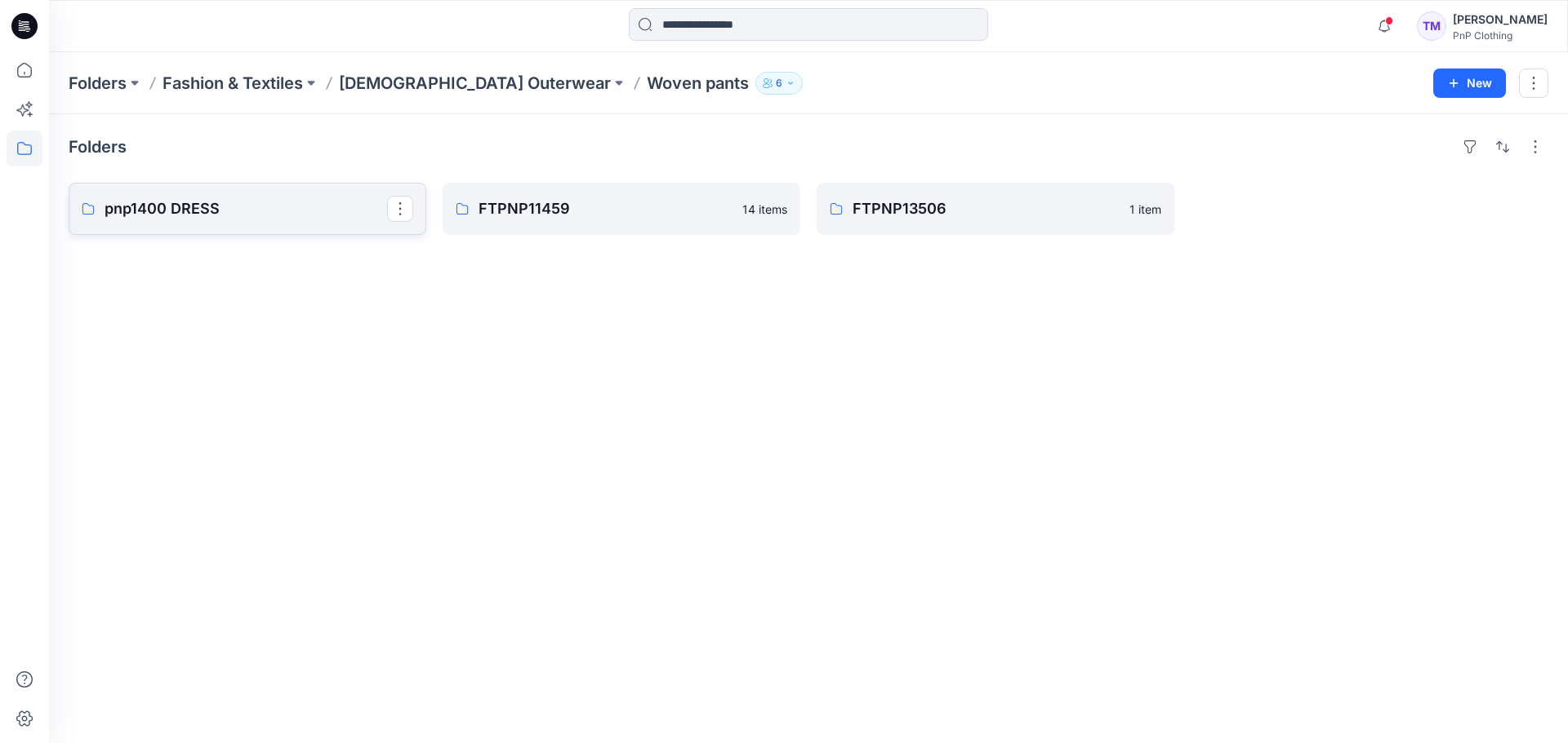
click at [268, 210] on p "pnp1400 DRESS" at bounding box center [246, 209] width 283 height 23
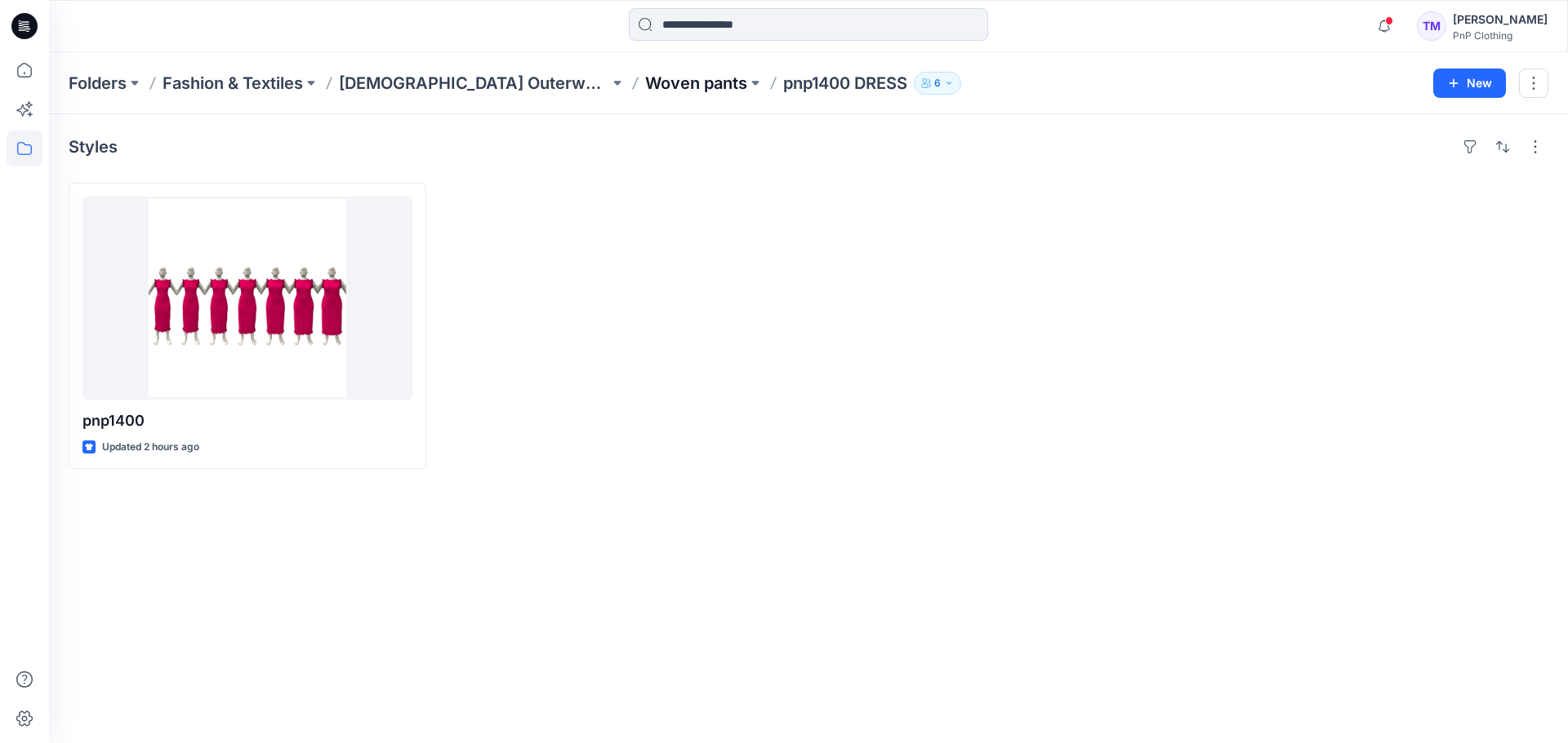
click at [645, 80] on p "Woven pants" at bounding box center [696, 83] width 102 height 23
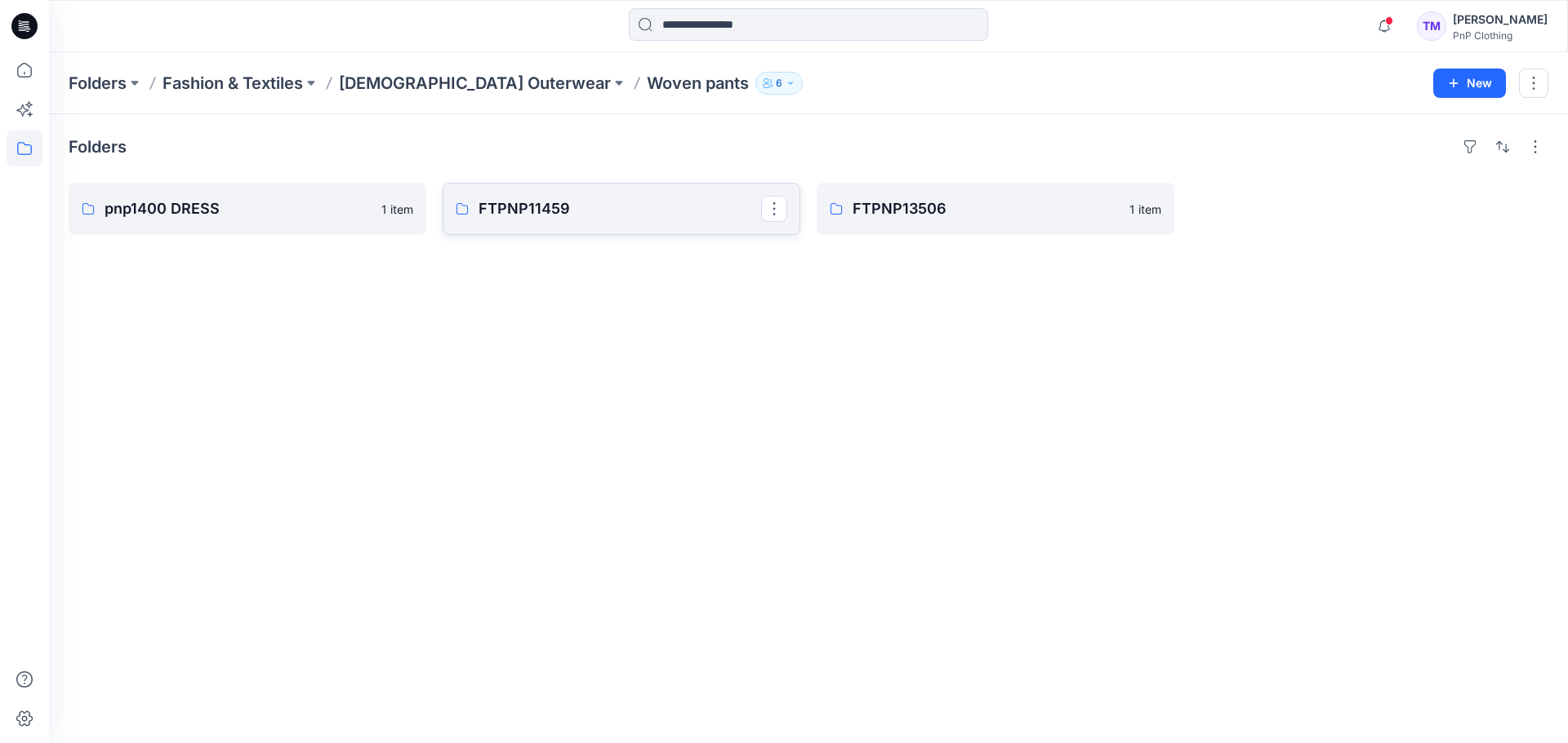
click at [627, 205] on p "FTPNP11459" at bounding box center [620, 209] width 283 height 23
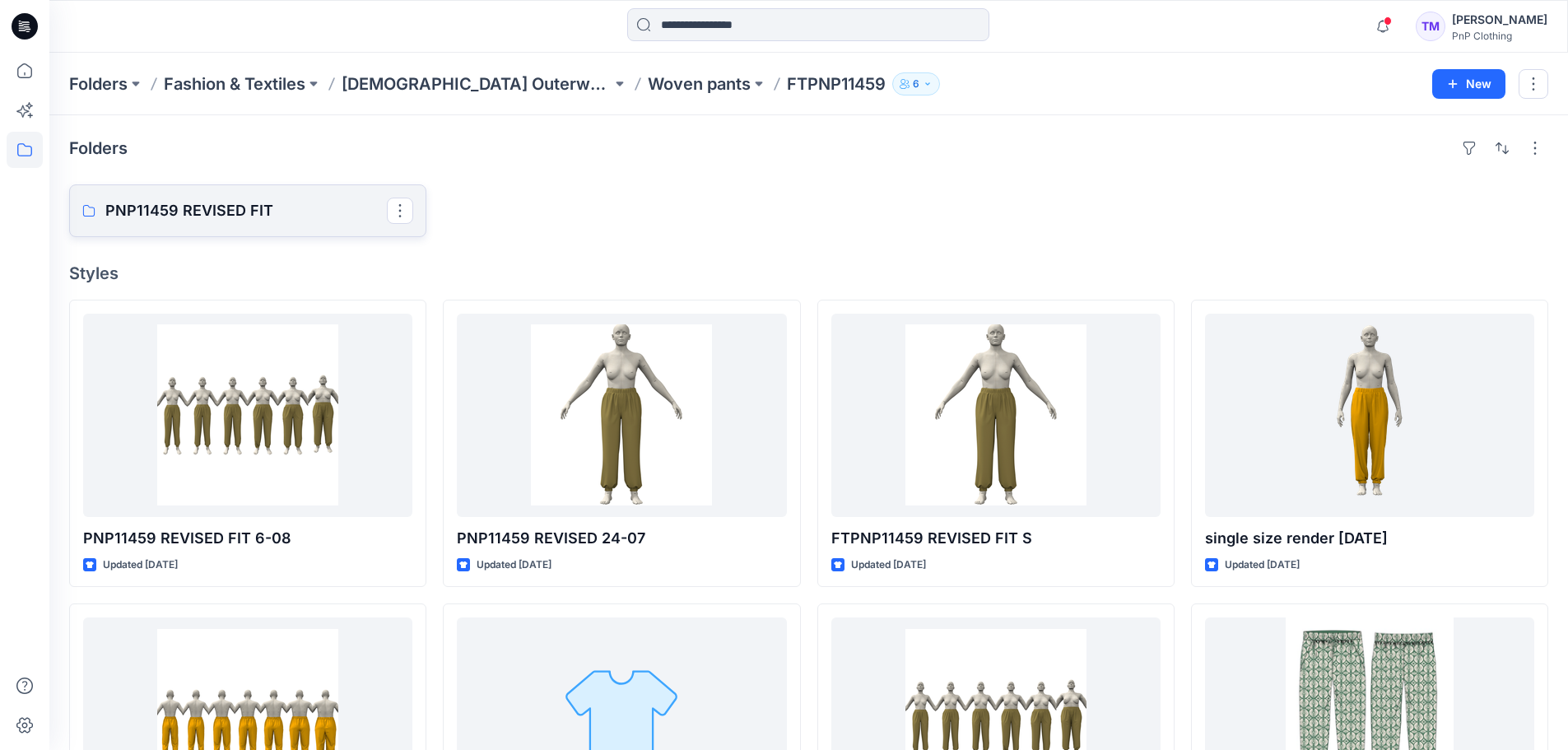
click at [237, 208] on p "PNP11459 REVISED FIT" at bounding box center [246, 211] width 281 height 23
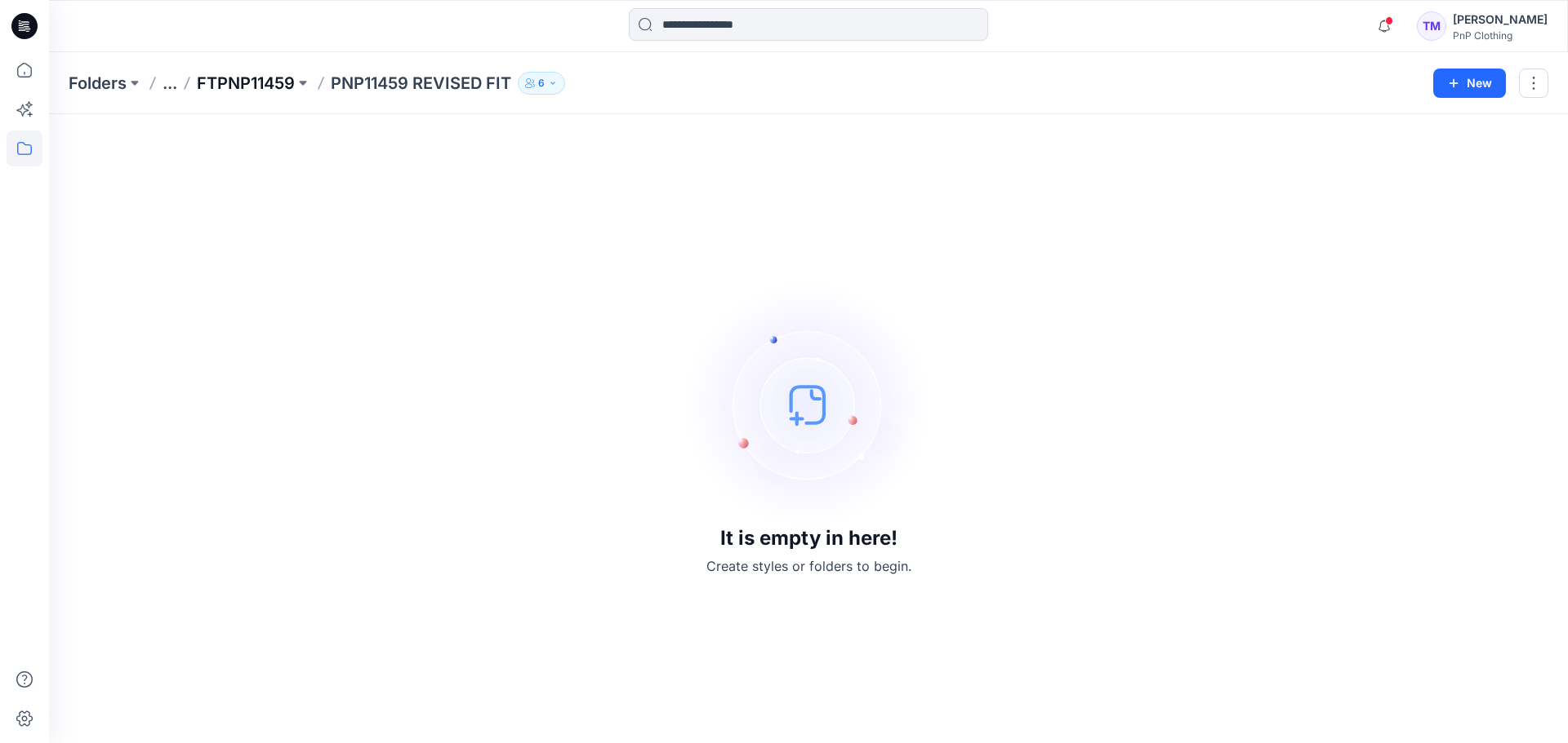
click at [248, 87] on p "FTPNP11459" at bounding box center [245, 83] width 98 height 23
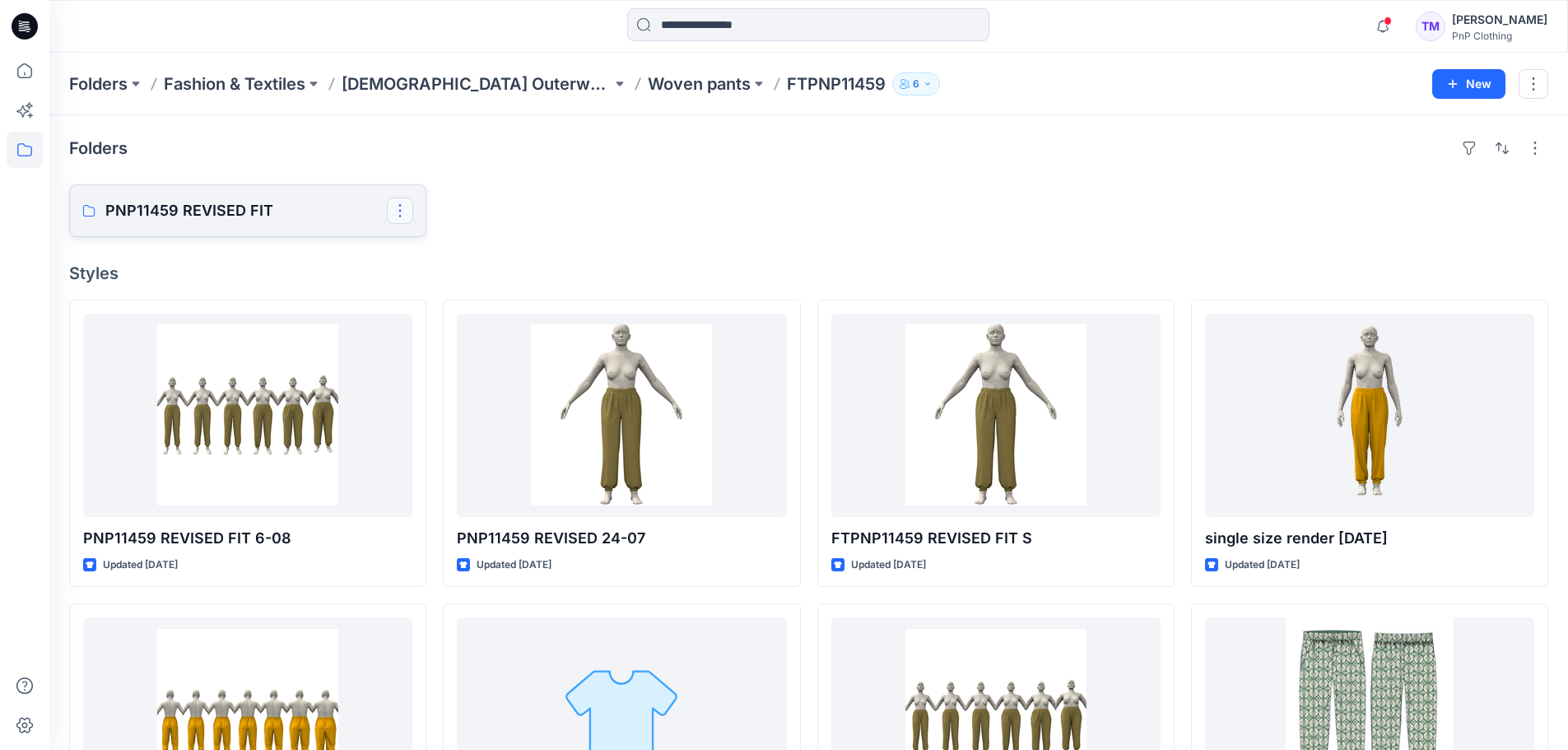
click at [400, 207] on button "button" at bounding box center [400, 211] width 27 height 27
click at [451, 323] on p "[PERSON_NAME]" at bounding box center [465, 317] width 93 height 17
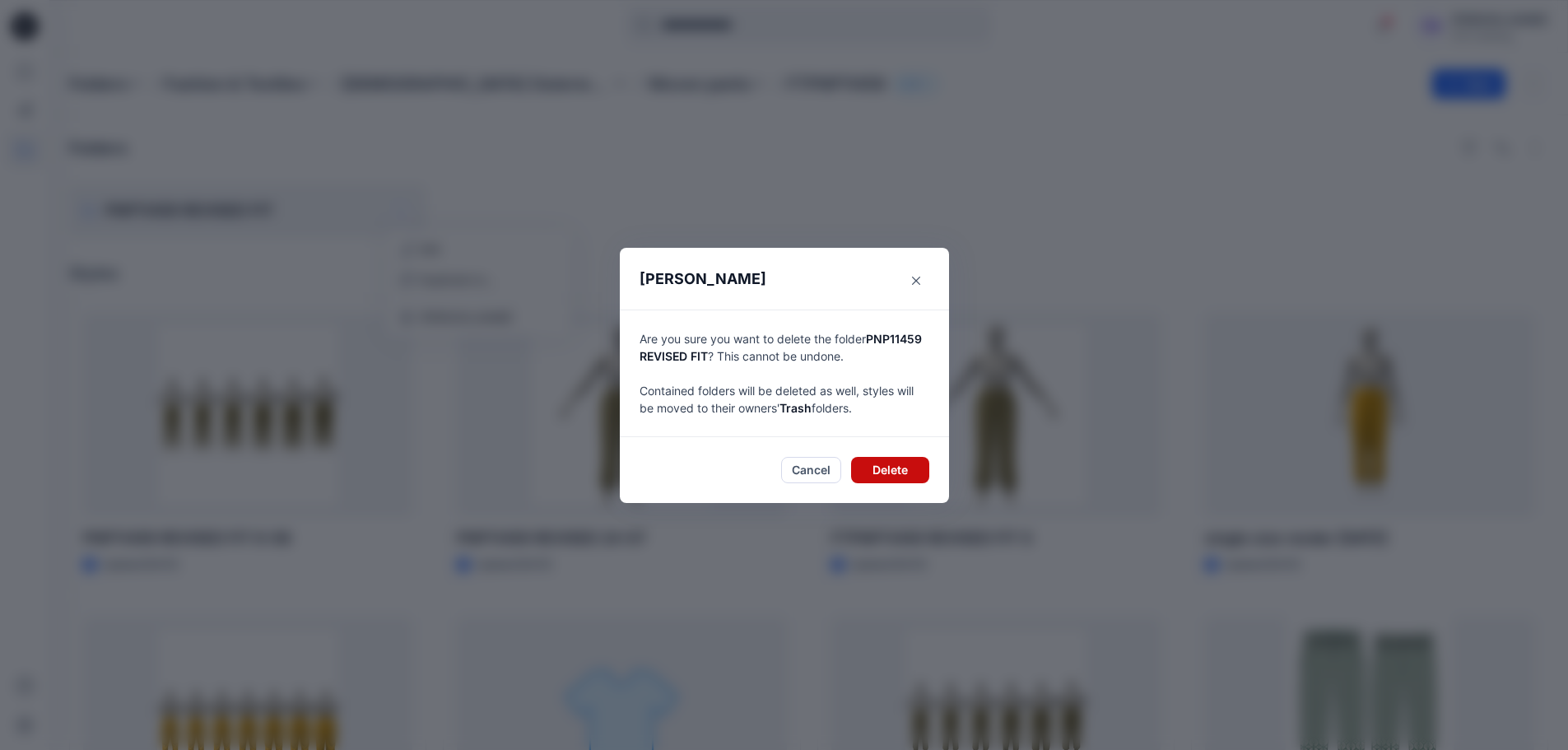
drag, startPoint x: 889, startPoint y: 491, endPoint x: 889, endPoint y: 464, distance: 27.0
click at [889, 487] on footer "Cancel Delete" at bounding box center [784, 470] width 329 height 66
click at [892, 464] on button "Delete" at bounding box center [889, 470] width 78 height 27
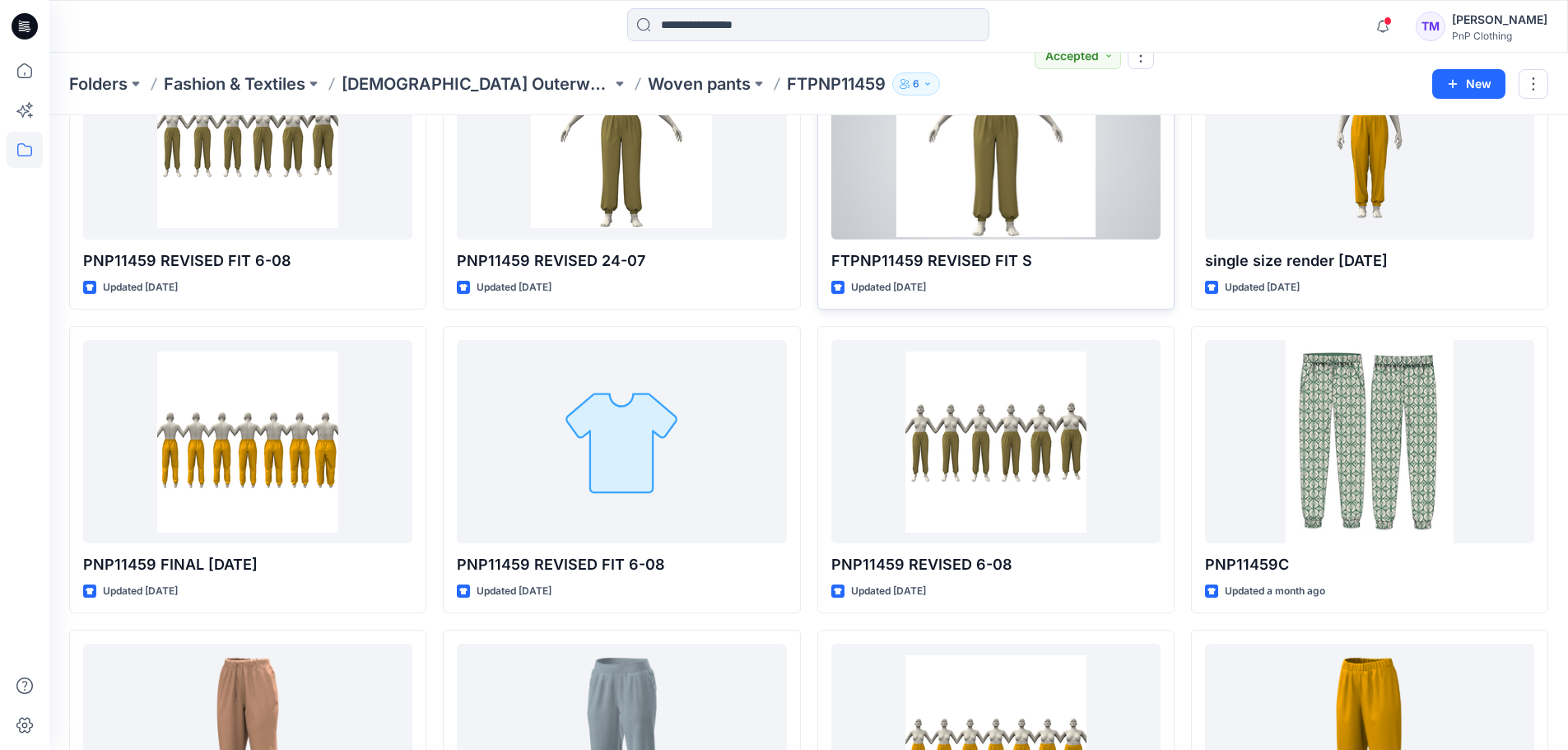
scroll to position [163, 0]
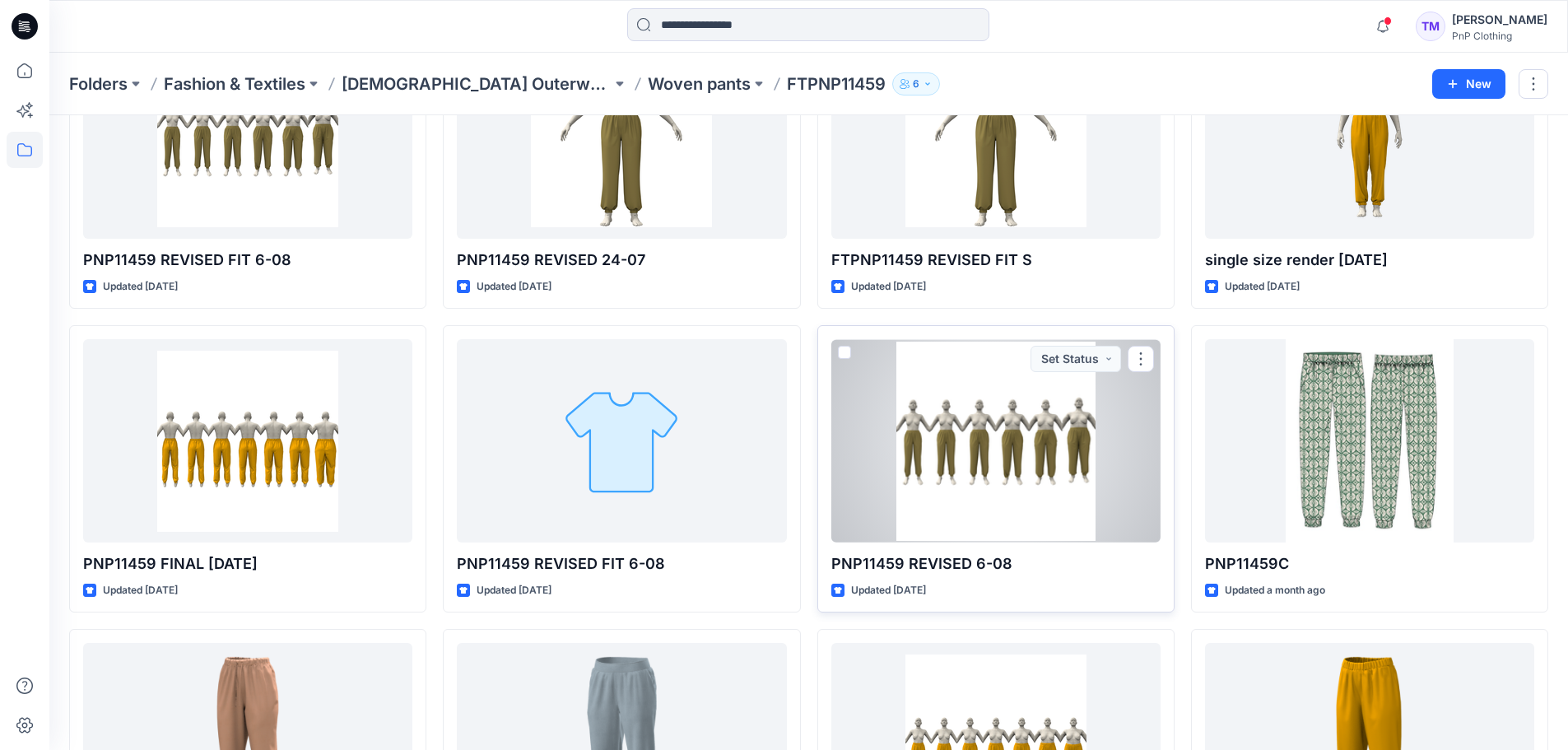
click at [947, 425] on div at bounding box center [996, 441] width 329 height 203
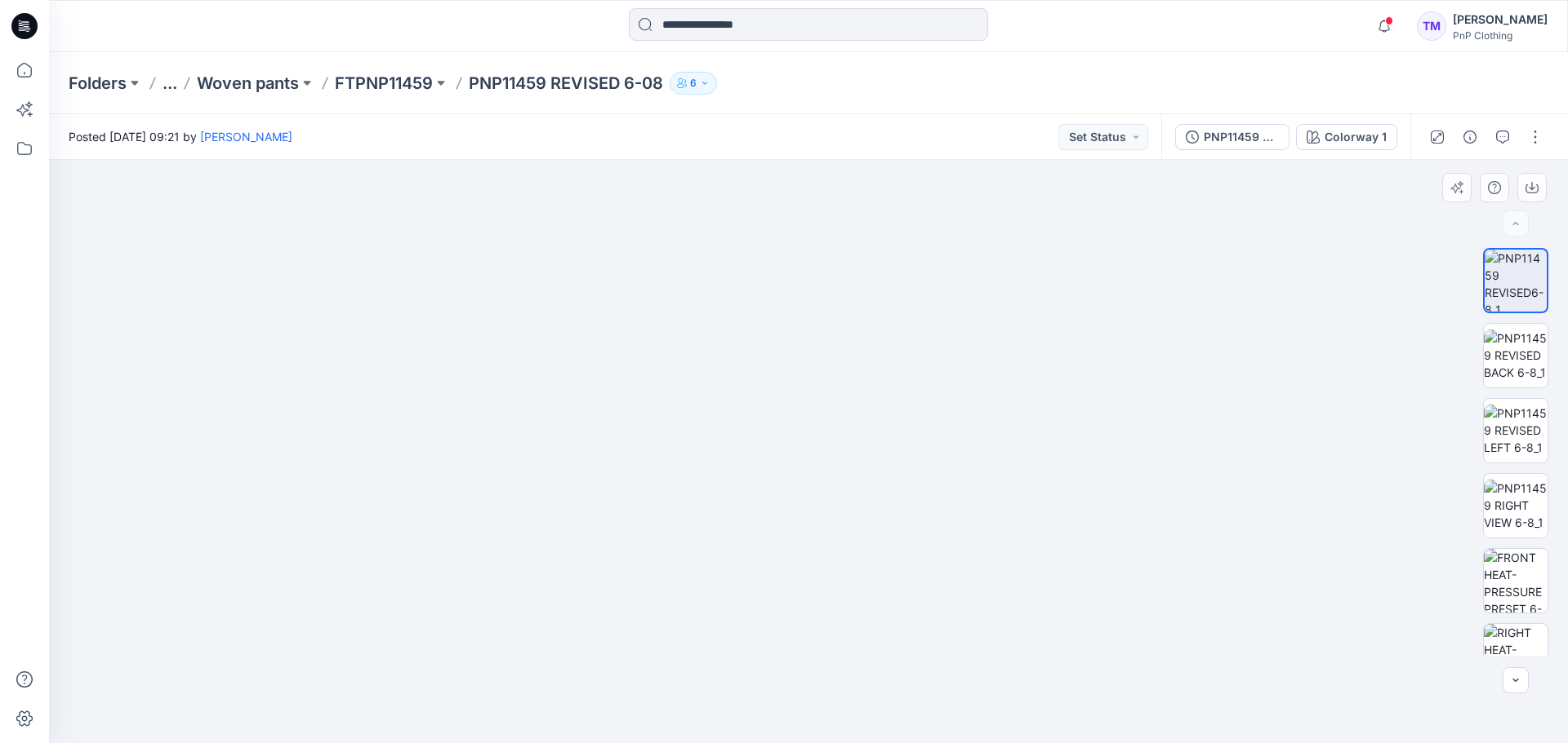
drag, startPoint x: 1000, startPoint y: 448, endPoint x: 703, endPoint y: 274, distance: 344.2
drag, startPoint x: 1010, startPoint y: 474, endPoint x: 806, endPoint y: 479, distance: 204.1
click at [379, 87] on p "FTPNP11459" at bounding box center [383, 83] width 98 height 23
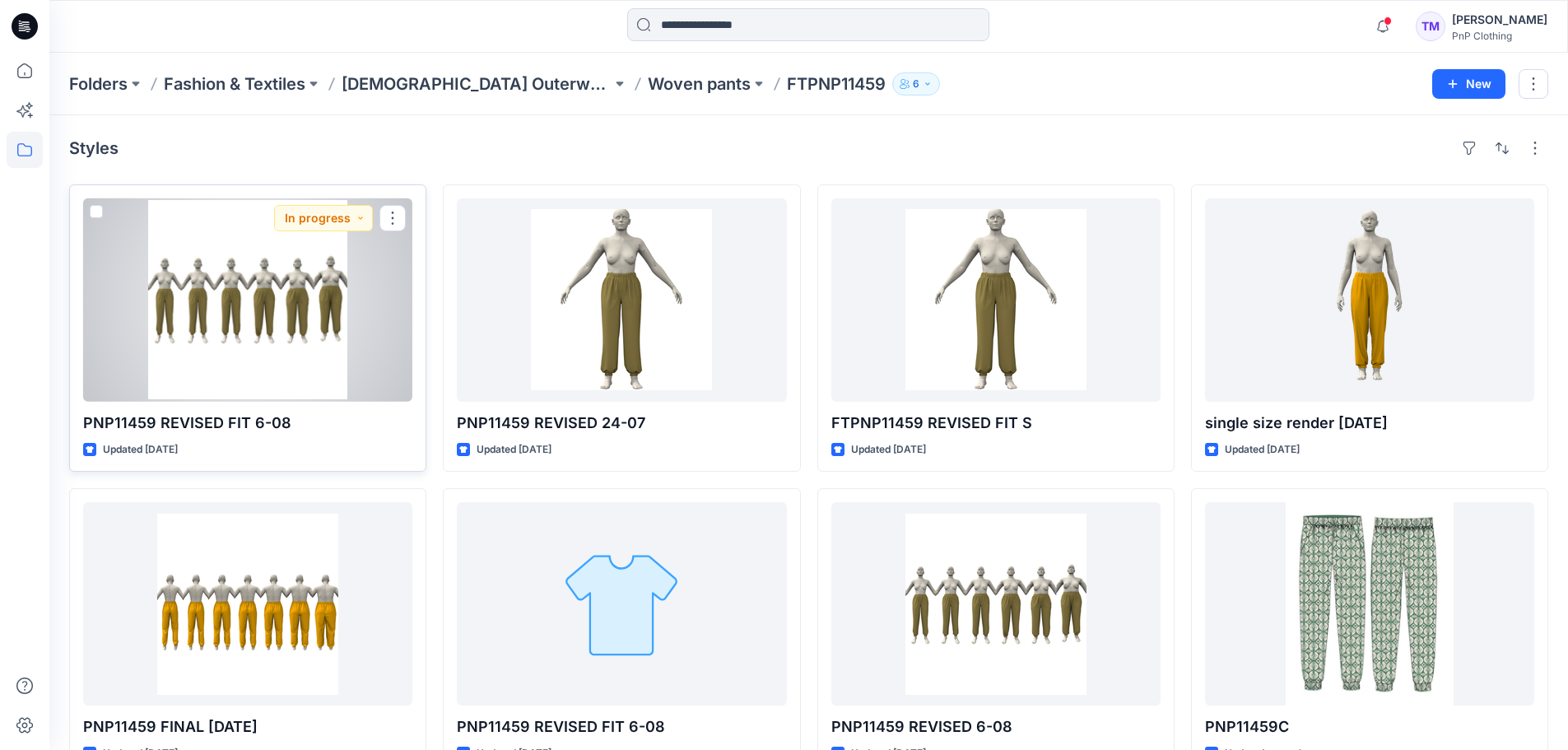
click at [362, 365] on div at bounding box center [247, 300] width 329 height 203
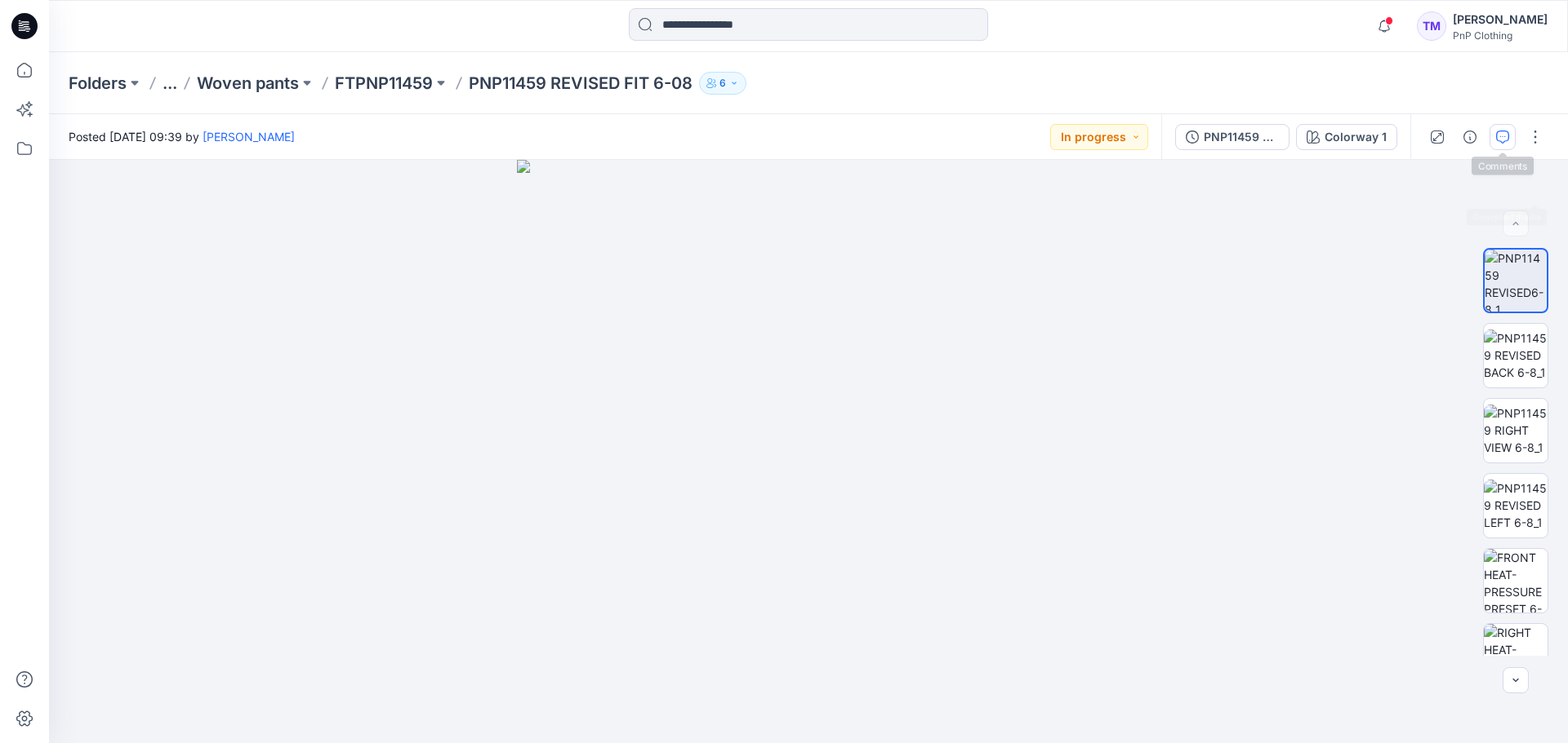
click at [1500, 137] on icon "button" at bounding box center [1502, 137] width 13 height 13
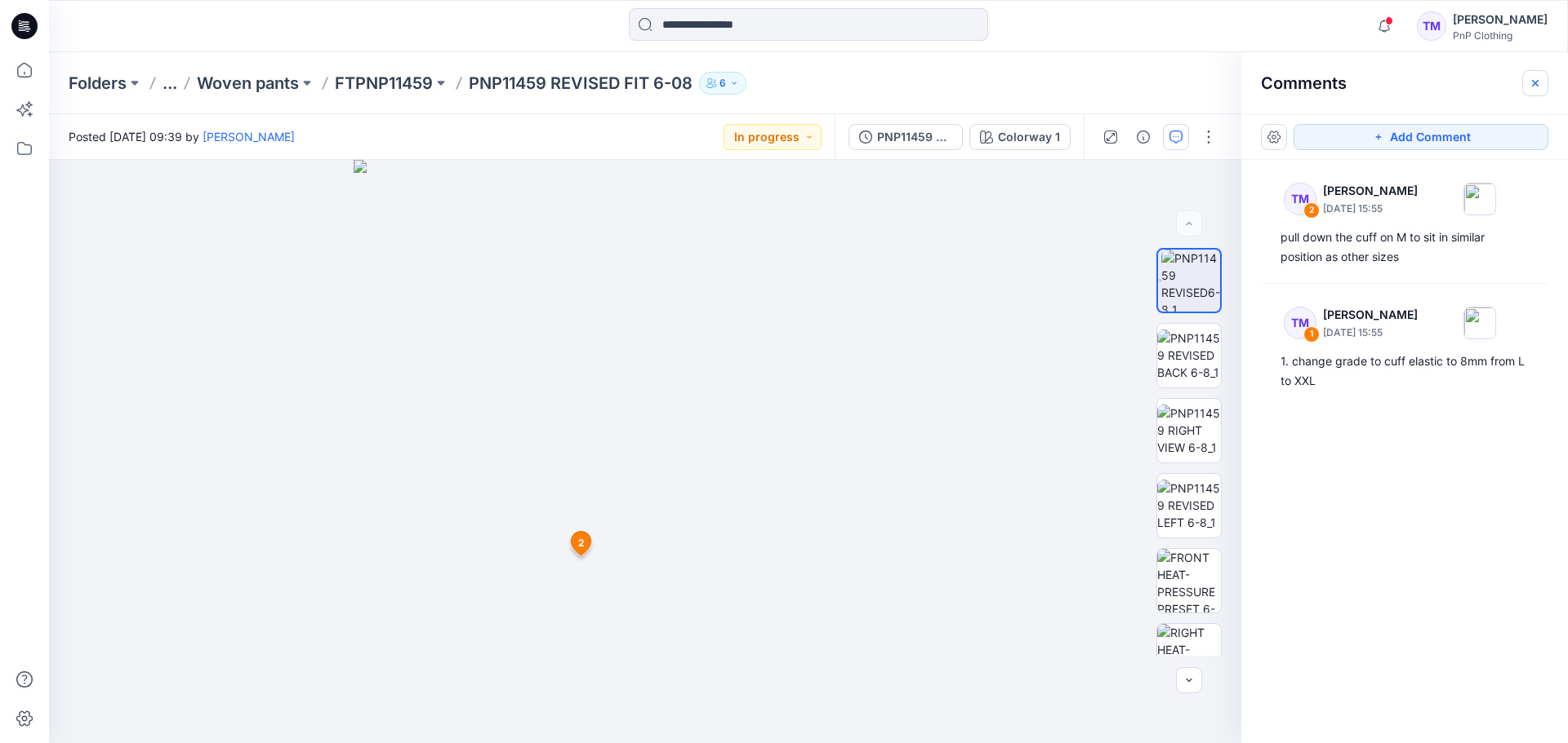
click at [1531, 89] on icon "button" at bounding box center [1535, 83] width 13 height 13
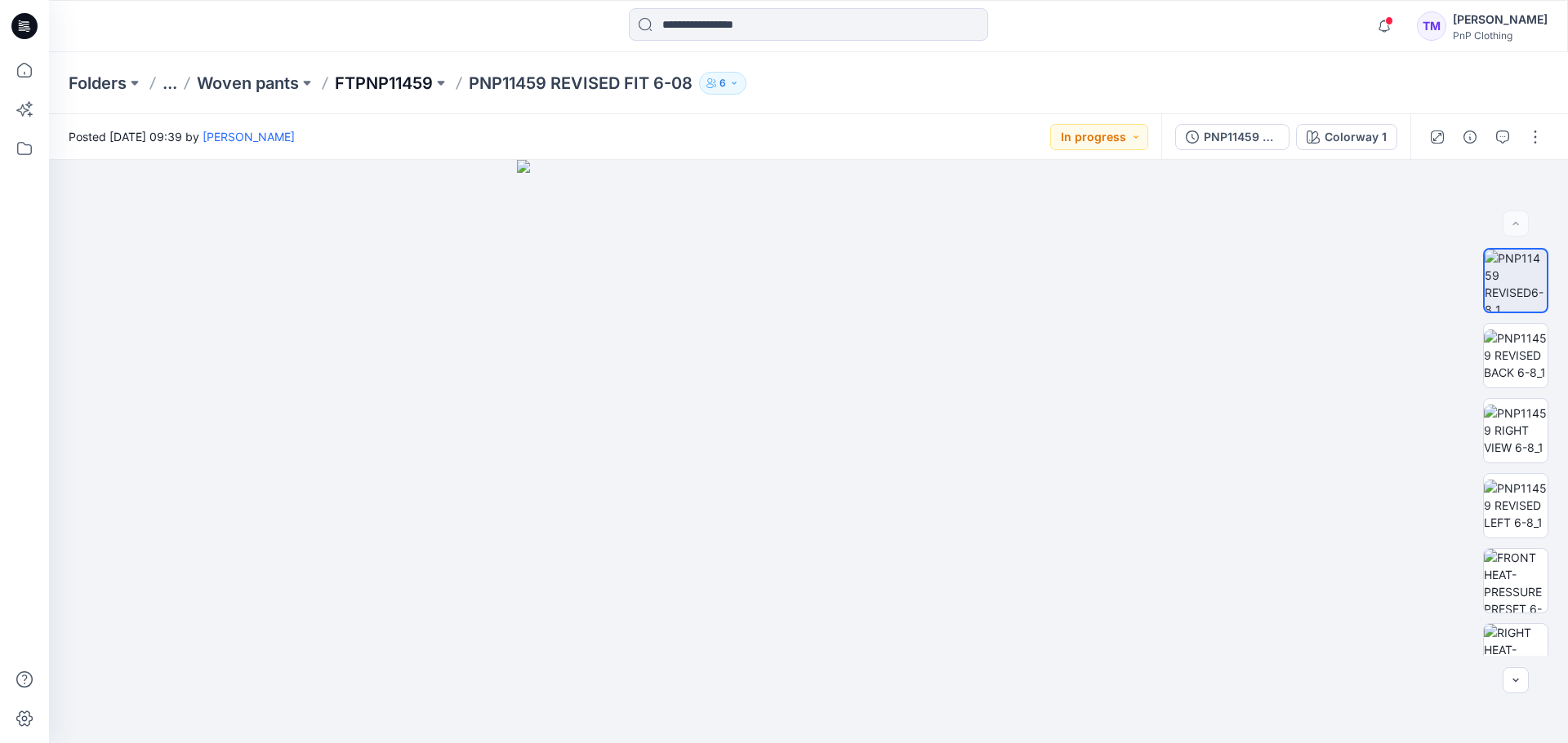
click at [393, 82] on p "FTPNP11459" at bounding box center [383, 83] width 98 height 23
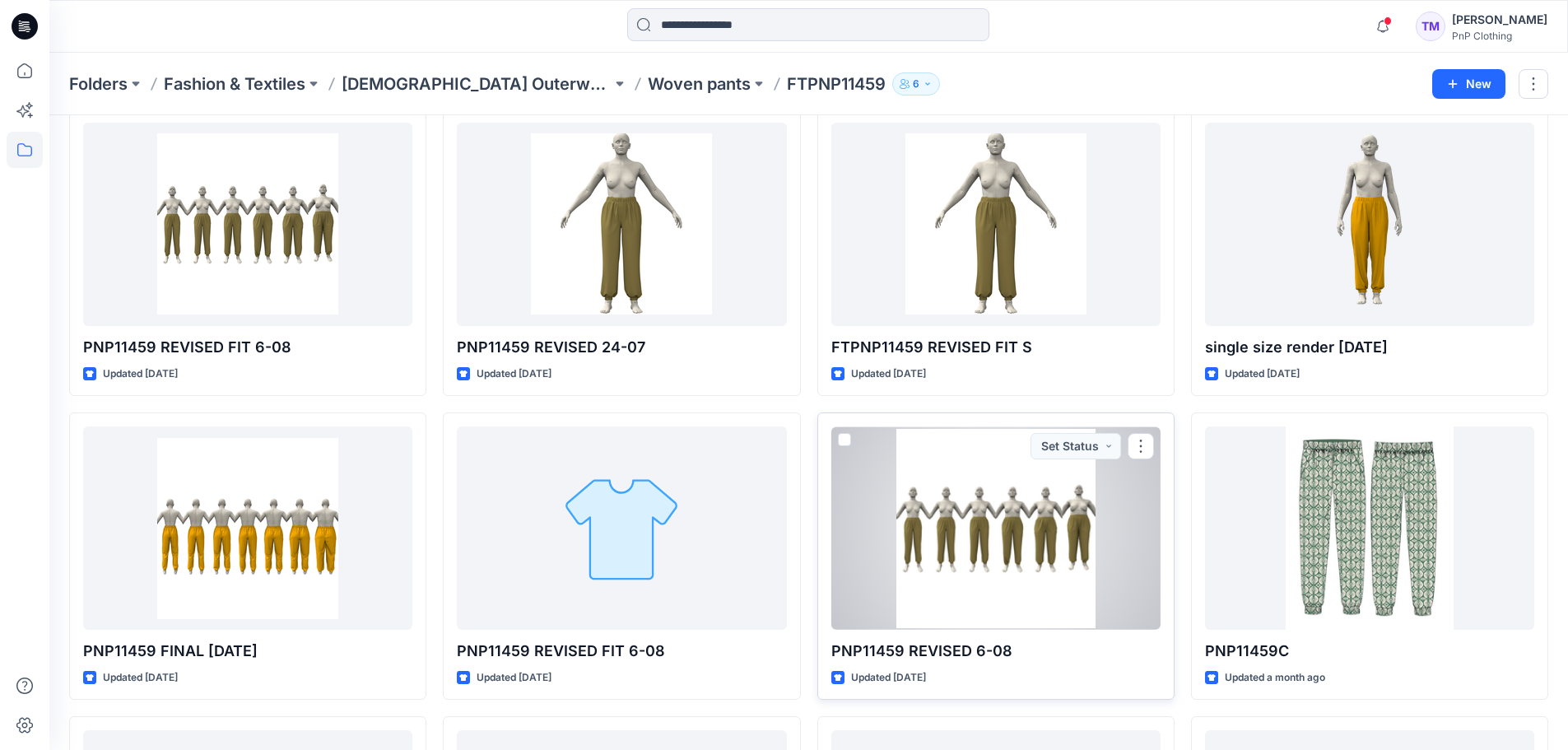
scroll to position [81, 0]
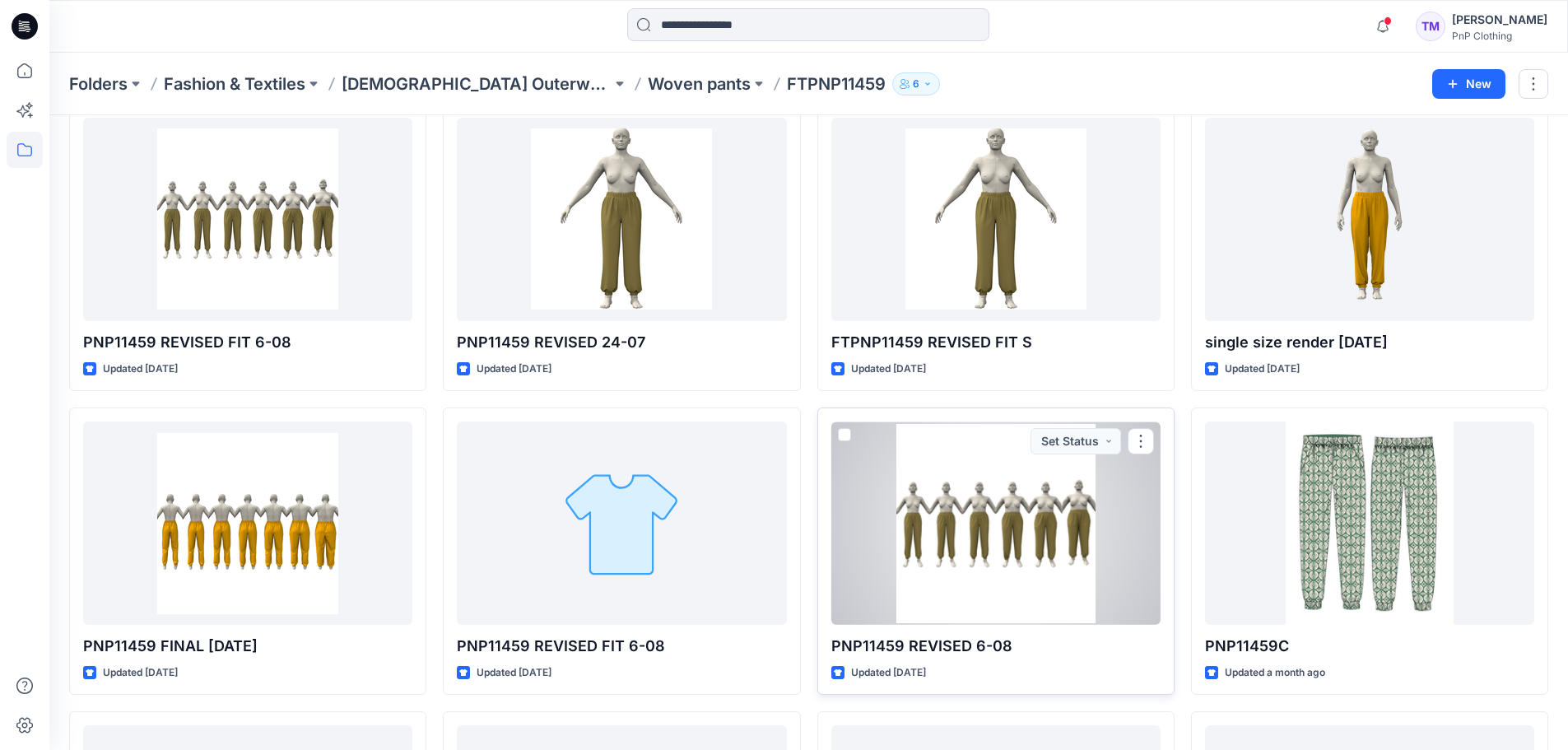
click at [1024, 564] on div at bounding box center [996, 523] width 329 height 203
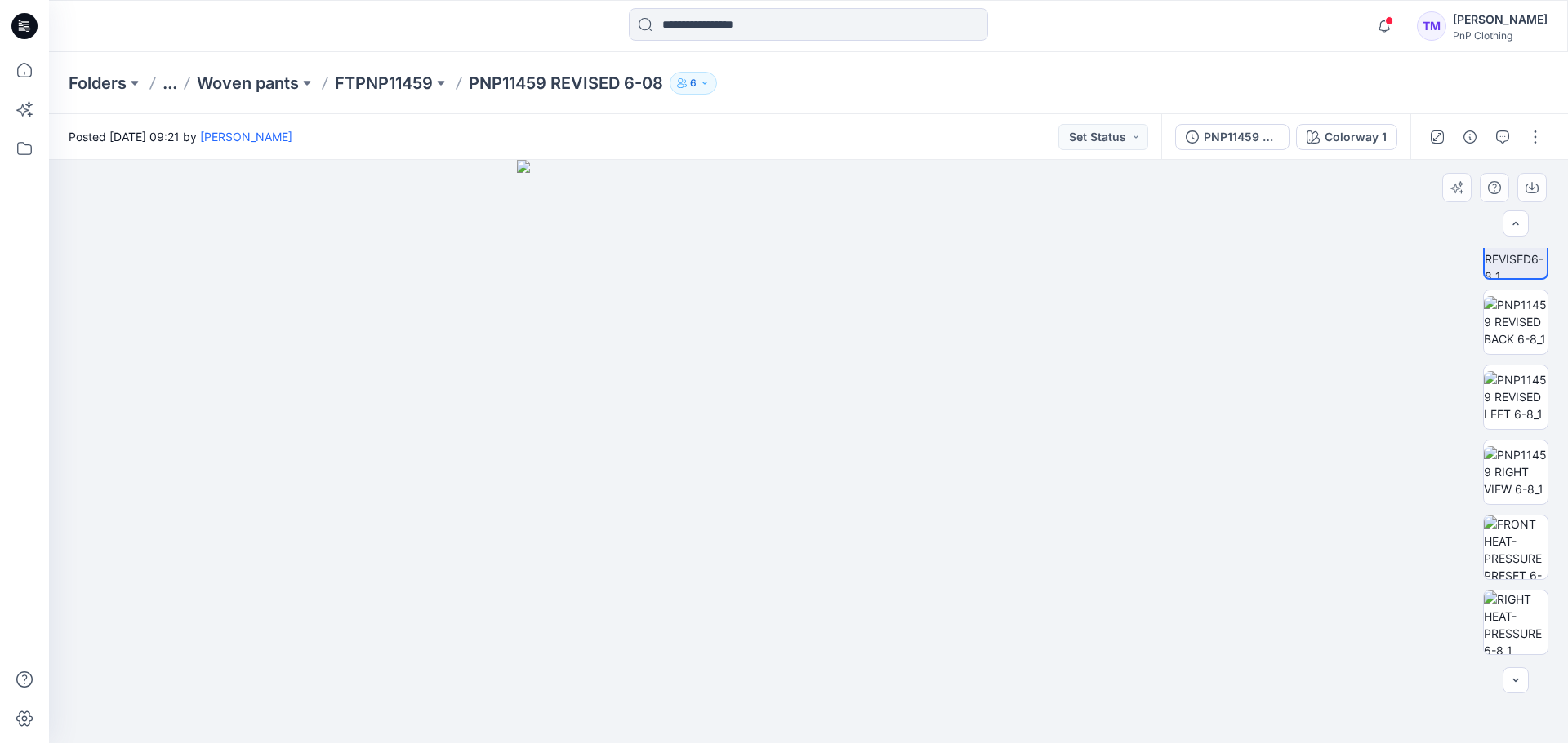
scroll to position [258, 0]
click at [409, 89] on p "FTPNP11459" at bounding box center [383, 83] width 98 height 23
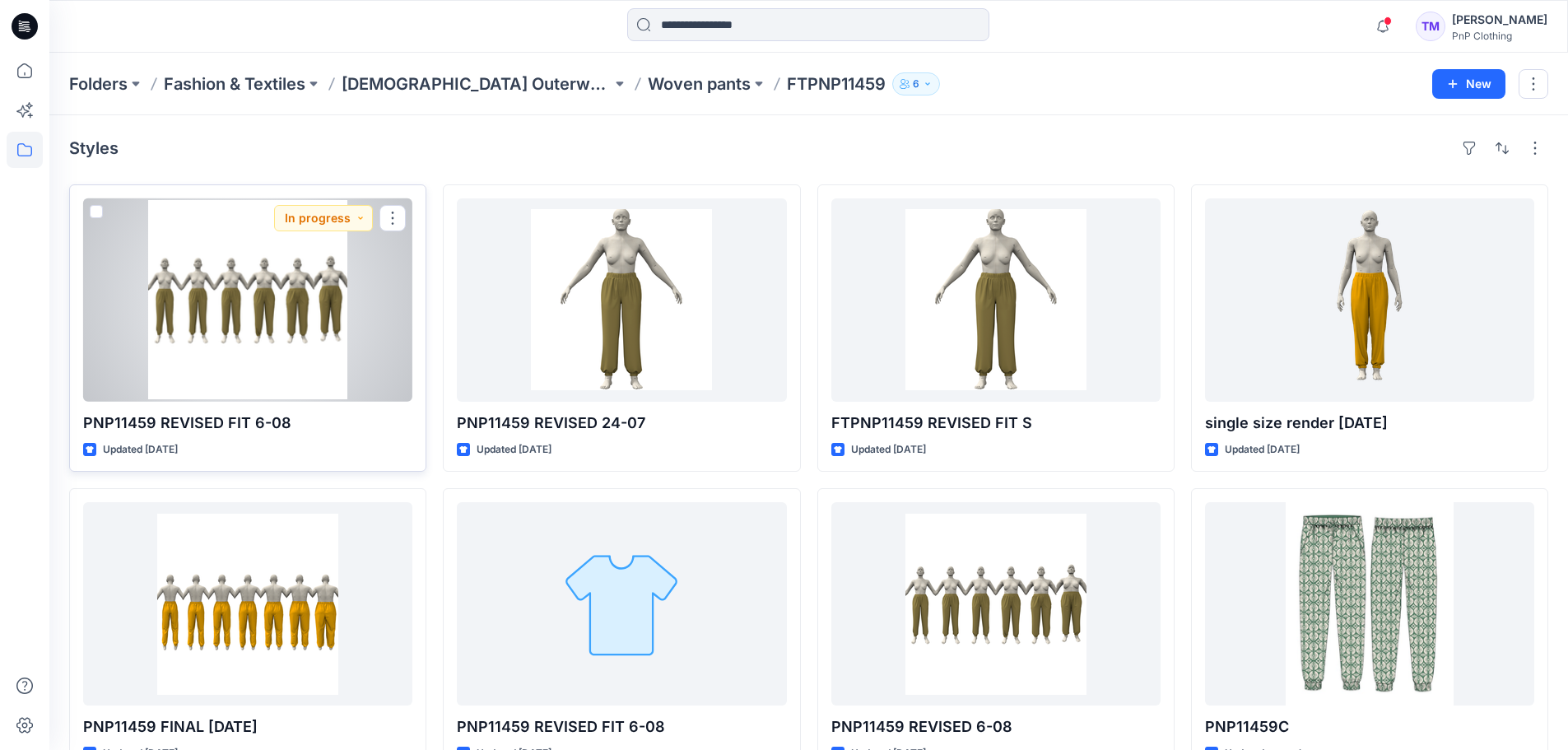
click at [270, 339] on div at bounding box center [247, 300] width 329 height 203
